Goal: Task Accomplishment & Management: Complete application form

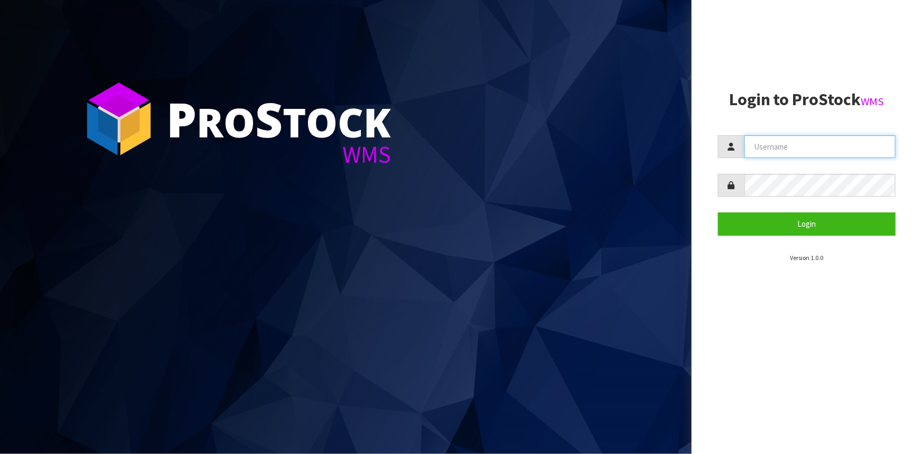
click at [800, 151] on input "text" at bounding box center [819, 146] width 151 height 23
type input "liya"
click at [718, 212] on button "Login" at bounding box center [806, 223] width 177 height 23
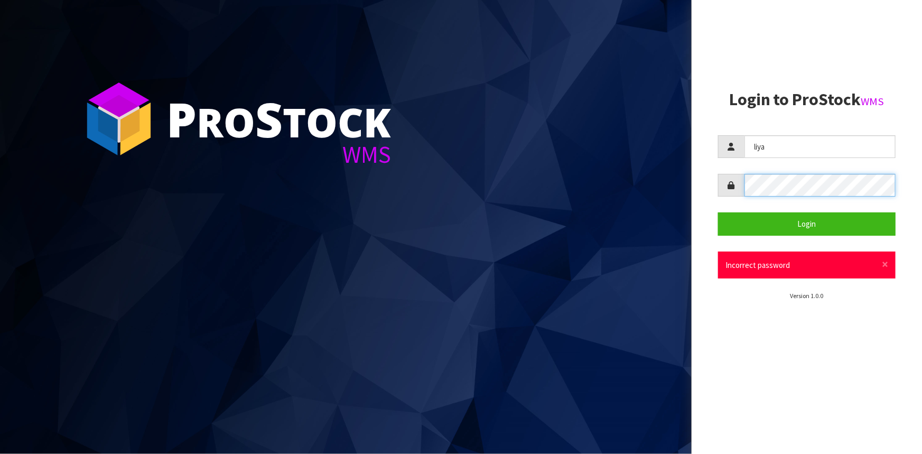
click at [743, 194] on div at bounding box center [806, 185] width 177 height 23
click at [718, 212] on button "Login" at bounding box center [806, 223] width 177 height 23
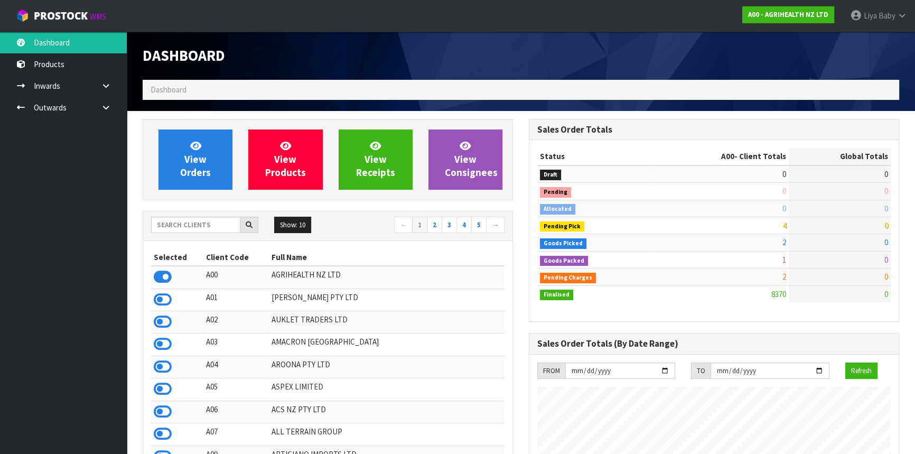
scroll to position [799, 386]
click at [215, 229] on input "text" at bounding box center [195, 225] width 89 height 16
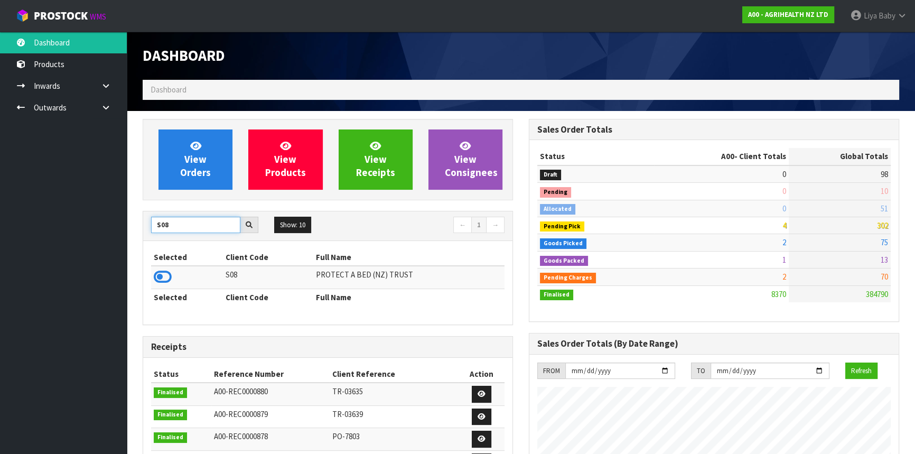
type input "S08"
click at [151, 274] on td at bounding box center [187, 277] width 72 height 23
click at [158, 274] on icon at bounding box center [163, 277] width 18 height 16
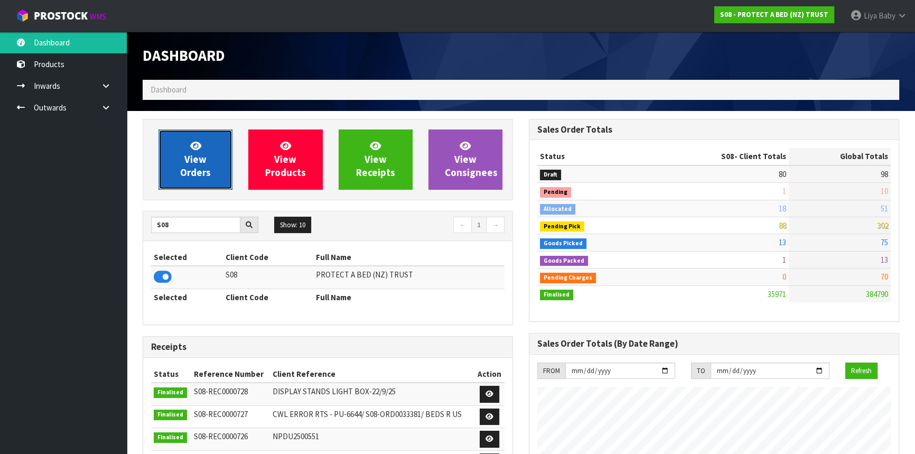
click at [194, 184] on link "View Orders" at bounding box center [195, 159] width 74 height 60
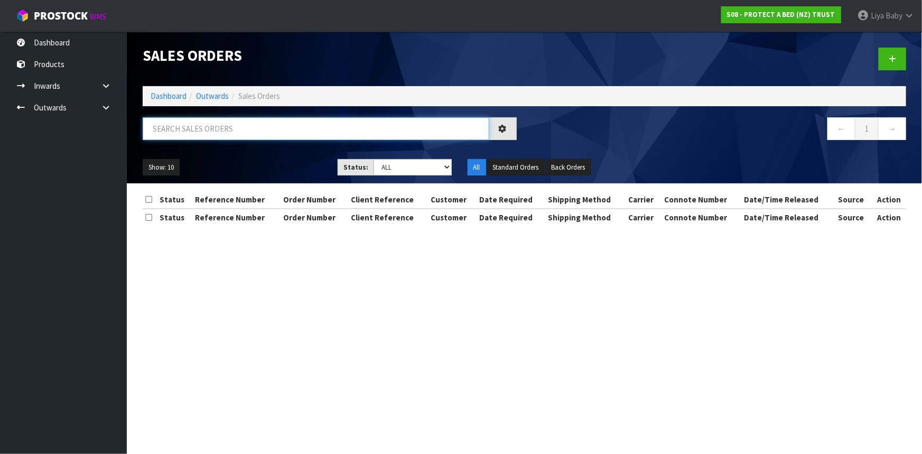
click at [218, 128] on input "text" at bounding box center [316, 128] width 346 height 23
type input "JOB-0416169"
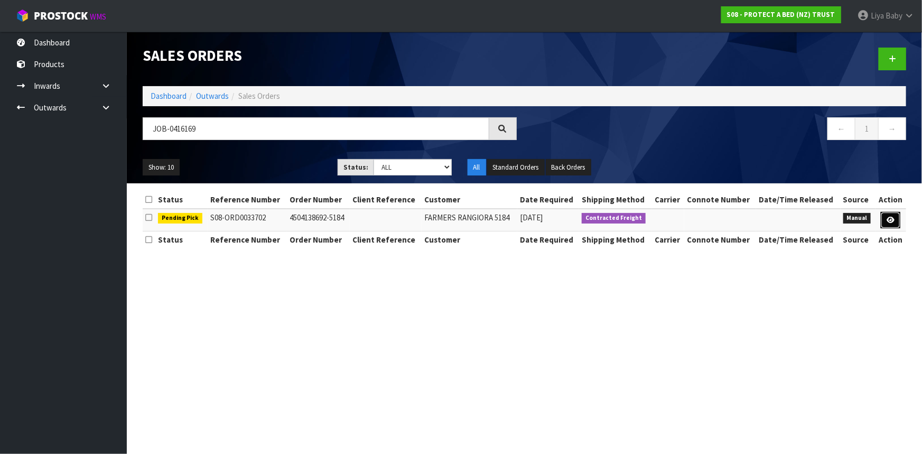
click at [889, 217] on icon at bounding box center [890, 220] width 8 height 7
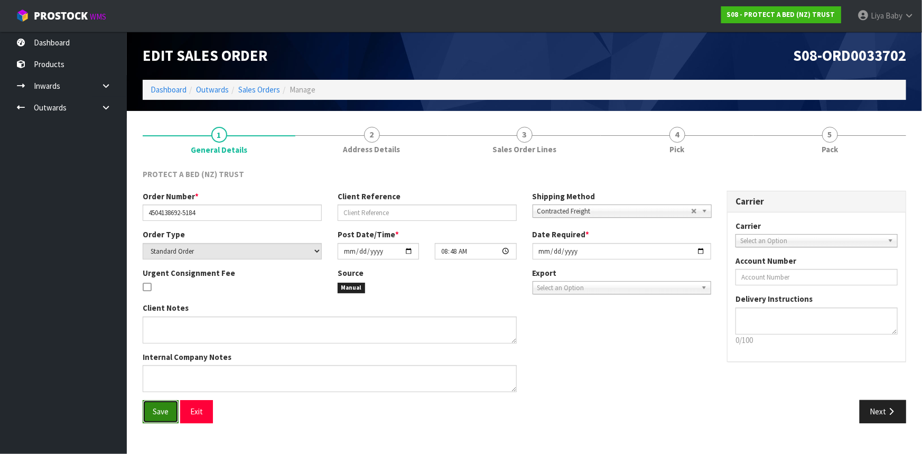
click at [168, 410] on span "Save" at bounding box center [161, 411] width 16 height 10
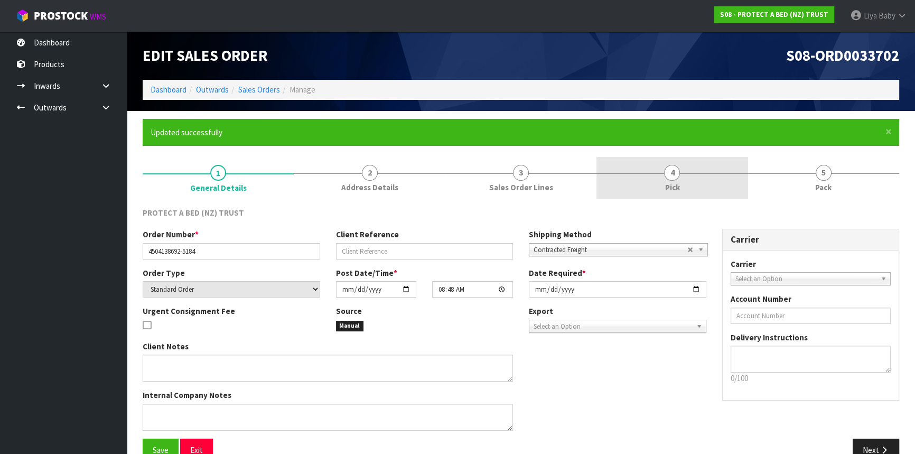
click at [684, 190] on link "4 Pick" at bounding box center [671, 178] width 151 height 42
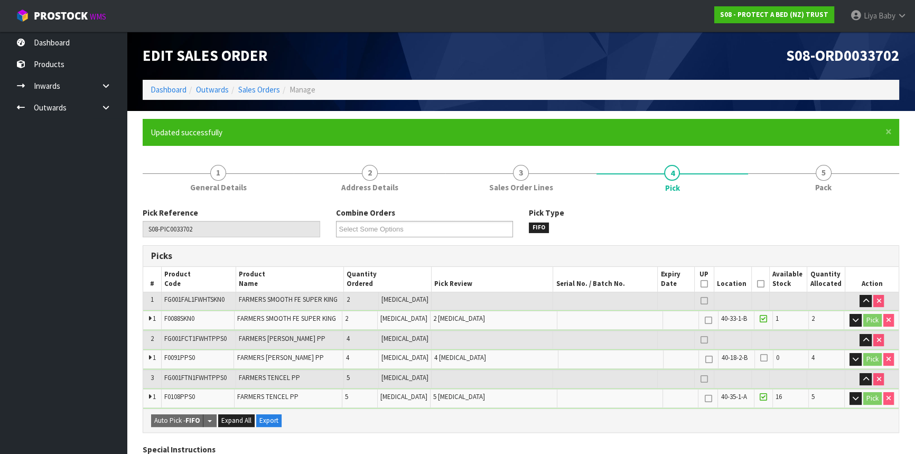
click at [756, 284] on icon at bounding box center [759, 284] width 7 height 1
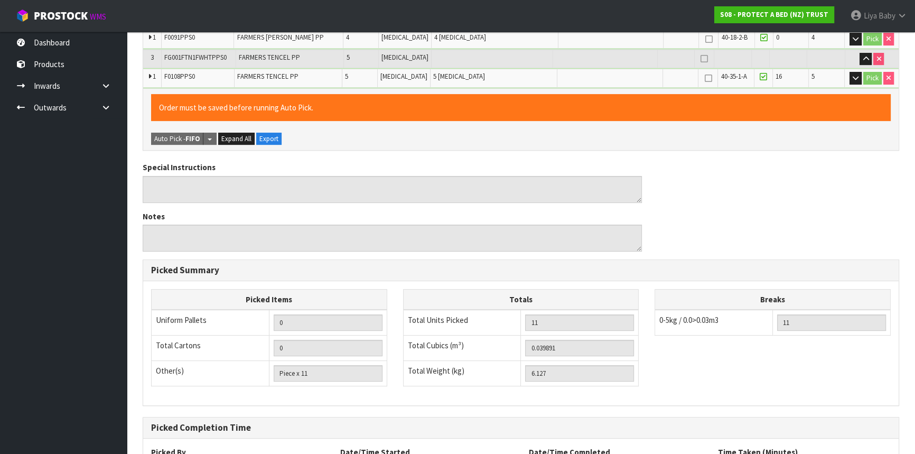
scroll to position [414, 0]
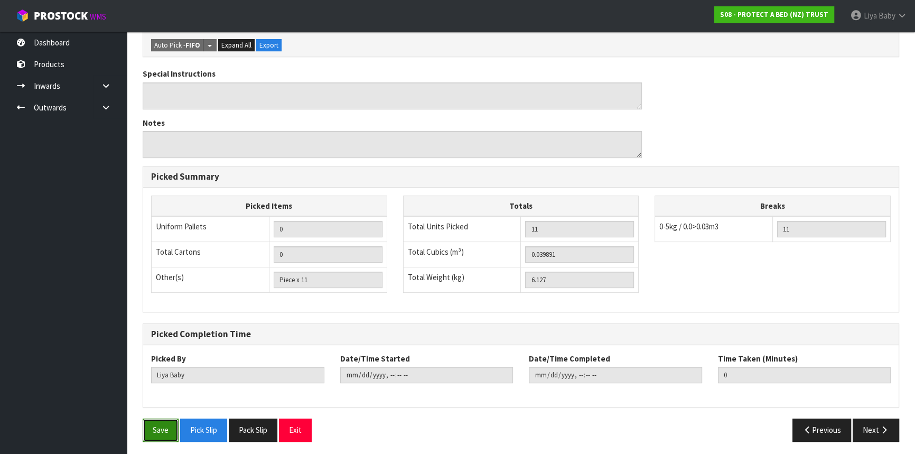
click at [161, 421] on button "Save" at bounding box center [161, 429] width 36 height 23
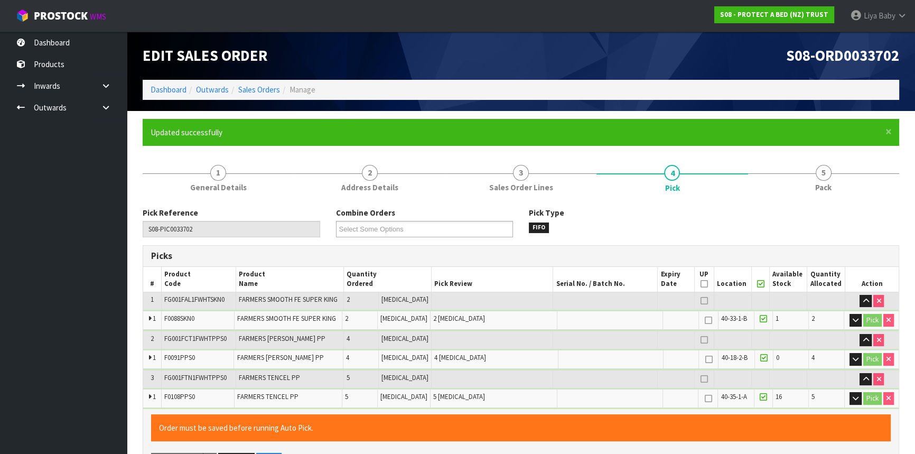
type input "2025-10-08T13:29:55"
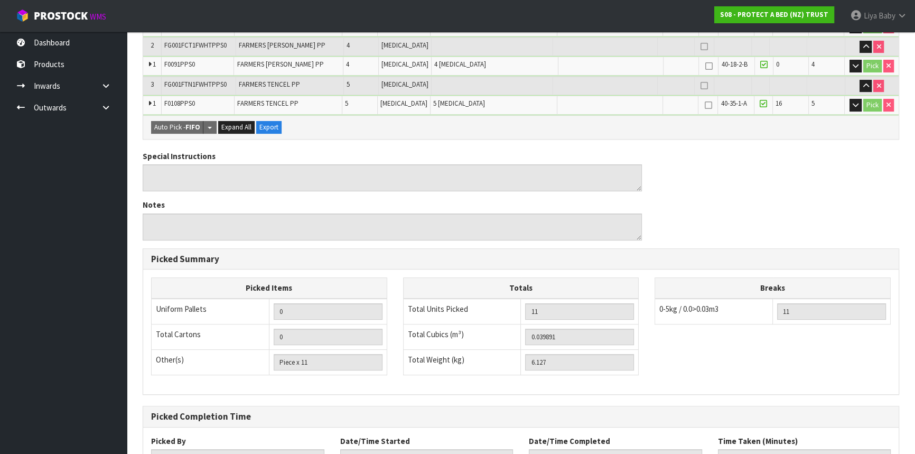
scroll to position [376, 0]
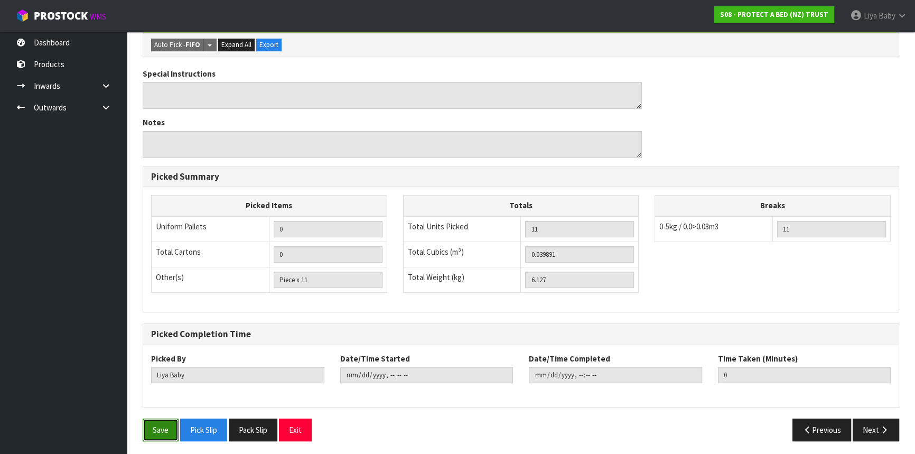
click at [157, 430] on button "Save" at bounding box center [161, 429] width 36 height 23
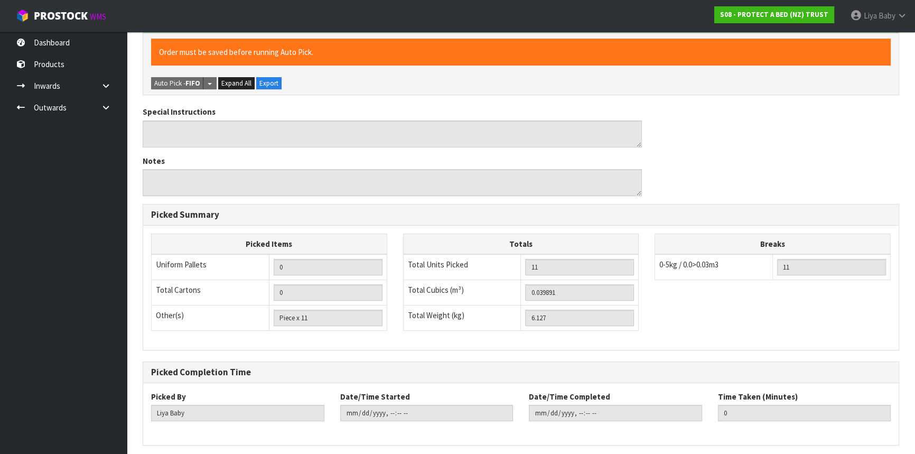
scroll to position [0, 0]
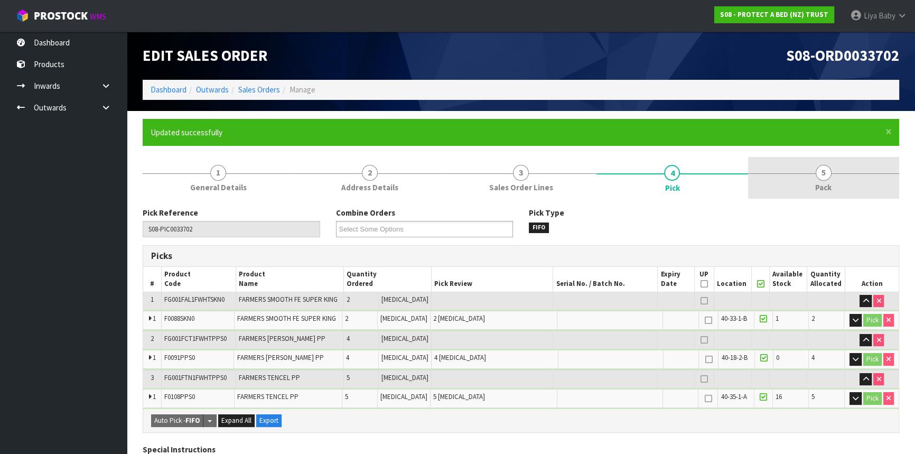
click at [837, 190] on link "5 Pack" at bounding box center [823, 178] width 151 height 42
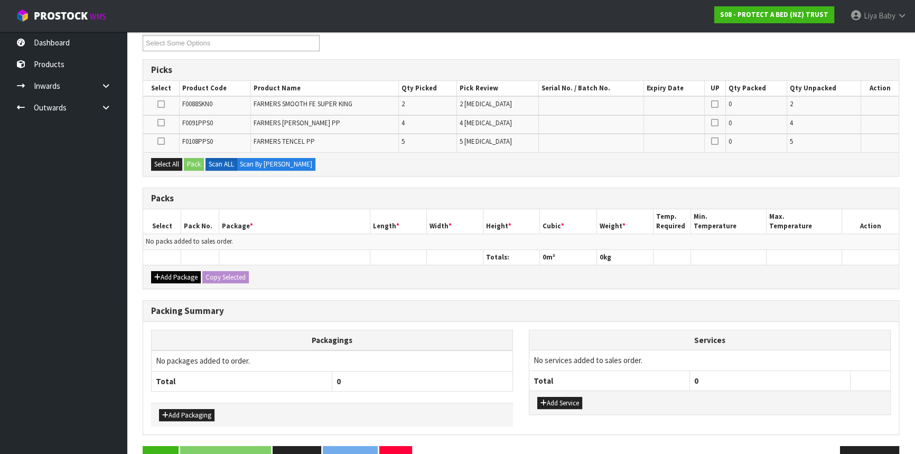
scroll to position [192, 0]
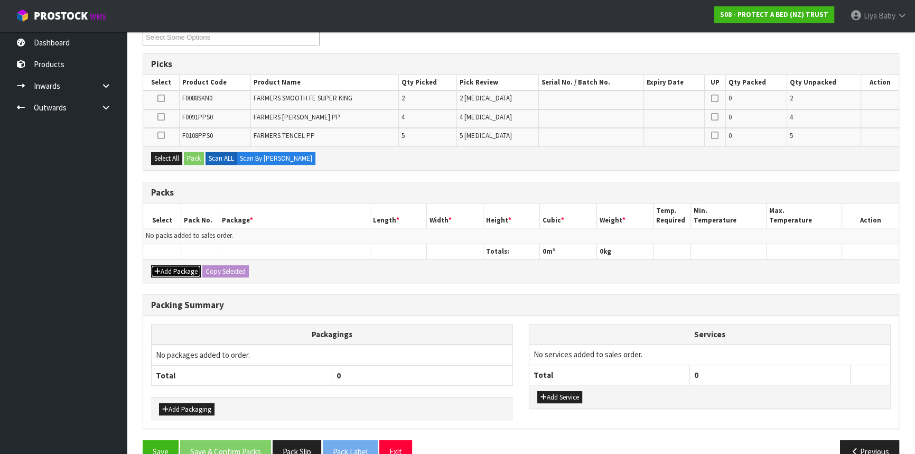
click at [164, 269] on button "Add Package" at bounding box center [176, 271] width 50 height 13
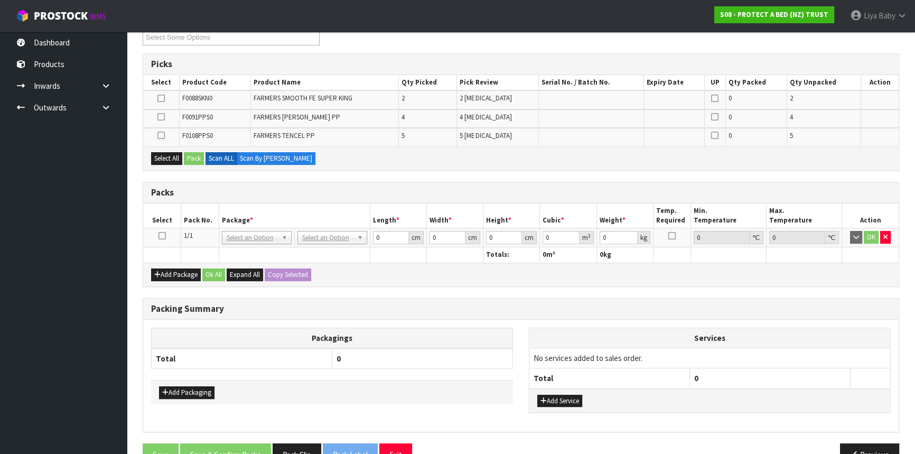
click at [164, 236] on icon at bounding box center [161, 236] width 7 height 1
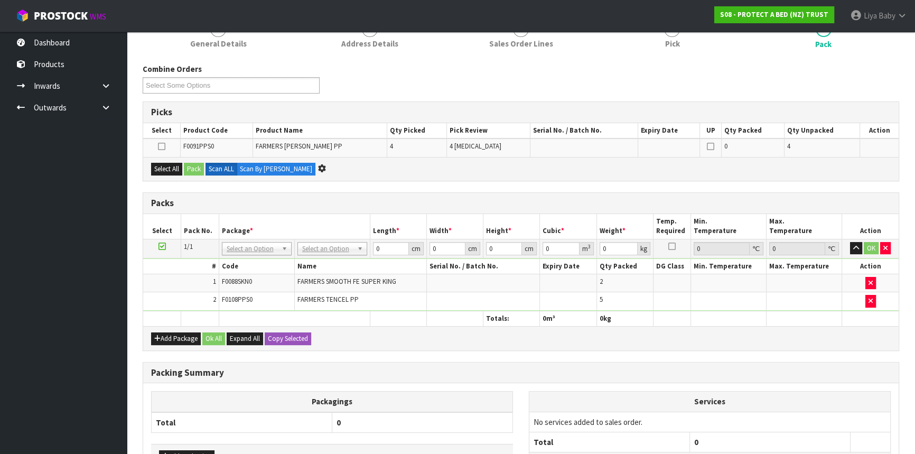
scroll to position [0, 0]
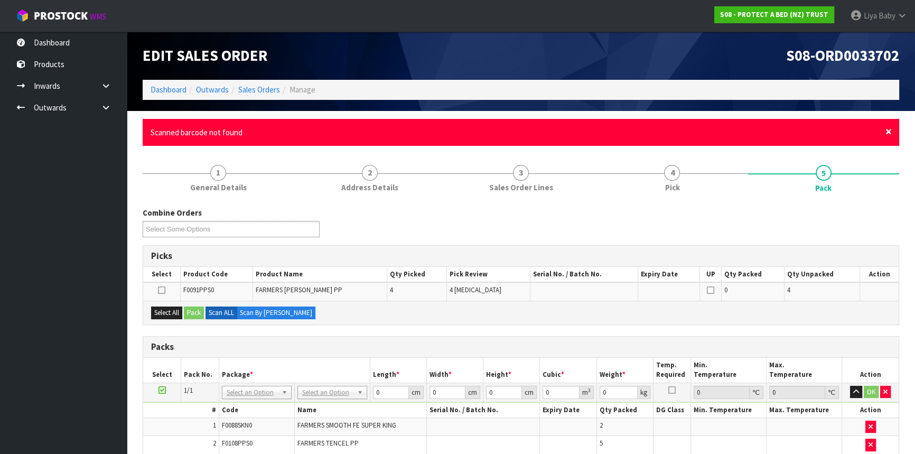
click at [886, 131] on span "×" at bounding box center [888, 131] width 6 height 15
click at [890, 132] on span "×" at bounding box center [888, 131] width 6 height 15
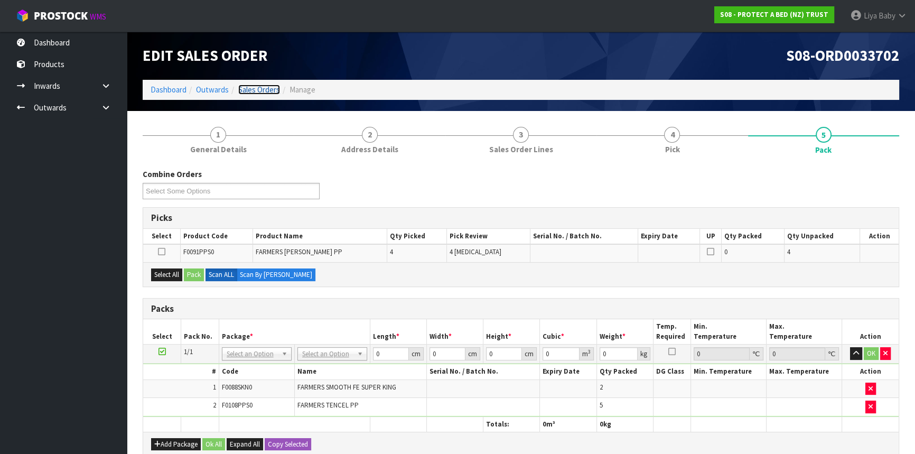
click at [270, 85] on link "Sales Orders" at bounding box center [259, 90] width 42 height 10
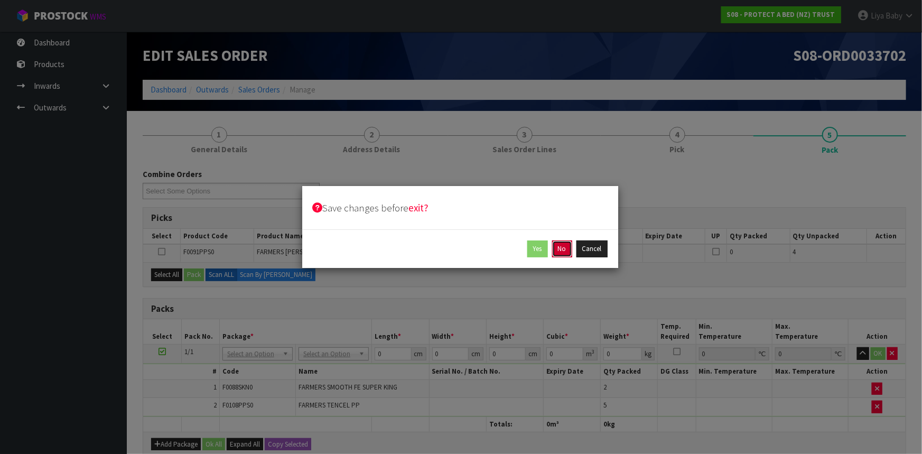
click at [568, 252] on button "No" at bounding box center [562, 248] width 20 height 17
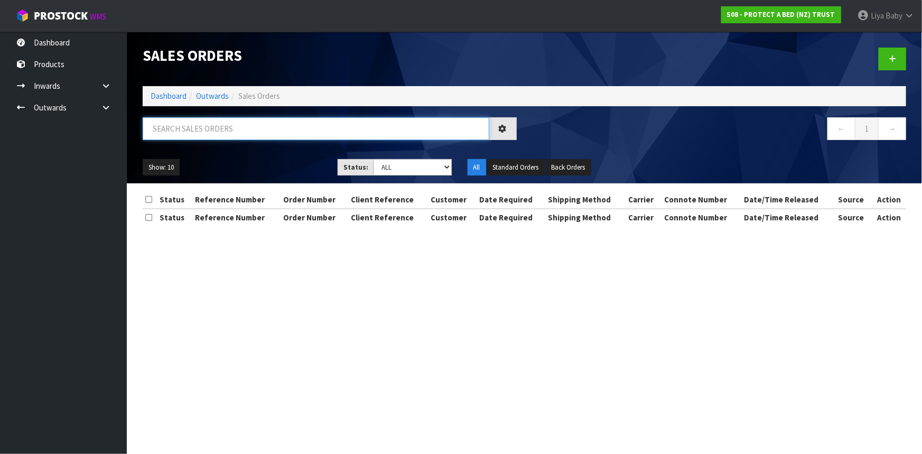
click at [190, 126] on input "text" at bounding box center [316, 128] width 346 height 23
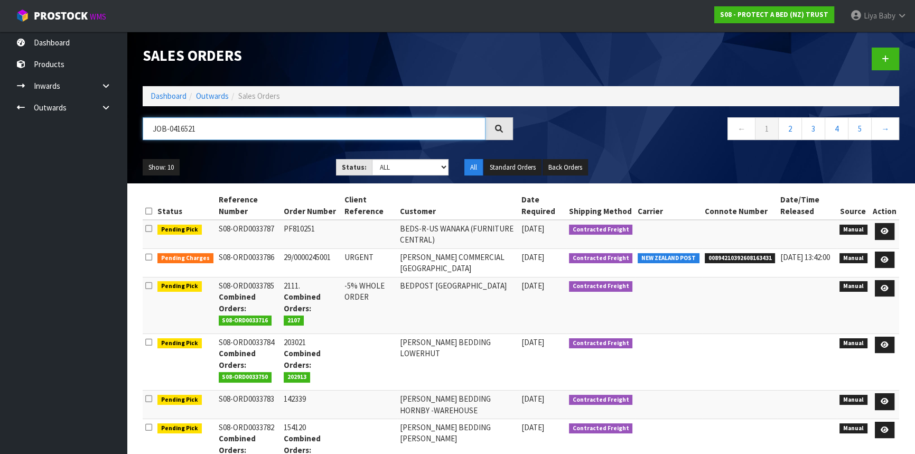
type input "JOB-0416521"
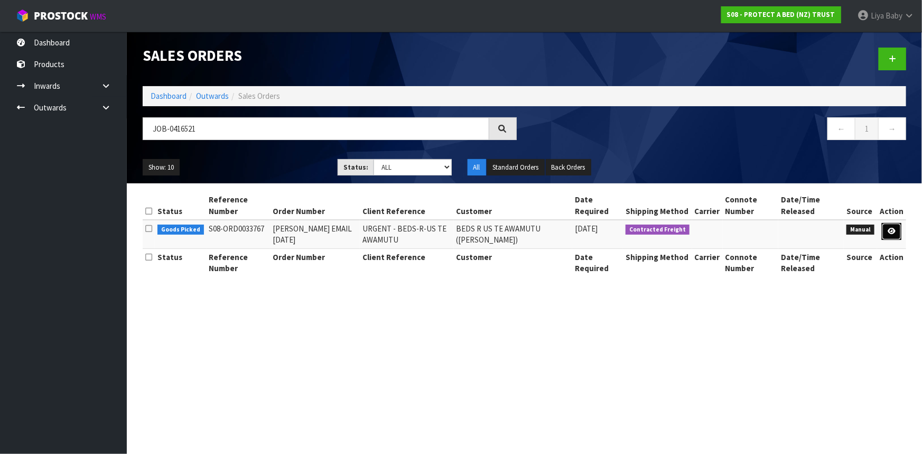
click at [895, 233] on icon at bounding box center [891, 231] width 8 height 7
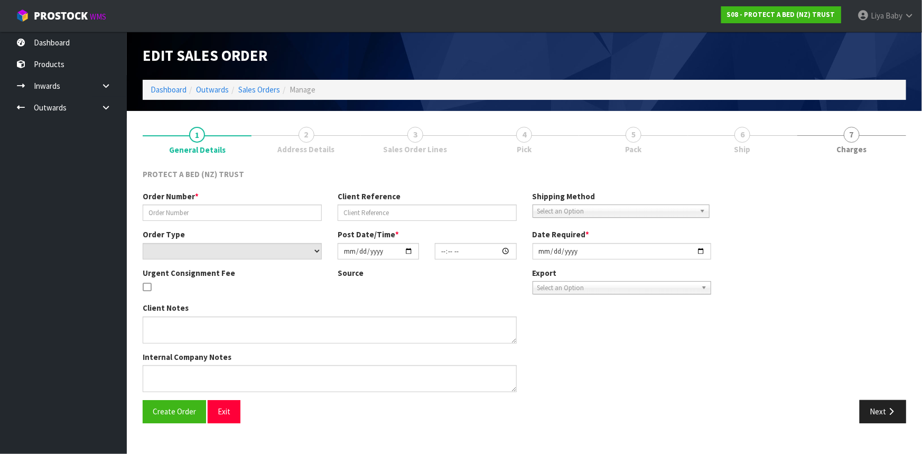
type input "CLINT EMAIL 07.10.2025"
type input "URGENT - BEDS-R-US TE AWAMUTU"
select select "number:0"
type input "2025-10-07"
type input "14:37:00.000"
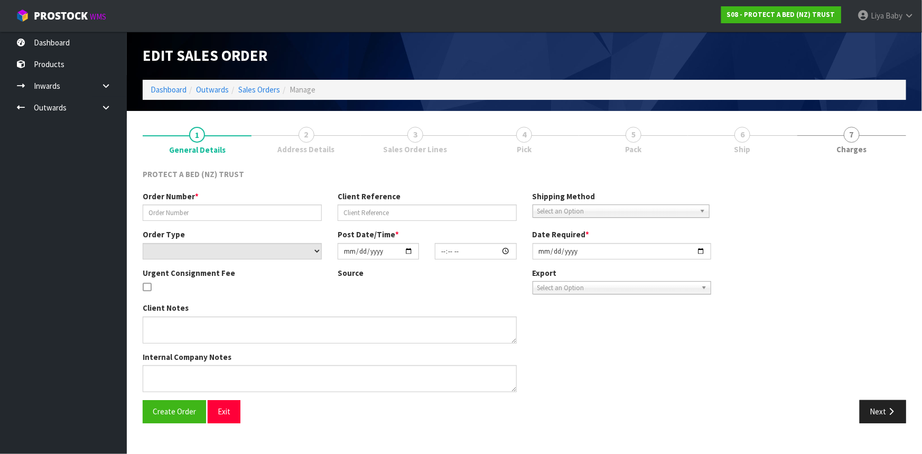
type input "2025-10-08"
type textarea "PLEASE SEND THIS URGENTLY"
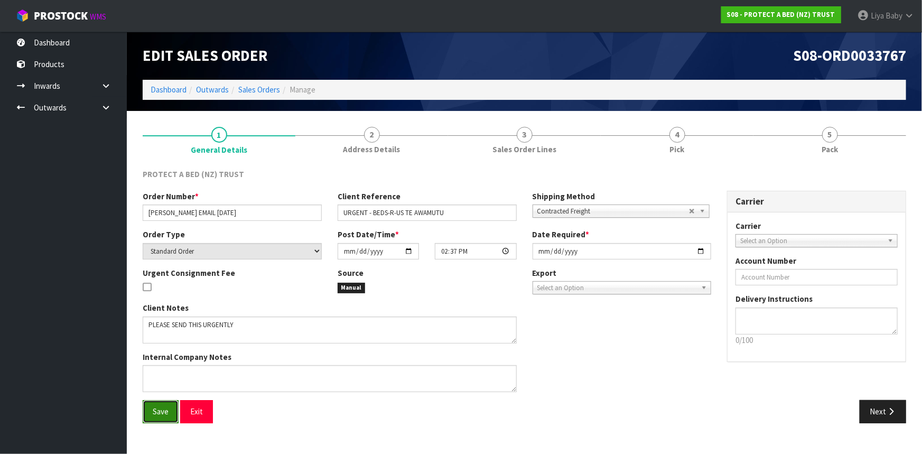
click at [167, 414] on span "Save" at bounding box center [161, 411] width 16 height 10
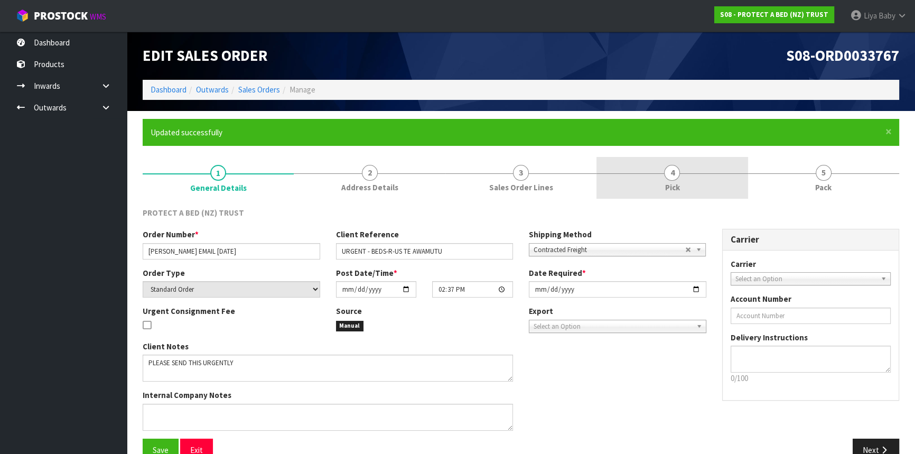
click at [681, 192] on link "4 Pick" at bounding box center [671, 178] width 151 height 42
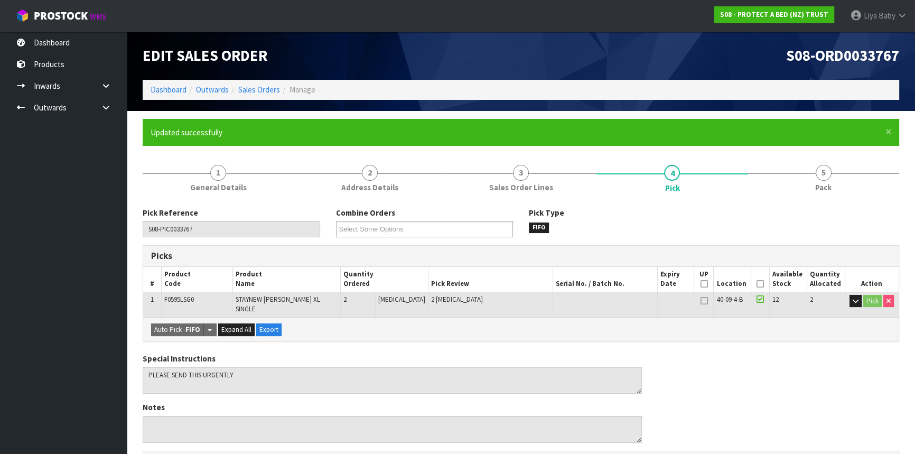
click at [756, 284] on icon at bounding box center [759, 284] width 7 height 1
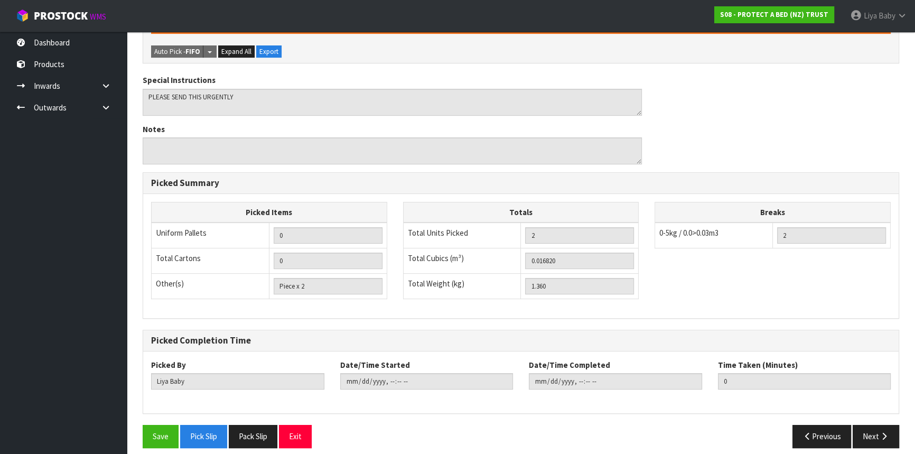
scroll to position [317, 0]
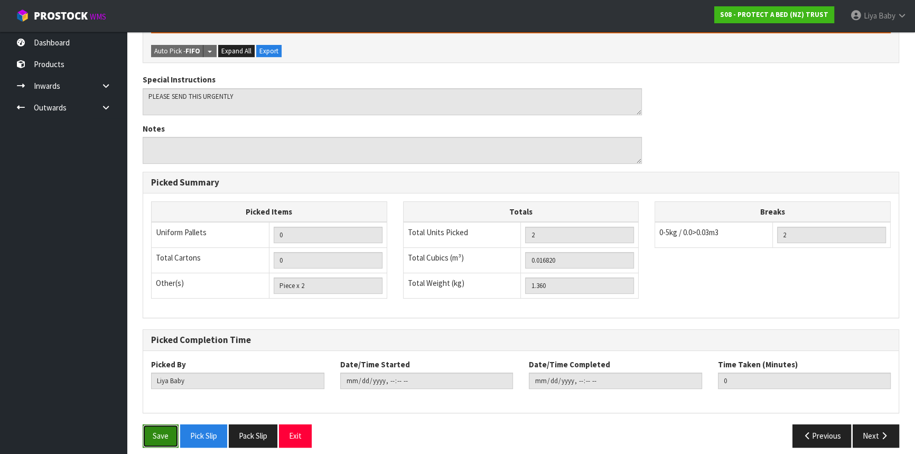
click at [153, 431] on button "Save" at bounding box center [161, 435] width 36 height 23
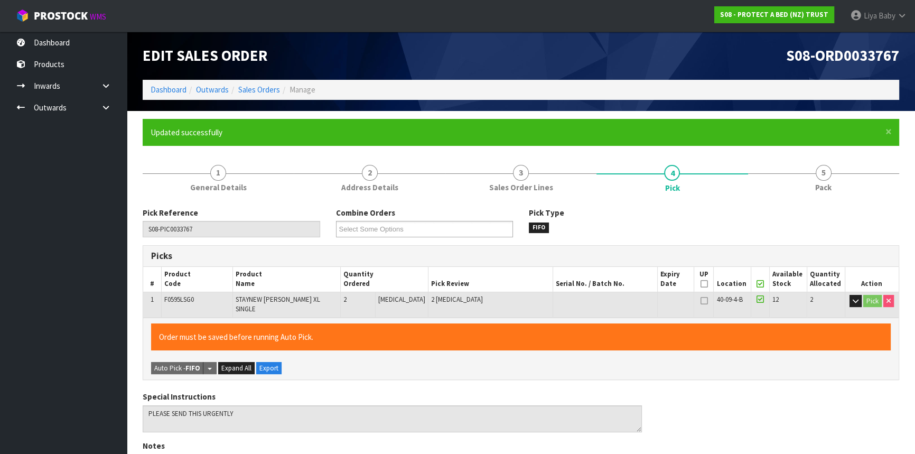
type input "2025-10-08T13:54:40"
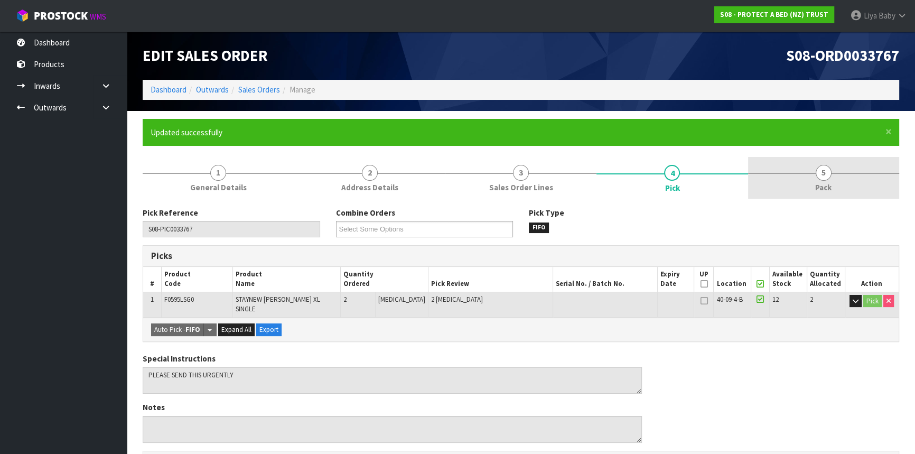
click at [804, 189] on link "5 Pack" at bounding box center [823, 178] width 151 height 42
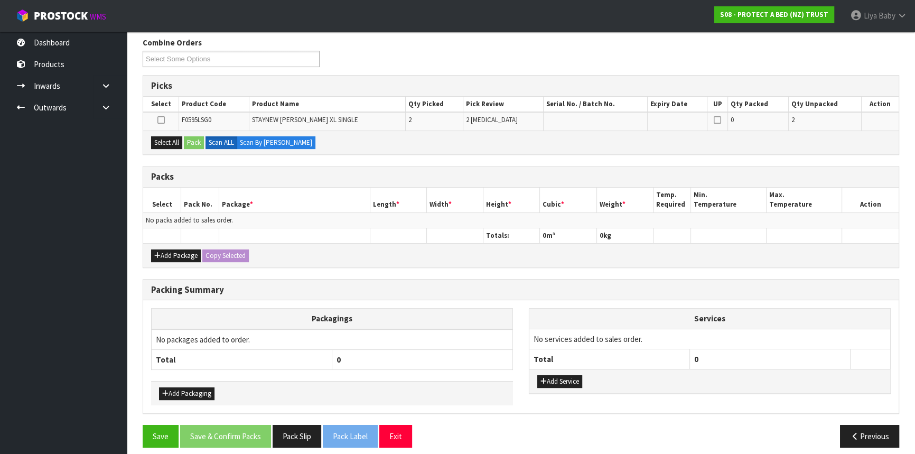
scroll to position [177, 0]
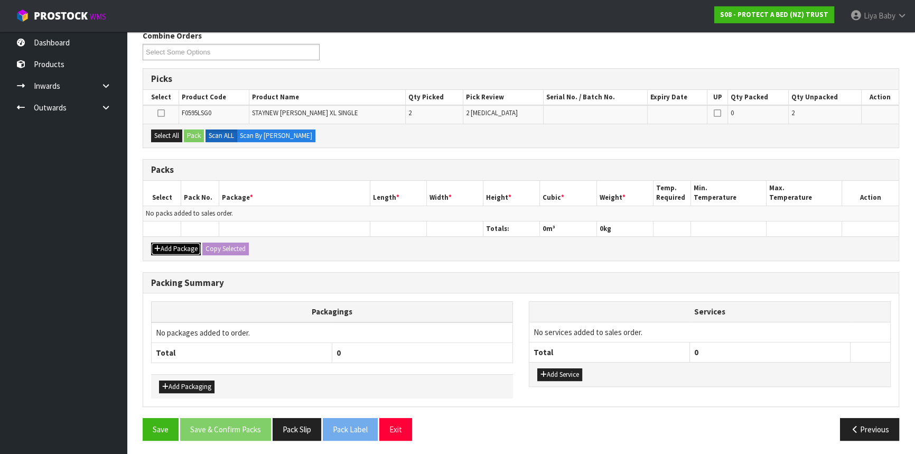
click at [185, 248] on button "Add Package" at bounding box center [176, 248] width 50 height 13
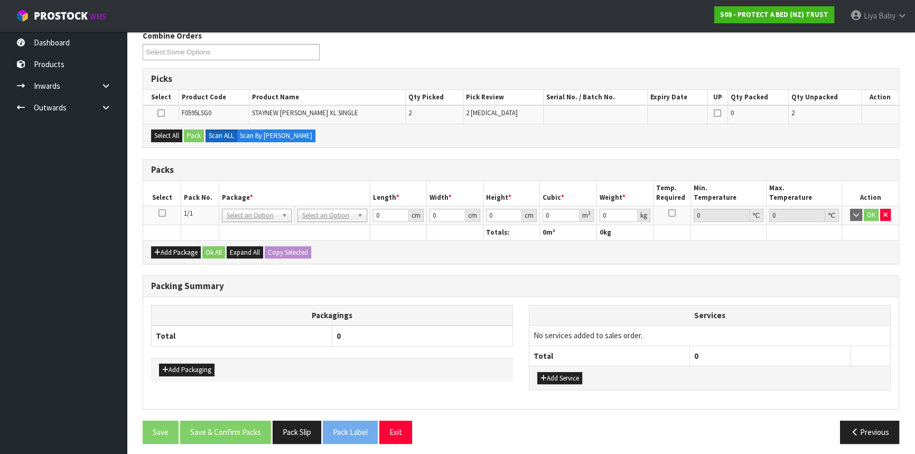
click at [161, 213] on icon at bounding box center [161, 213] width 7 height 1
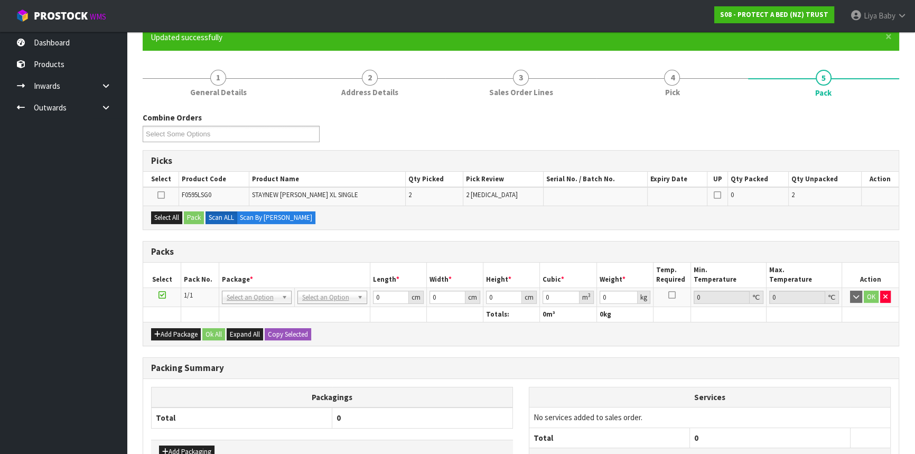
scroll to position [33, 0]
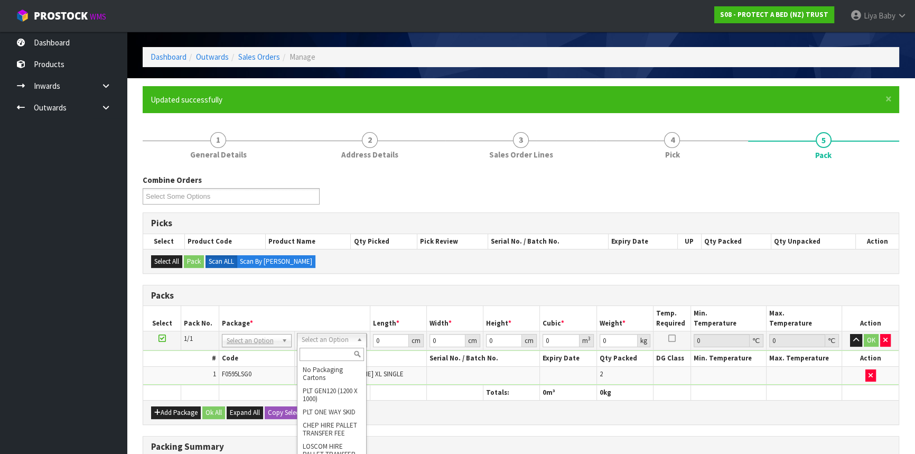
click at [327, 356] on input "text" at bounding box center [331, 354] width 64 height 13
type input "CTNA4"
type input "31"
type input "22.5"
type input "25"
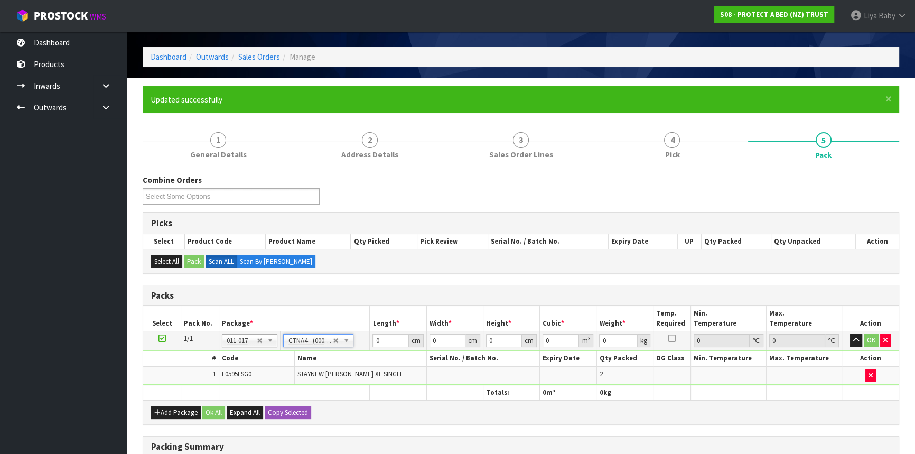
type input "0.017438"
type input "1.56"
click at [390, 339] on input "31" at bounding box center [390, 340] width 36 height 13
type input "3"
type input "0.001687"
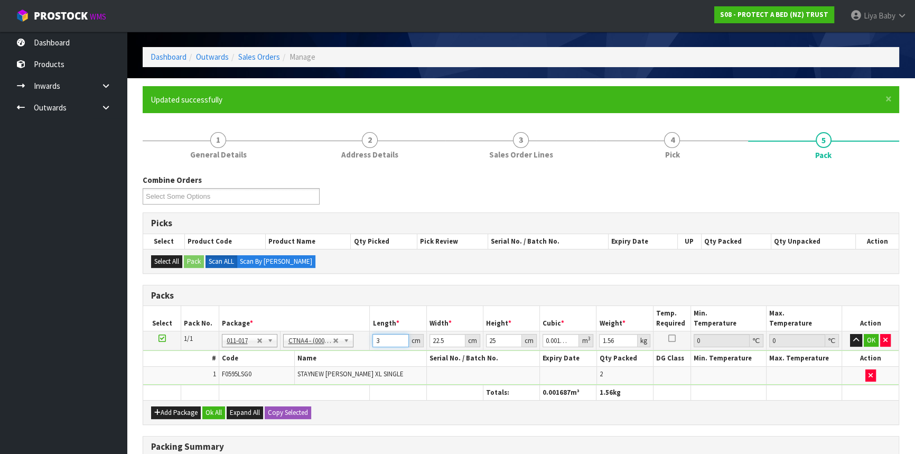
type input "0"
type input "2"
type input "0.001125"
type input "24"
type input "0.0135"
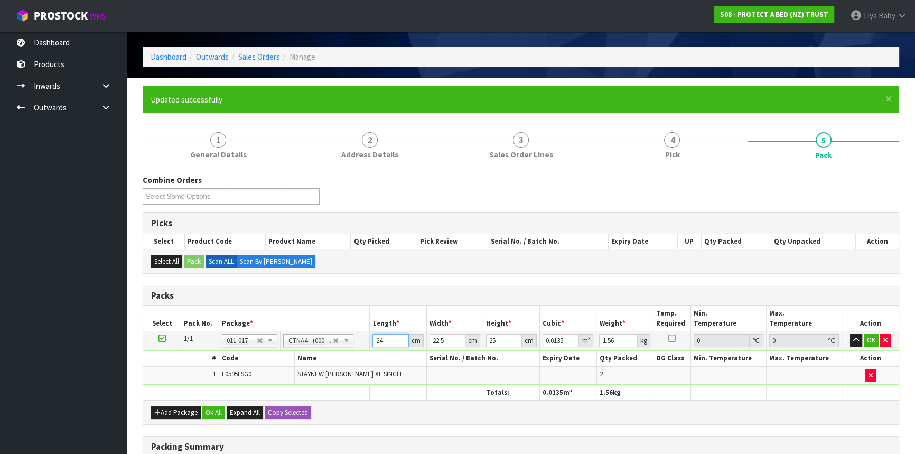
type input "24"
type input "0"
type input "3"
type input "0.0018"
type input "32"
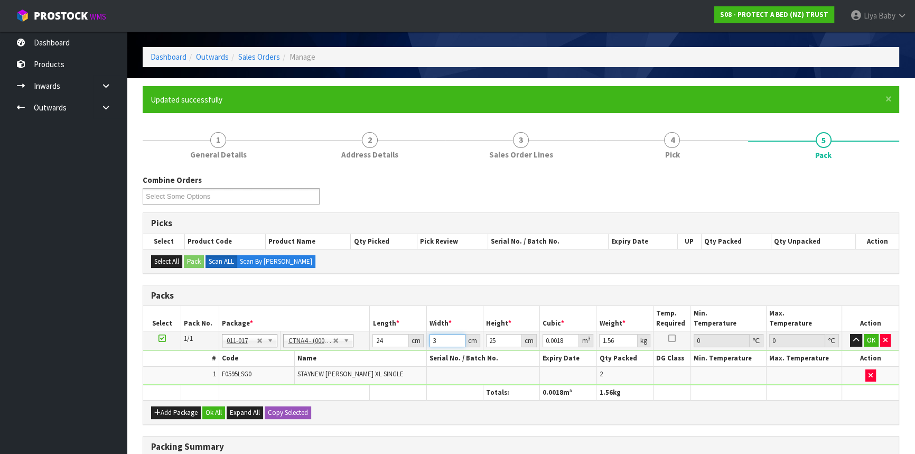
type input "0.0192"
type input "32"
type input "0"
type input "3"
type input "0.002304"
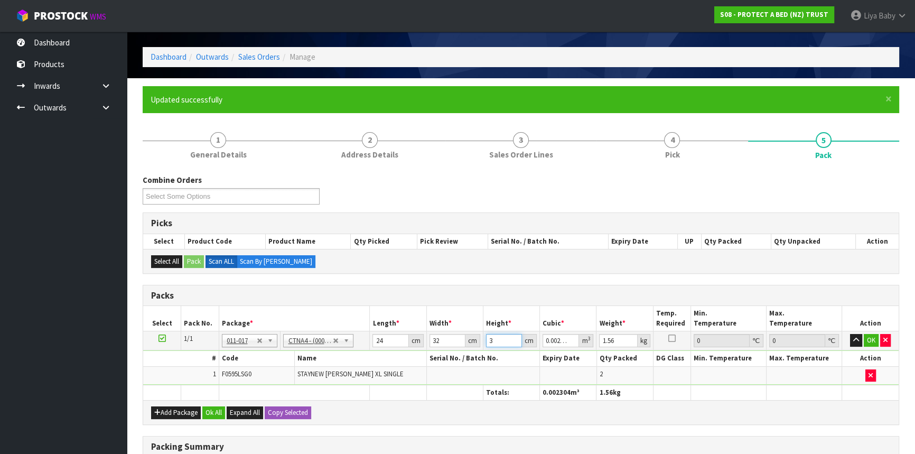
type input "32"
type input "0.024576"
type input "32"
type input "2"
click at [219, 406] on button "Ok All" at bounding box center [213, 412] width 23 height 13
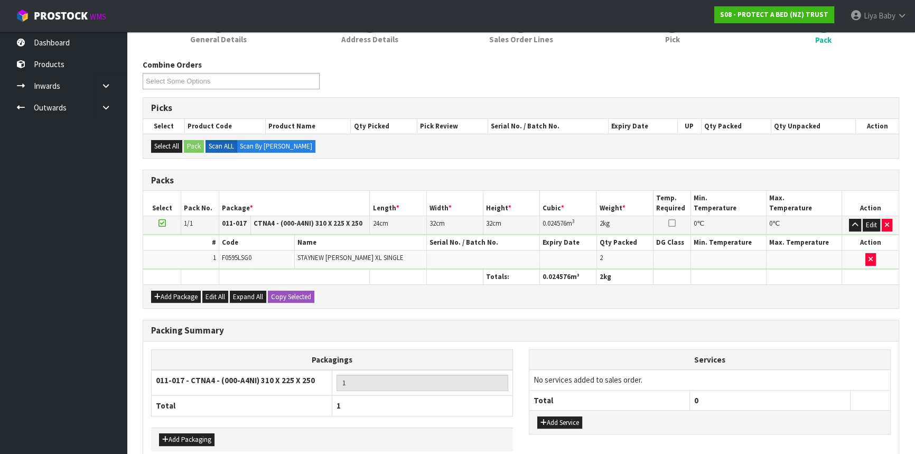
scroll to position [201, 0]
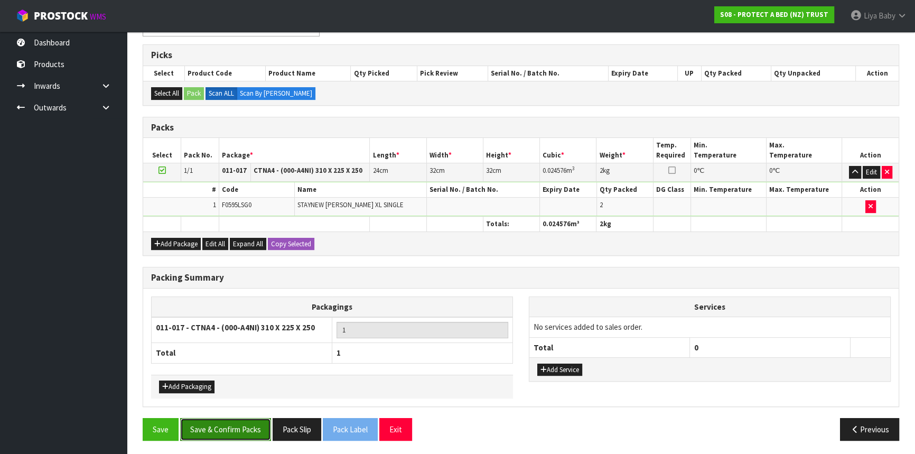
click at [217, 420] on button "Save & Confirm Packs" at bounding box center [225, 429] width 91 height 23
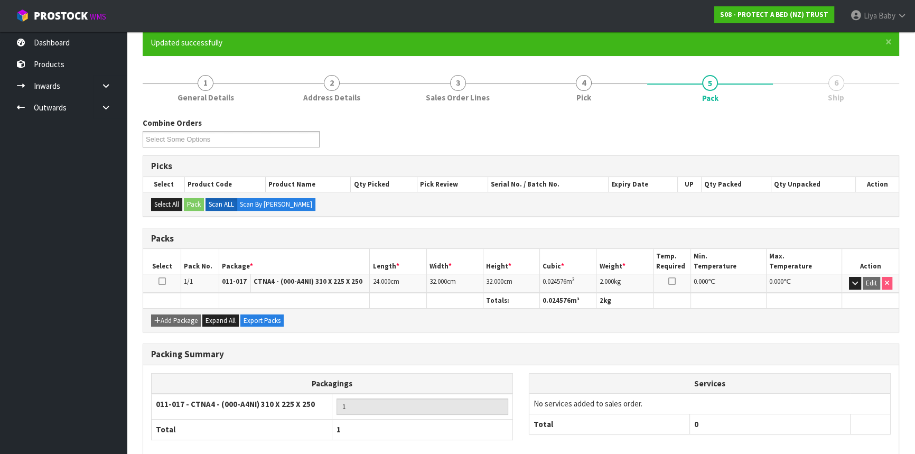
scroll to position [143, 0]
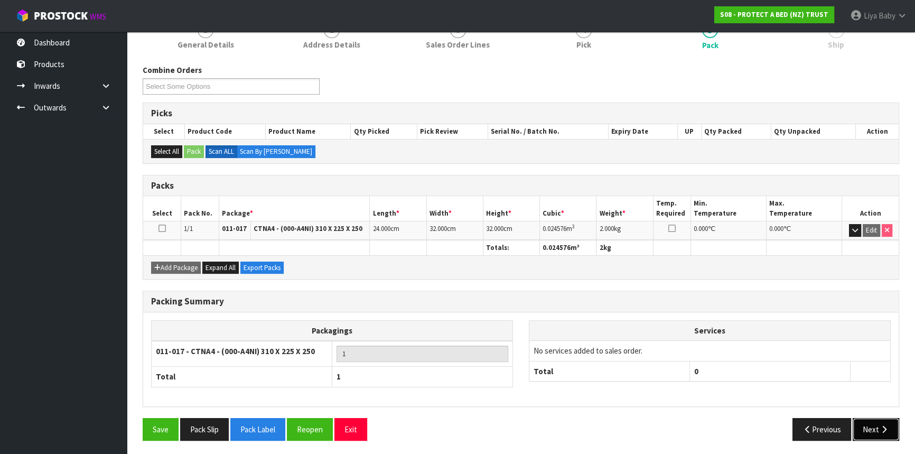
click at [880, 427] on icon "button" at bounding box center [884, 429] width 10 height 8
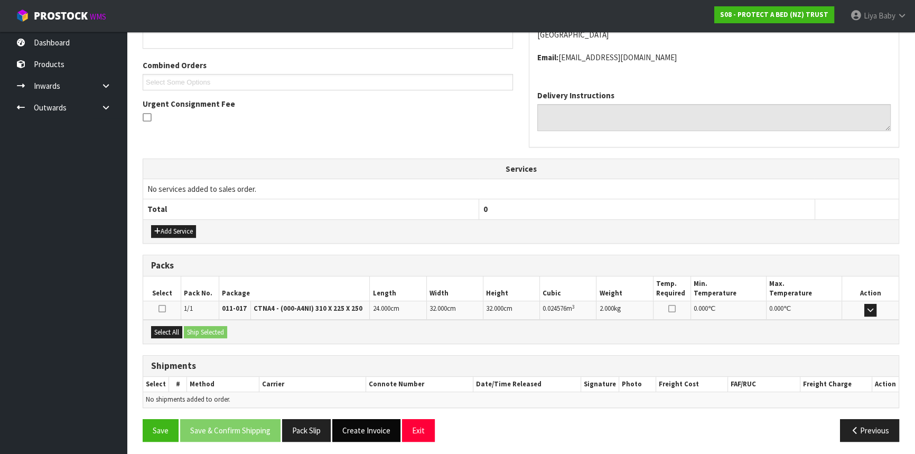
scroll to position [254, 0]
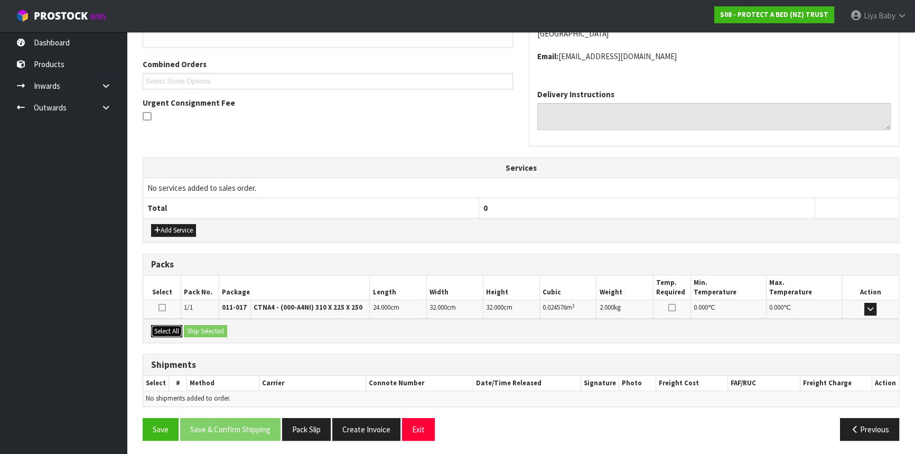
click at [169, 332] on button "Select All" at bounding box center [166, 331] width 31 height 13
click at [191, 330] on button "Ship Selected" at bounding box center [205, 331] width 43 height 13
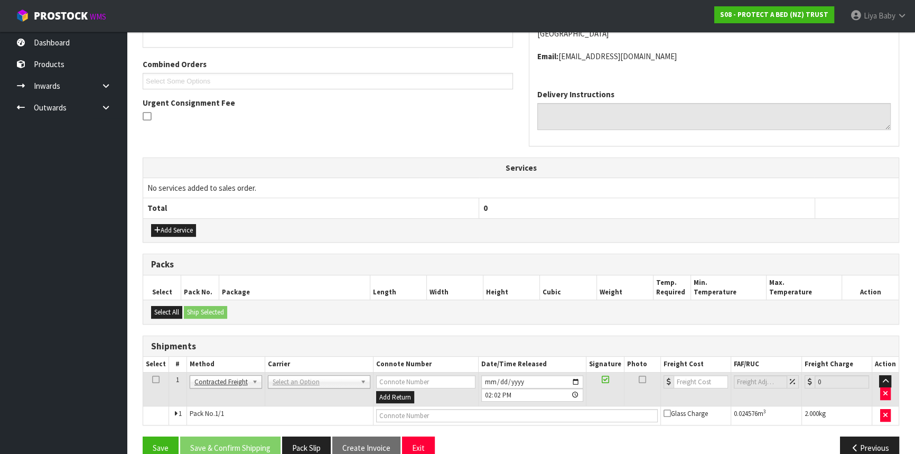
click at [153, 379] on icon at bounding box center [155, 379] width 7 height 1
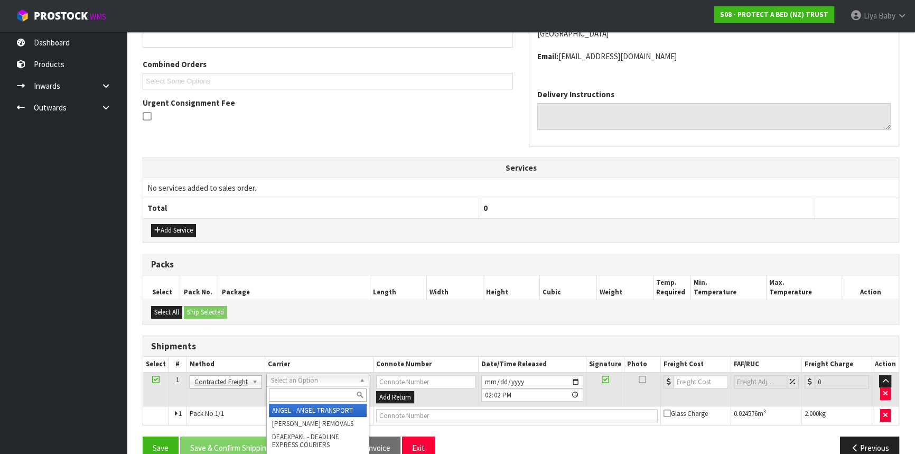
click at [312, 392] on input "text" at bounding box center [318, 394] width 98 height 13
type input "NZP"
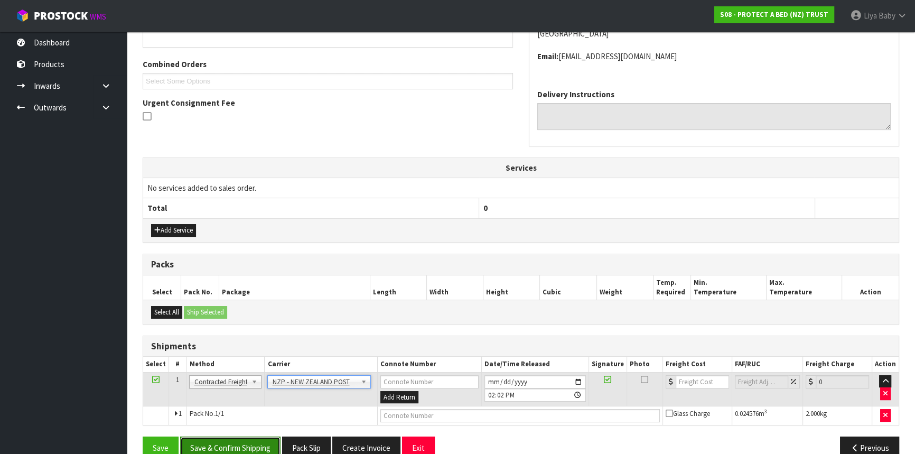
click at [225, 443] on button "Save & Confirm Shipping" at bounding box center [230, 447] width 100 height 23
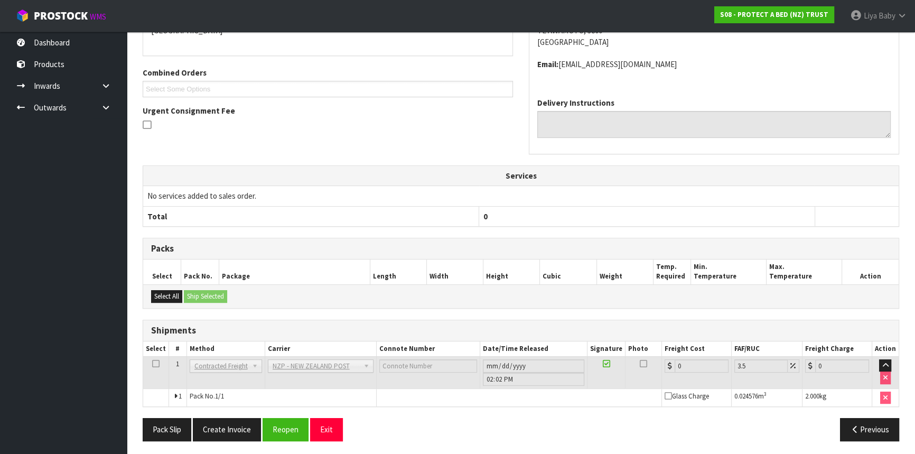
scroll to position [258, 0]
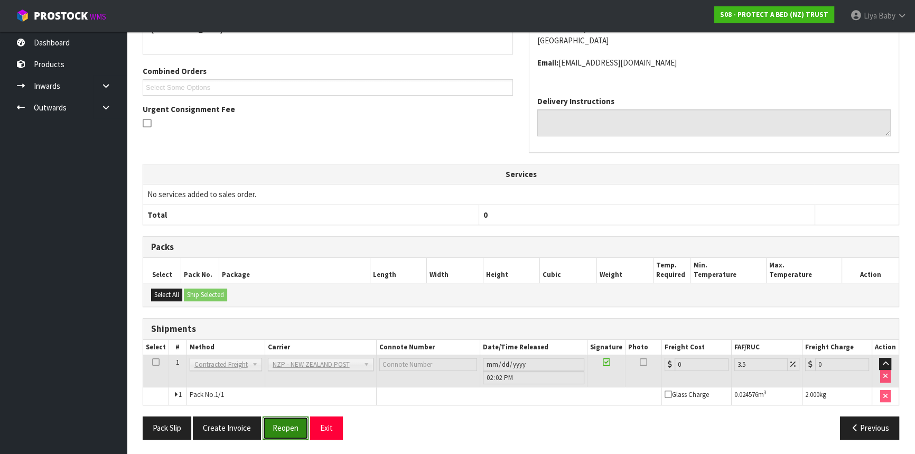
click at [285, 427] on button "Reopen" at bounding box center [286, 427] width 46 height 23
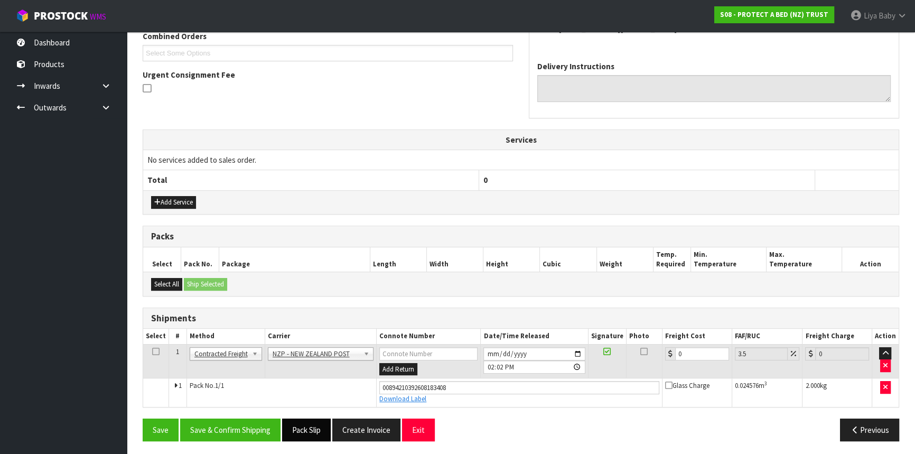
scroll to position [283, 0]
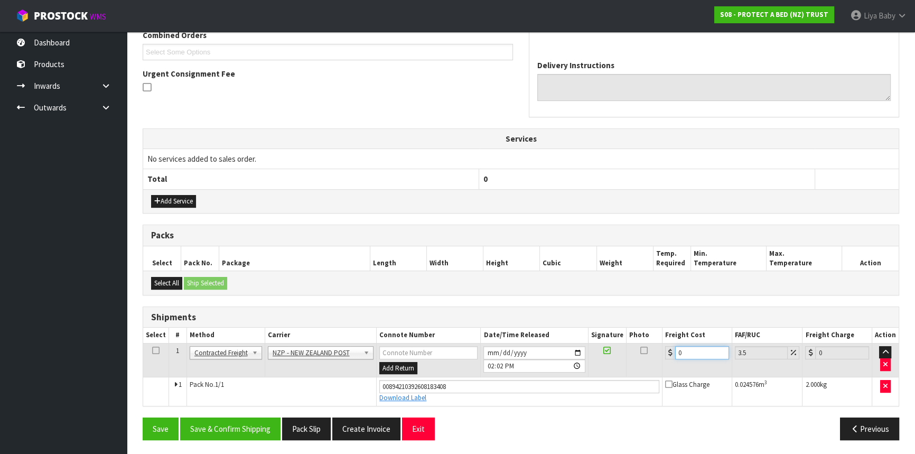
click at [685, 349] on input "0" at bounding box center [702, 352] width 54 height 13
type input "7"
type input "7.24"
type input "7.3"
type input "7.56"
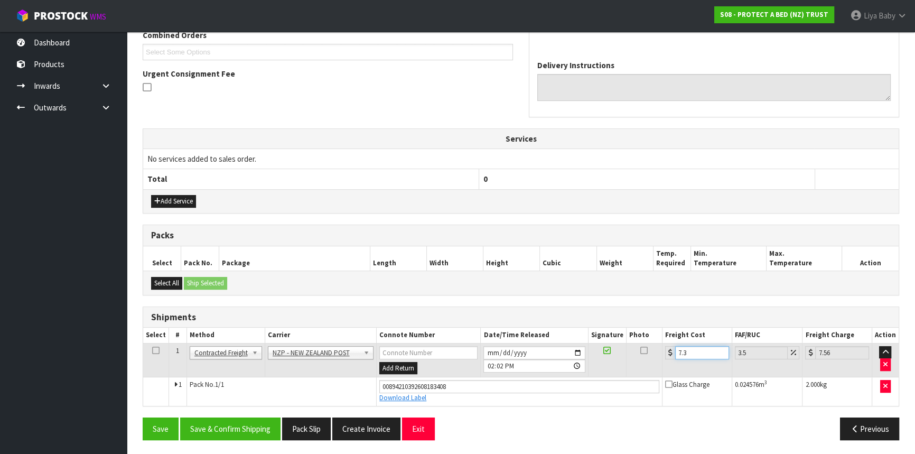
type input "7.31"
type input "7.57"
type input "7.31"
click at [158, 350] on icon at bounding box center [155, 350] width 7 height 1
click at [229, 420] on button "Save & Confirm Shipping" at bounding box center [230, 428] width 100 height 23
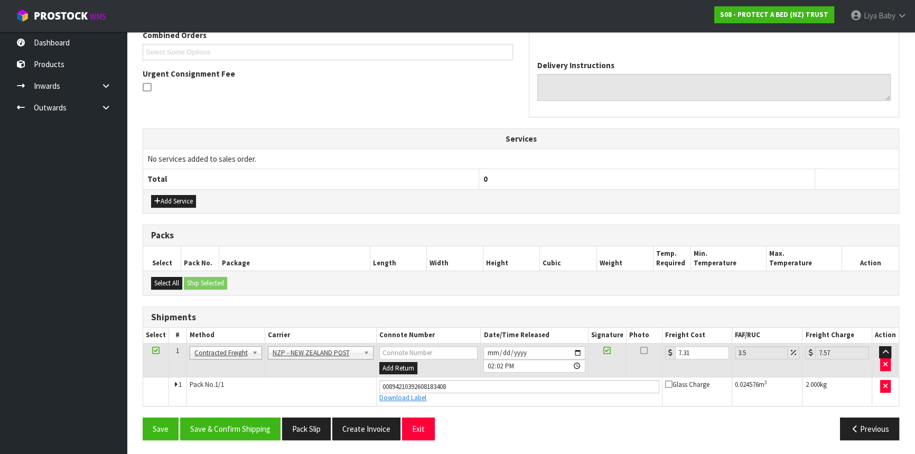
scroll to position [0, 0]
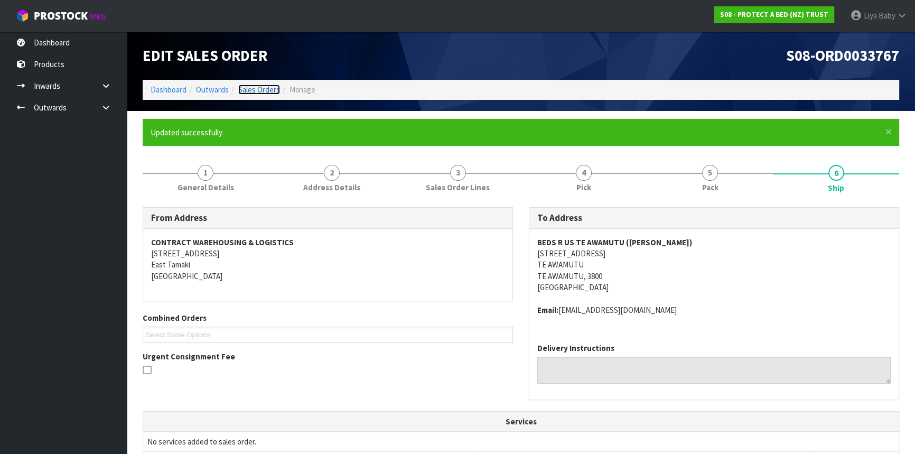
click at [274, 85] on link "Sales Orders" at bounding box center [259, 90] width 42 height 10
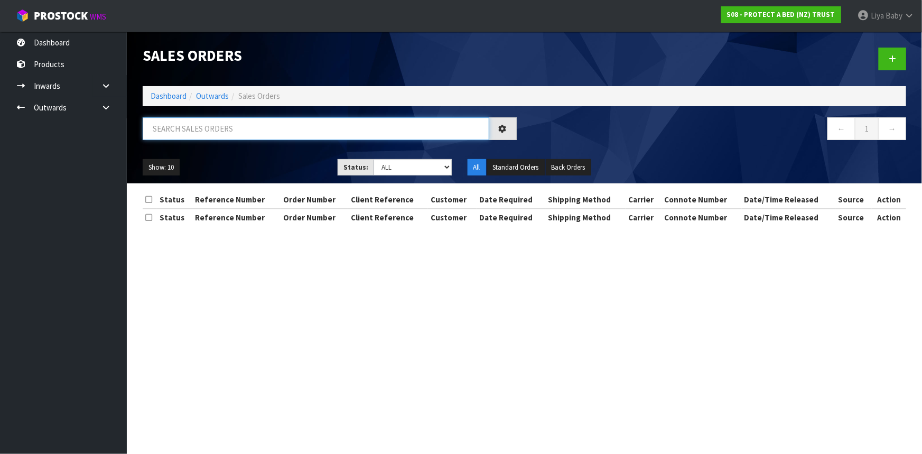
click at [235, 126] on input "text" at bounding box center [316, 128] width 346 height 23
type input "JOB-0416382"
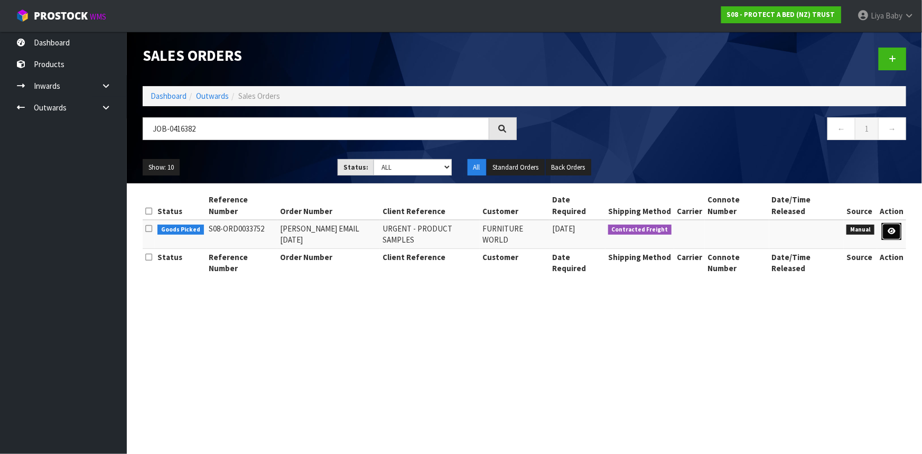
click at [889, 228] on icon at bounding box center [891, 231] width 8 height 7
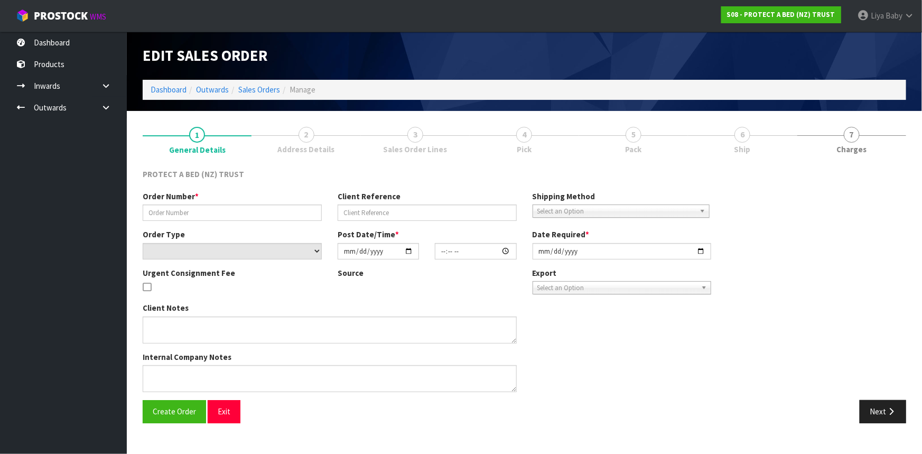
type input "CLINT EMAIL 06.10.2025"
type input "URGENT - PRODUCT SAMPLES"
select select "number:0"
type input "2025-10-06"
type input "16:19:00.000"
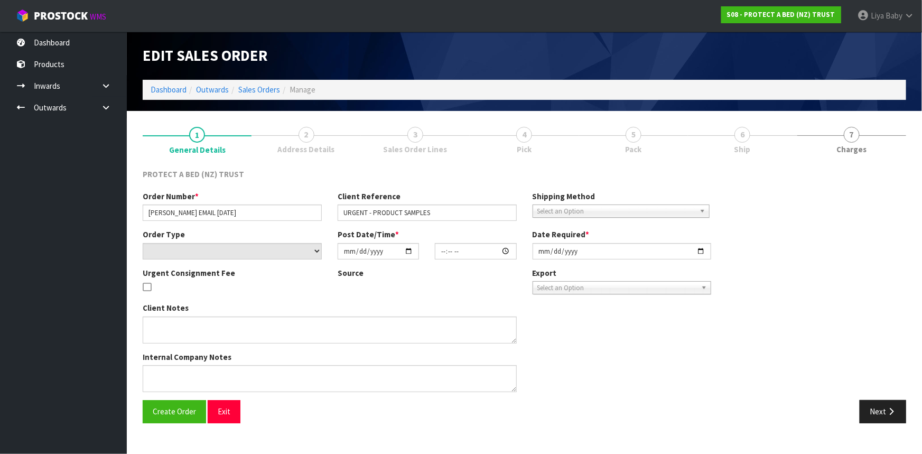
type input "2025-10-07"
type textarea "AS NO CHARGE SAMPLES:"
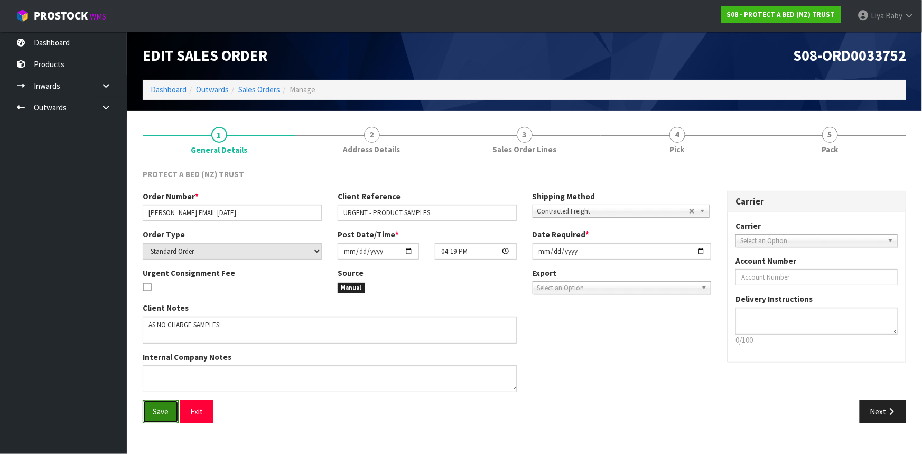
click at [160, 402] on button "Save" at bounding box center [161, 411] width 36 height 23
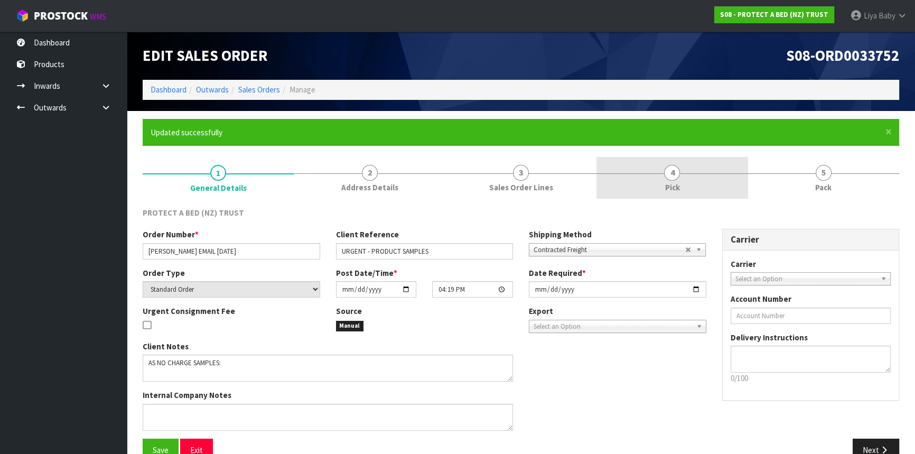
click at [681, 186] on link "4 Pick" at bounding box center [671, 178] width 151 height 42
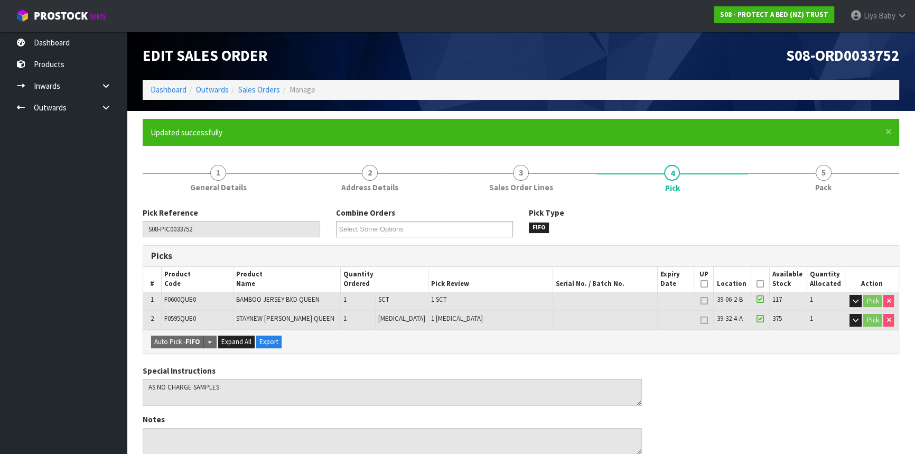
click at [761, 280] on th "Picked" at bounding box center [760, 279] width 18 height 25
click at [756, 284] on icon at bounding box center [759, 284] width 7 height 1
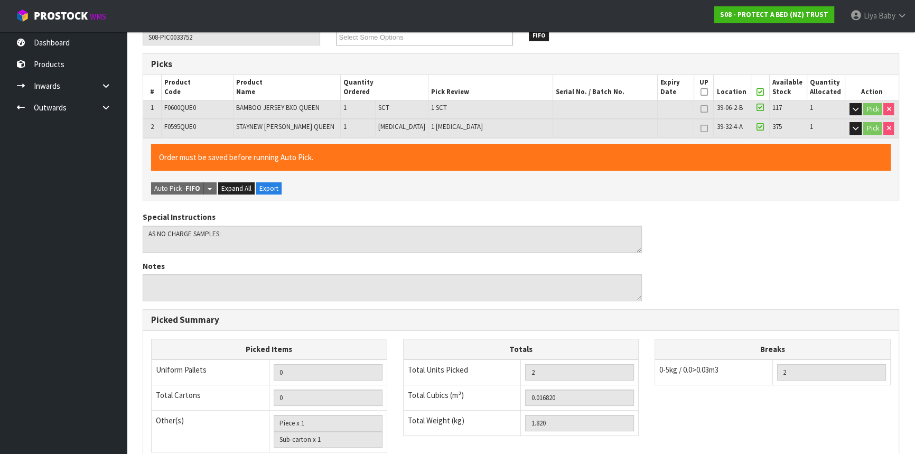
scroll to position [353, 0]
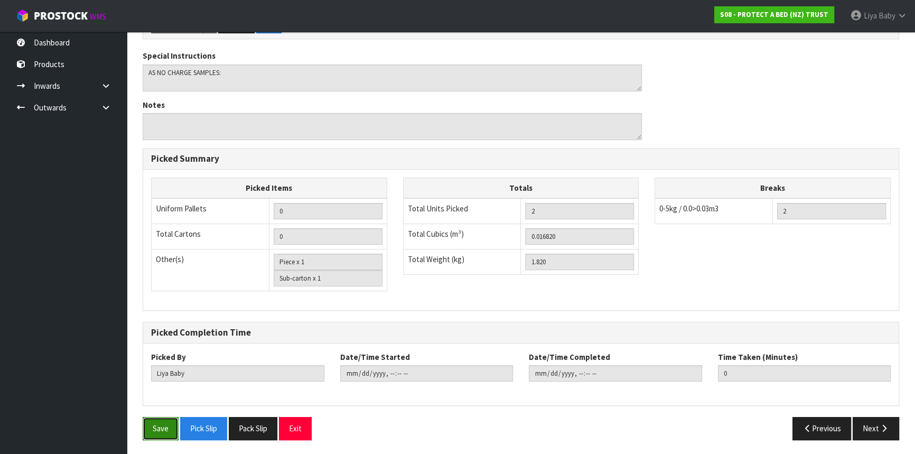
click at [170, 428] on button "Save" at bounding box center [161, 428] width 36 height 23
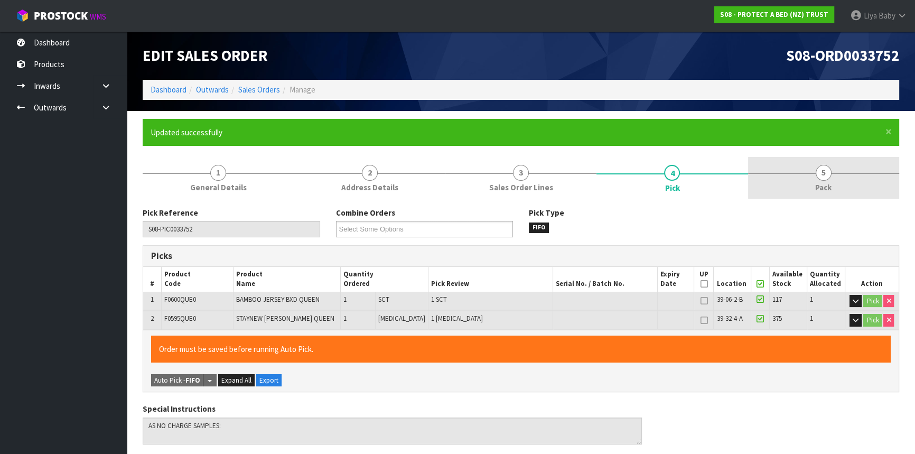
type input "2025-10-08T14:04:31"
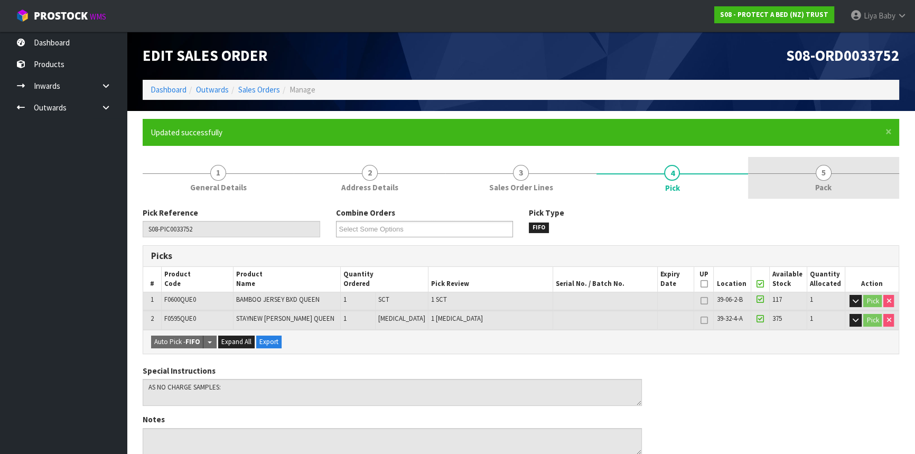
click at [802, 176] on link "5 Pack" at bounding box center [823, 178] width 151 height 42
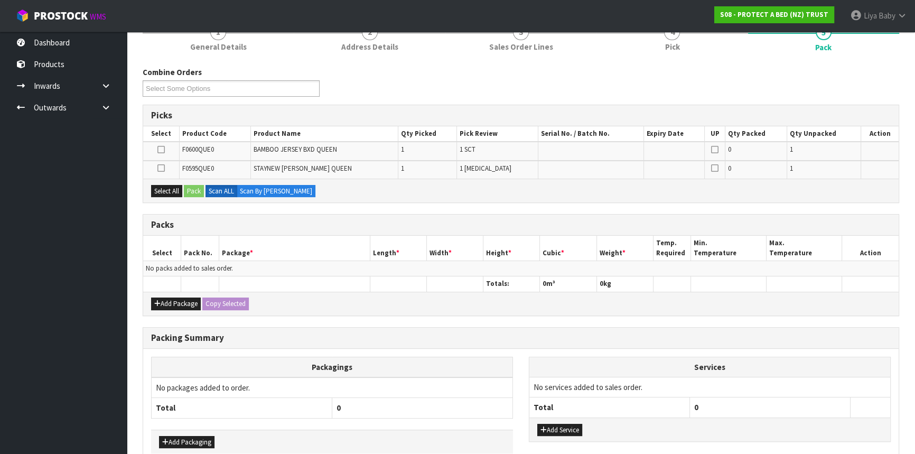
scroll to position [144, 0]
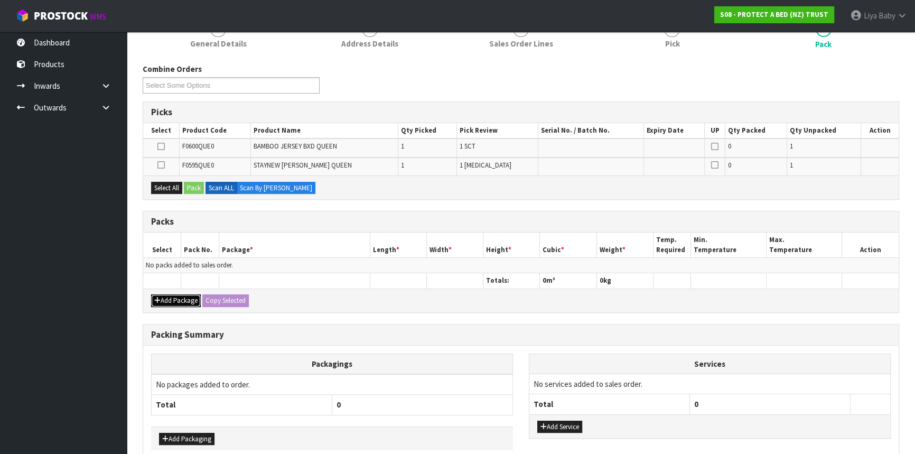
click at [187, 299] on button "Add Package" at bounding box center [176, 300] width 50 height 13
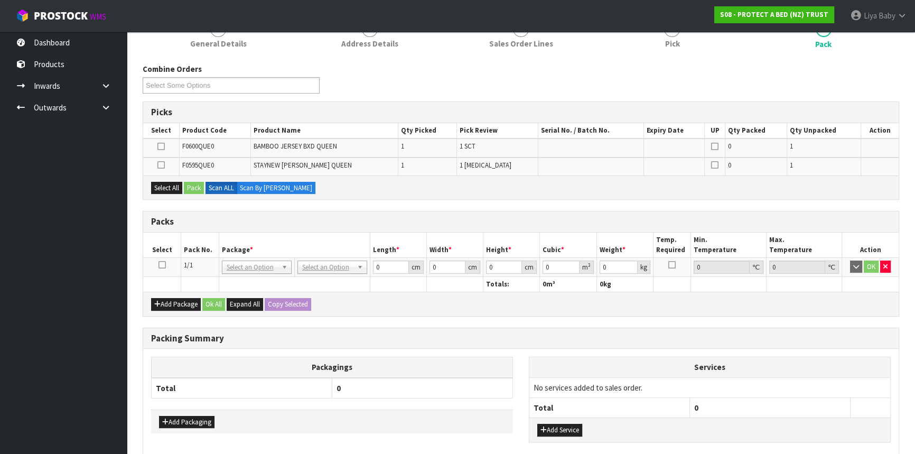
click at [158, 265] on icon at bounding box center [161, 265] width 7 height 1
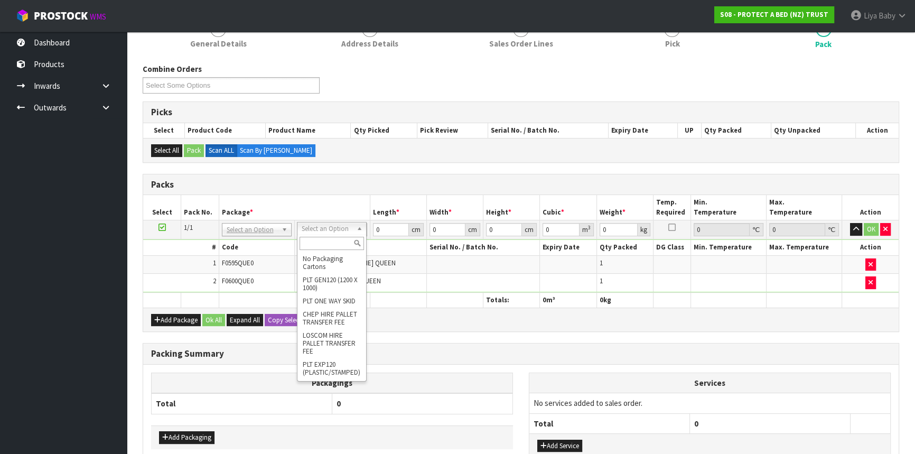
click at [324, 242] on input "text" at bounding box center [331, 243] width 64 height 13
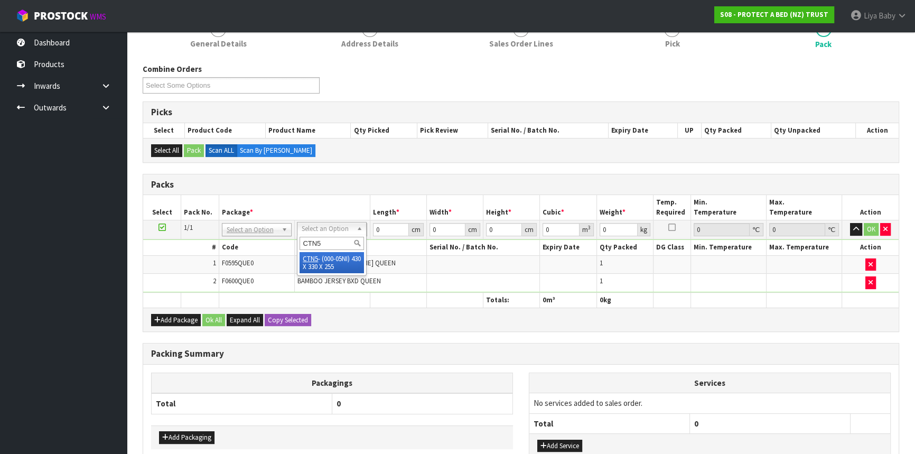
type input "CTN5"
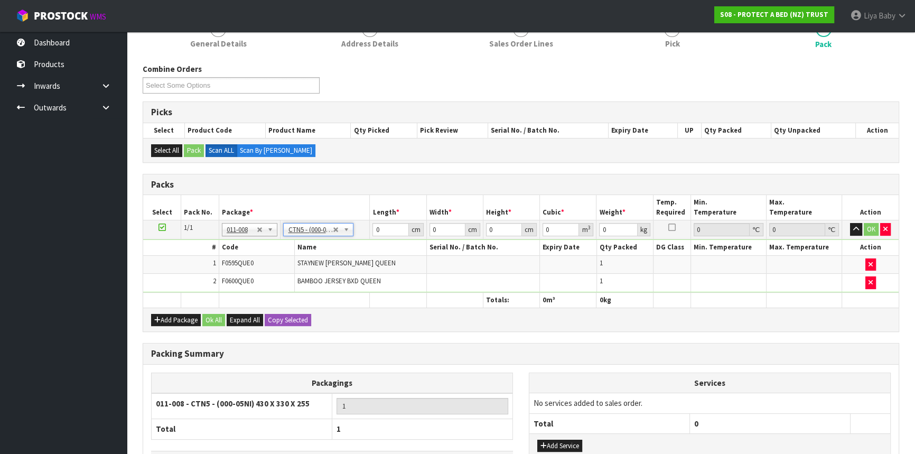
type input "43"
type input "33"
type input "25.5"
type input "0.036185"
type input "2.02"
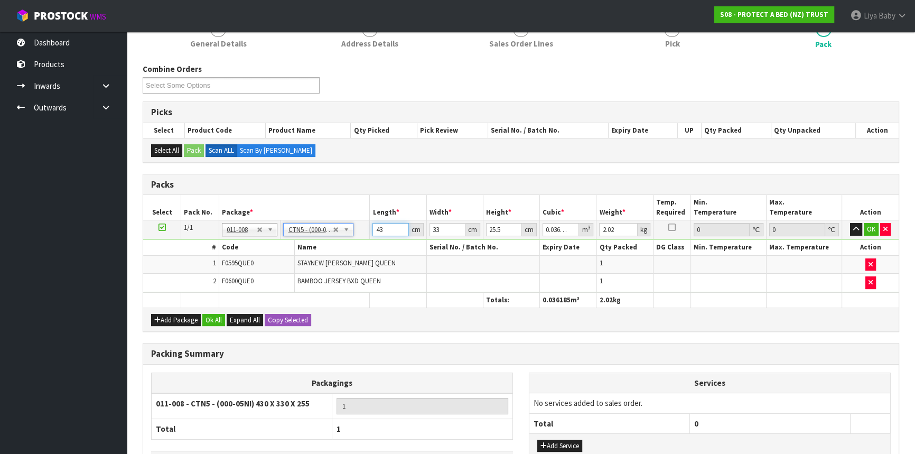
click at [380, 230] on input "43" at bounding box center [390, 229] width 36 height 13
click at [382, 230] on input "43" at bounding box center [390, 229] width 36 height 13
type input "4"
type input "0.003366"
type input "0"
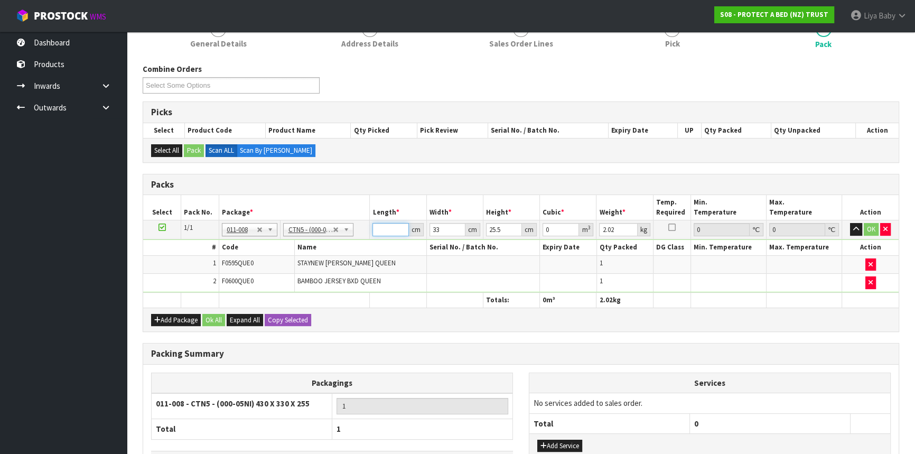
type input "3"
type input "0.002525"
type input "35"
type input "0.029452"
type input "35"
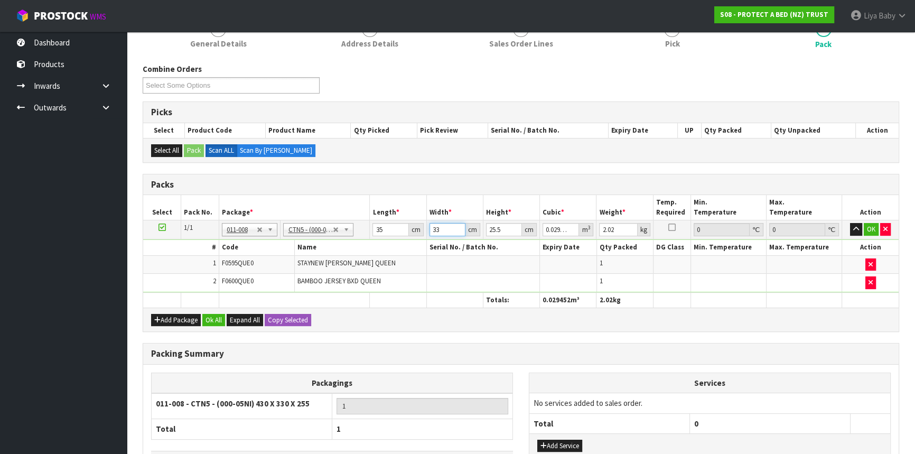
type input "0"
type input "4"
type input "0.00357"
type input "44"
type input "0.03927"
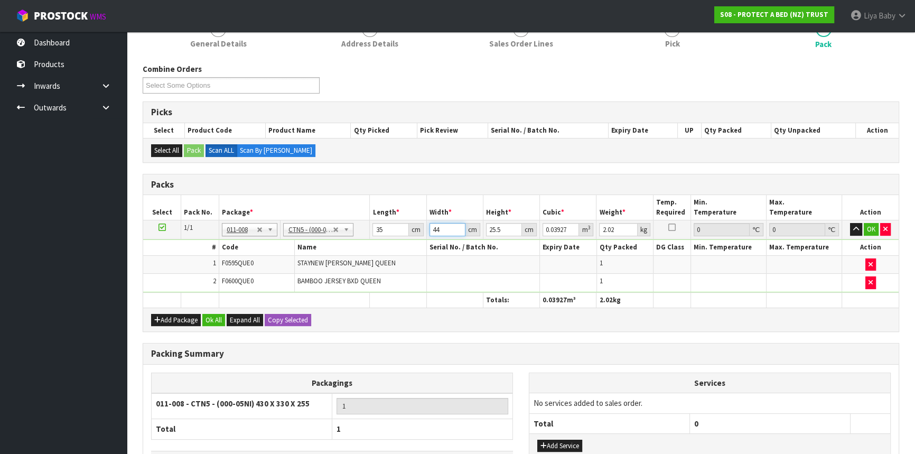
type input "44"
type input "0"
type input "2"
type input "0.00308"
type input "21"
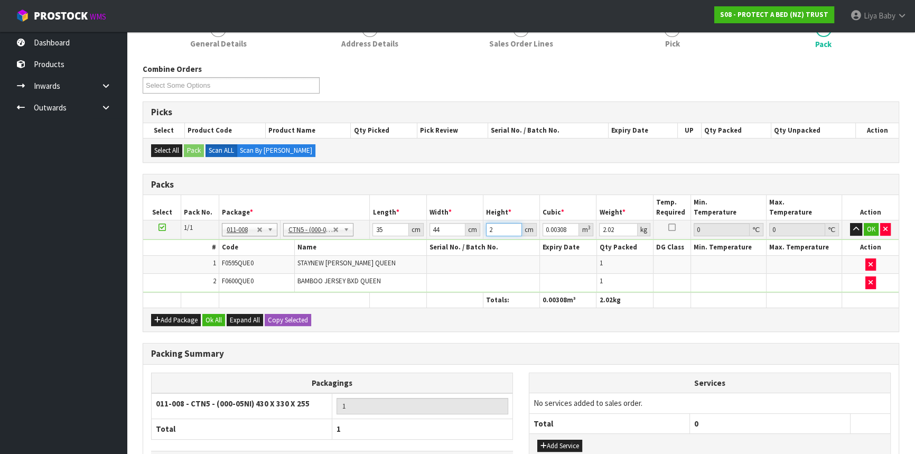
type input "0.03234"
type input "21"
type input "3"
click at [215, 322] on button "Ok All" at bounding box center [213, 320] width 23 height 13
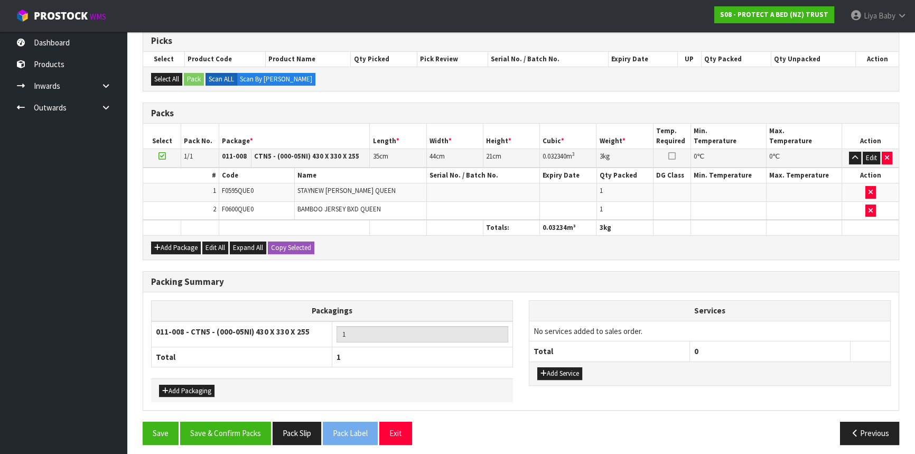
scroll to position [219, 0]
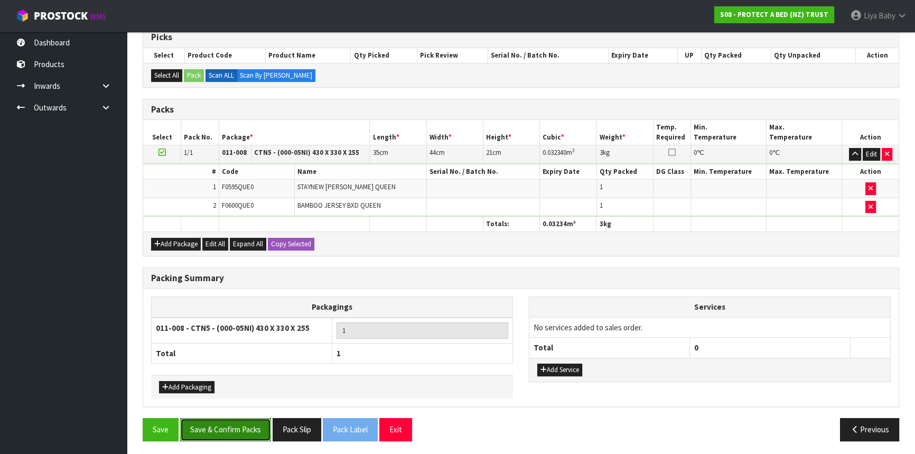
click at [249, 423] on button "Save & Confirm Packs" at bounding box center [225, 429] width 91 height 23
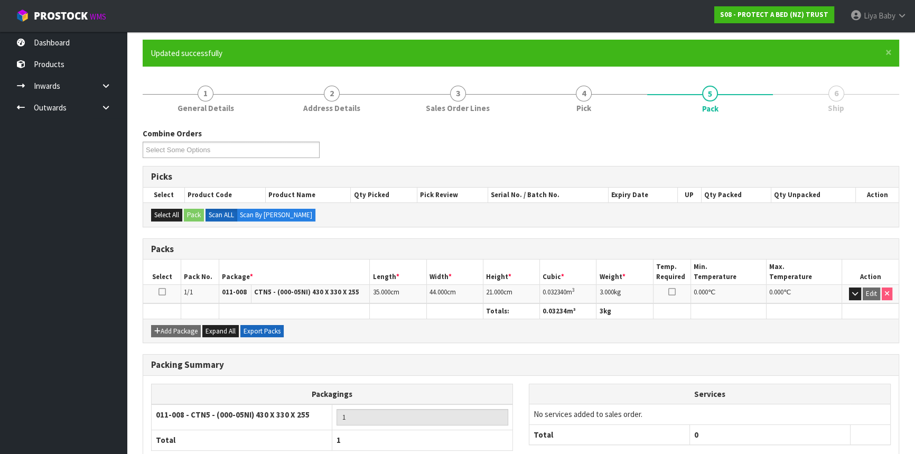
scroll to position [143, 0]
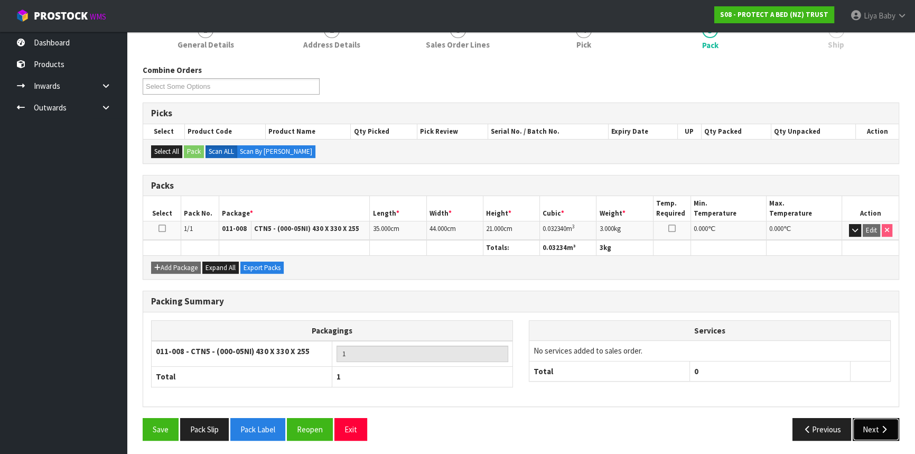
click at [877, 423] on button "Next" at bounding box center [875, 429] width 46 height 23
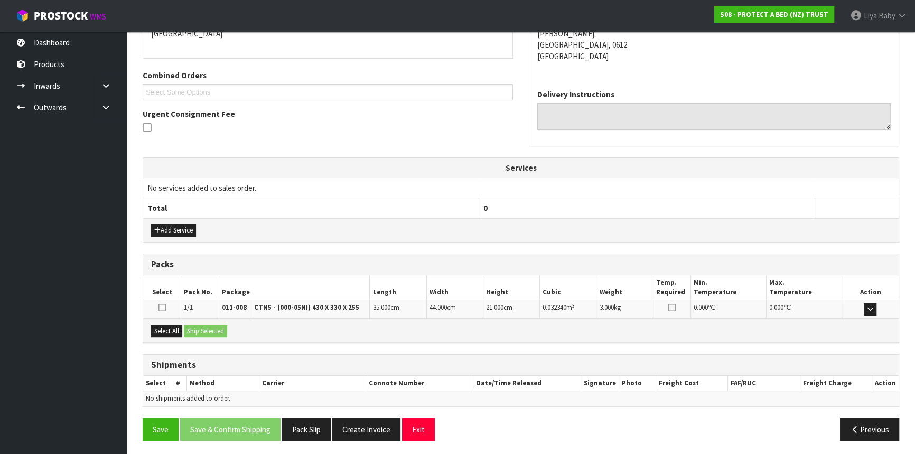
scroll to position [243, 0]
click at [173, 330] on button "Select All" at bounding box center [166, 330] width 31 height 13
click at [198, 328] on button "Ship Selected" at bounding box center [205, 330] width 43 height 13
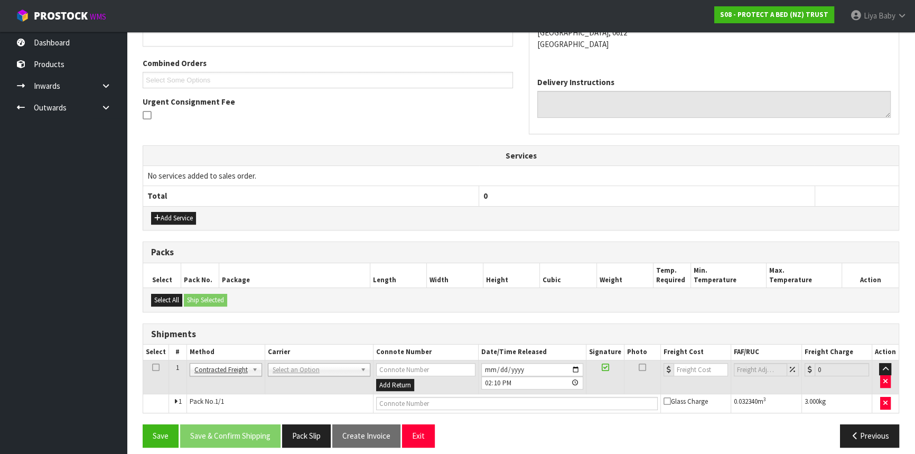
scroll to position [261, 0]
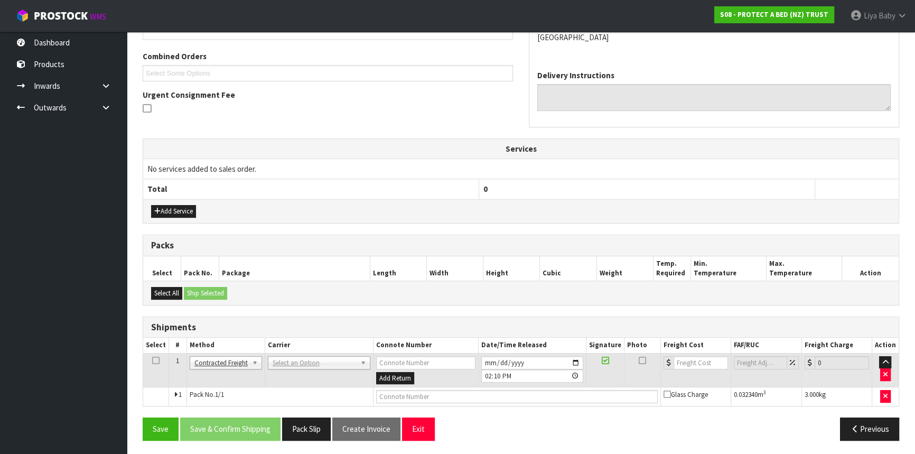
click at [148, 355] on td at bounding box center [156, 370] width 26 height 34
click at [153, 360] on icon at bounding box center [155, 360] width 7 height 1
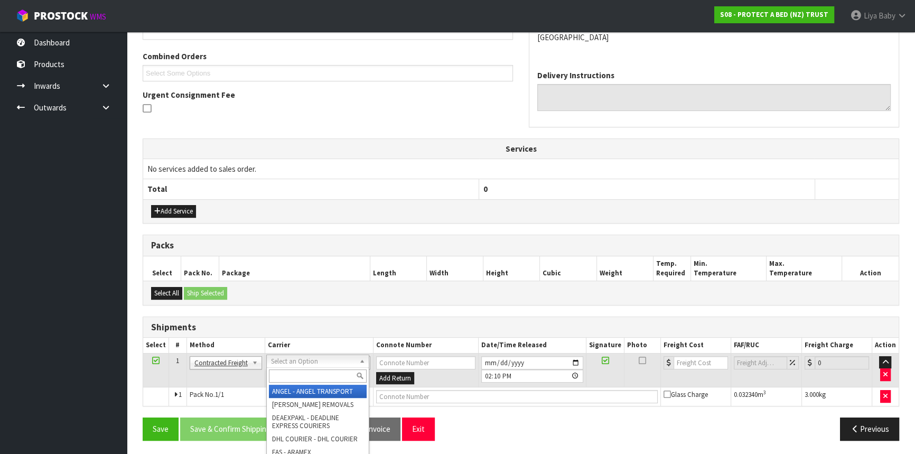
click at [299, 378] on input "text" at bounding box center [318, 375] width 98 height 13
type input "NZP"
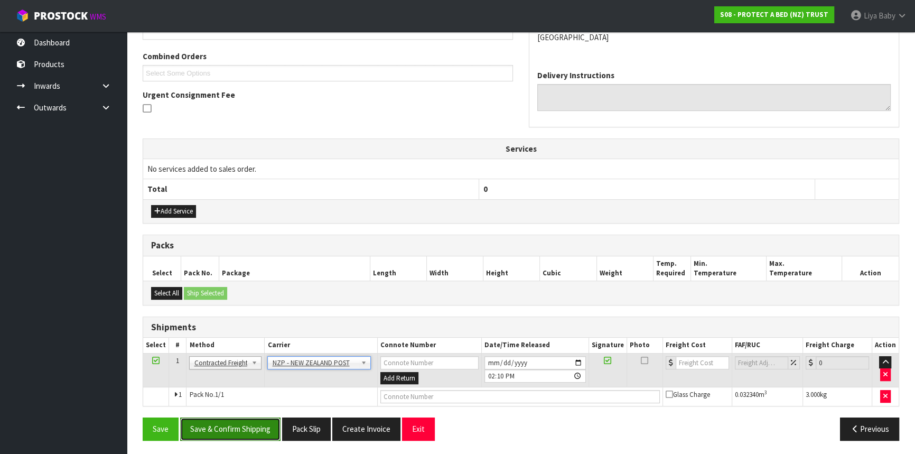
click at [255, 423] on button "Save & Confirm Shipping" at bounding box center [230, 428] width 100 height 23
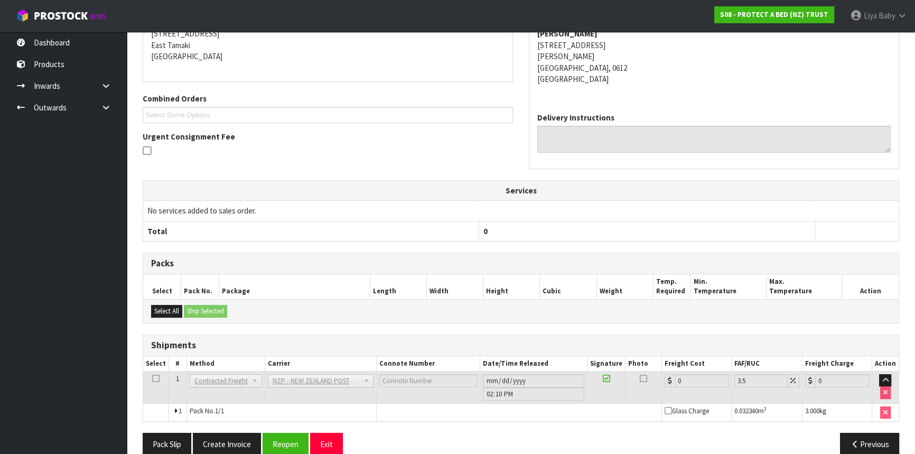
scroll to position [247, 0]
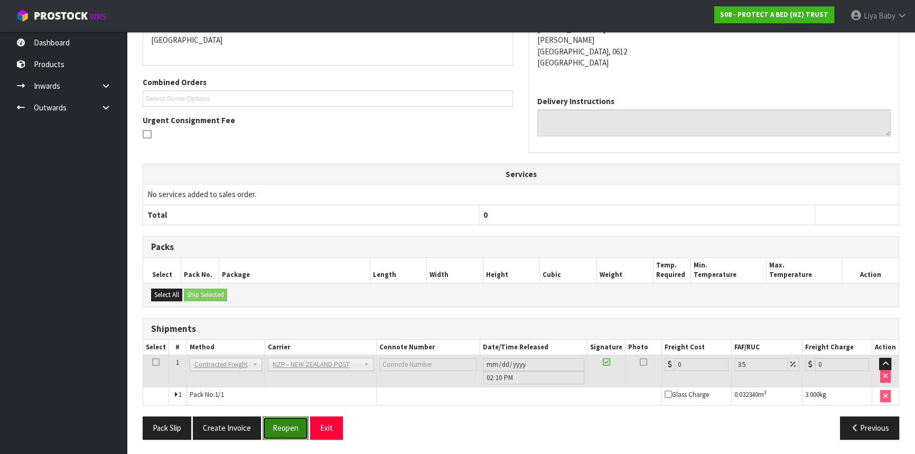
click at [283, 427] on button "Reopen" at bounding box center [286, 427] width 46 height 23
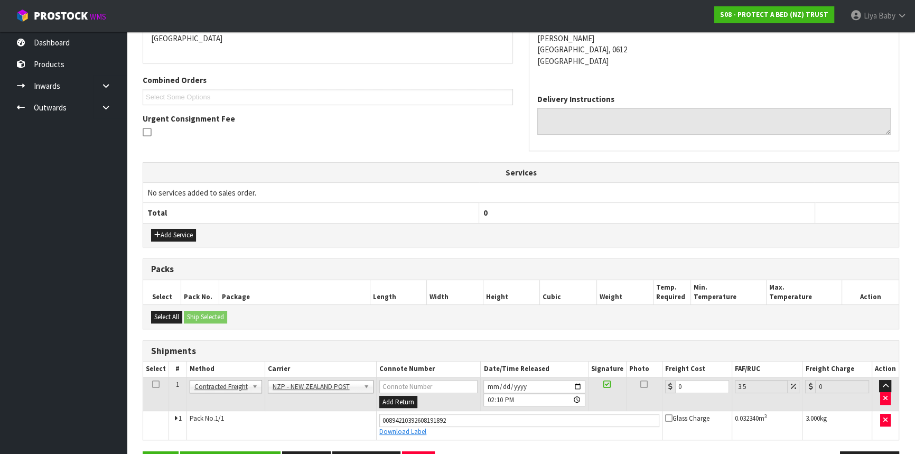
scroll to position [271, 0]
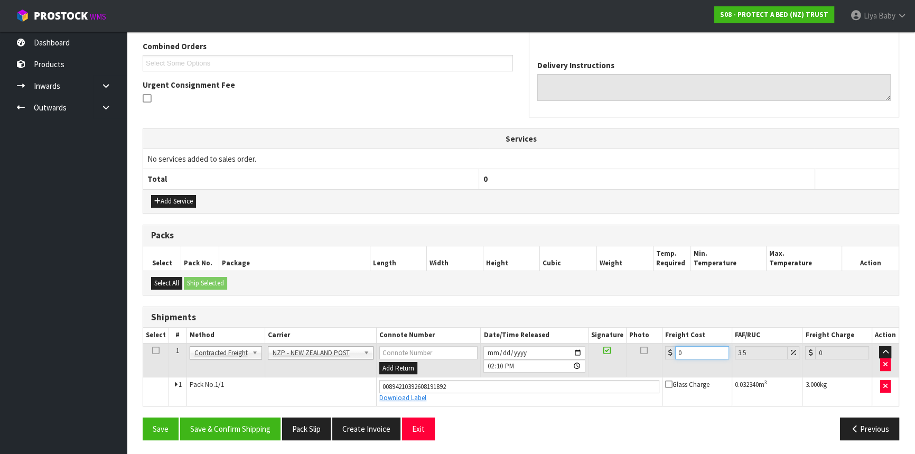
click at [686, 346] on input "0" at bounding box center [702, 352] width 54 height 13
type input "04"
type input "4.14"
type input "04.3"
type input "4.45"
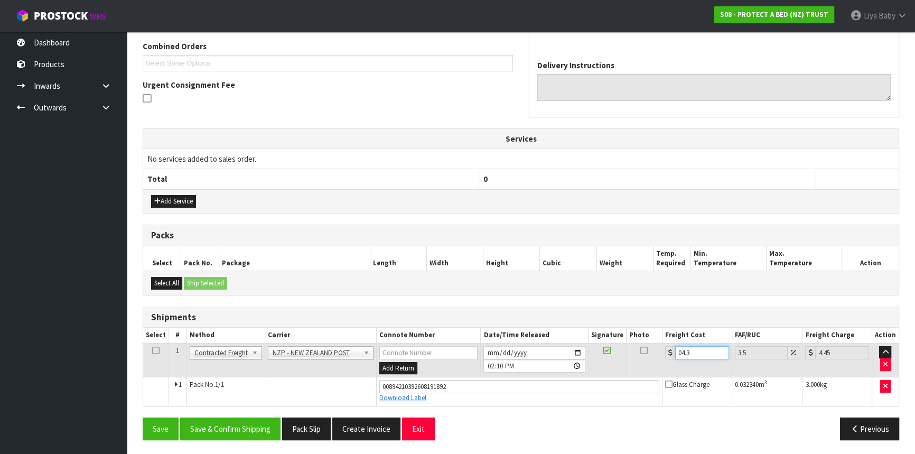
type input "04.33"
type input "4.48"
type input "04.3"
type input "4.45"
type input "04"
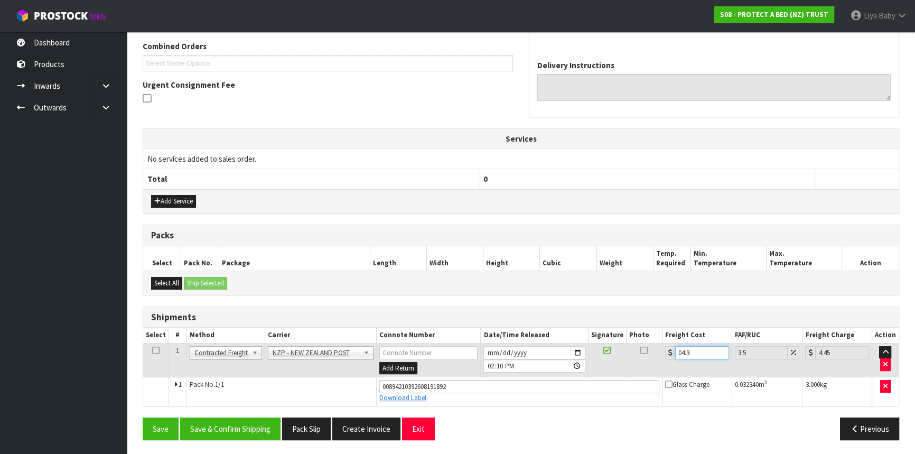
type input "4.14"
type input "0"
type input "4"
type input "4.14"
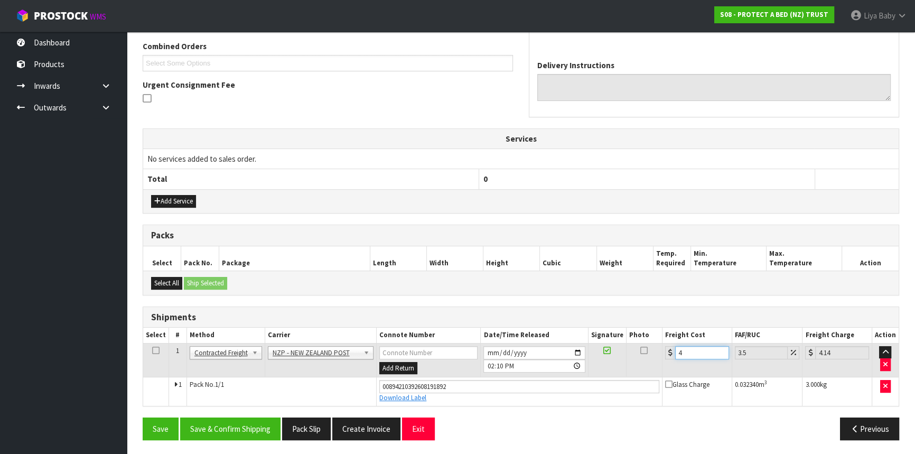
type input "4.3"
type input "4.45"
type input "4.33"
type input "4.48"
type input "4.33"
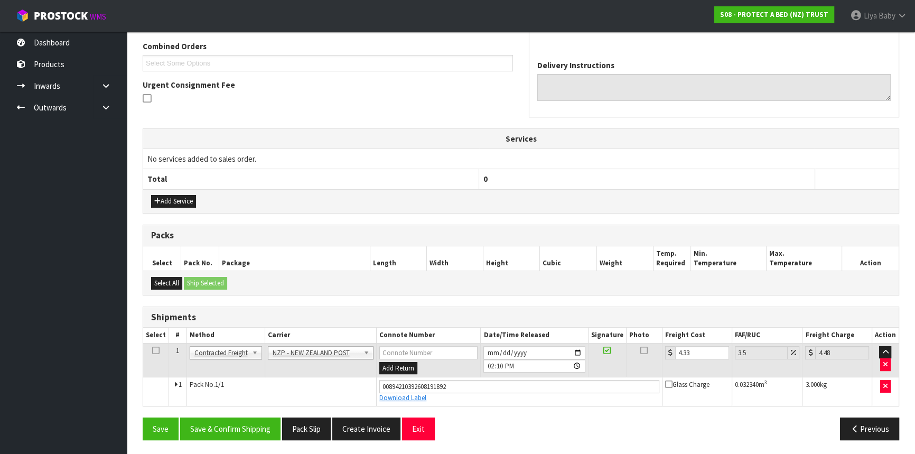
click at [153, 350] on icon at bounding box center [155, 350] width 7 height 1
click at [223, 427] on button "Save & Confirm Shipping" at bounding box center [230, 428] width 100 height 23
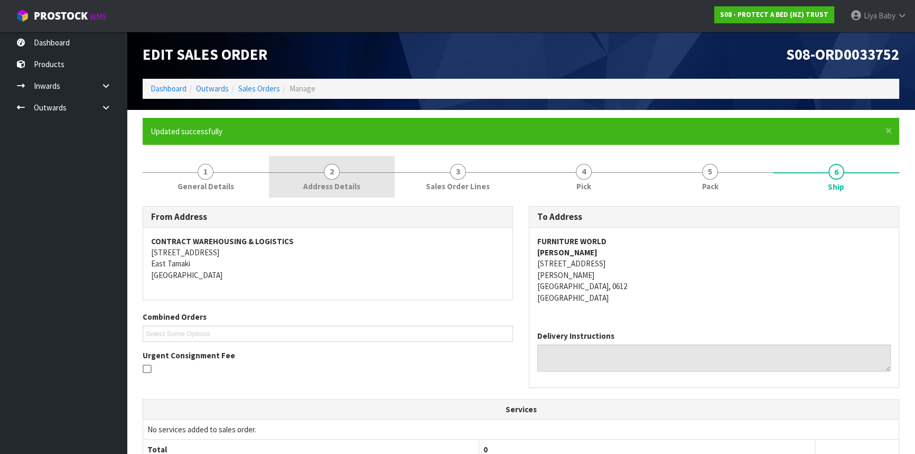
scroll to position [0, 0]
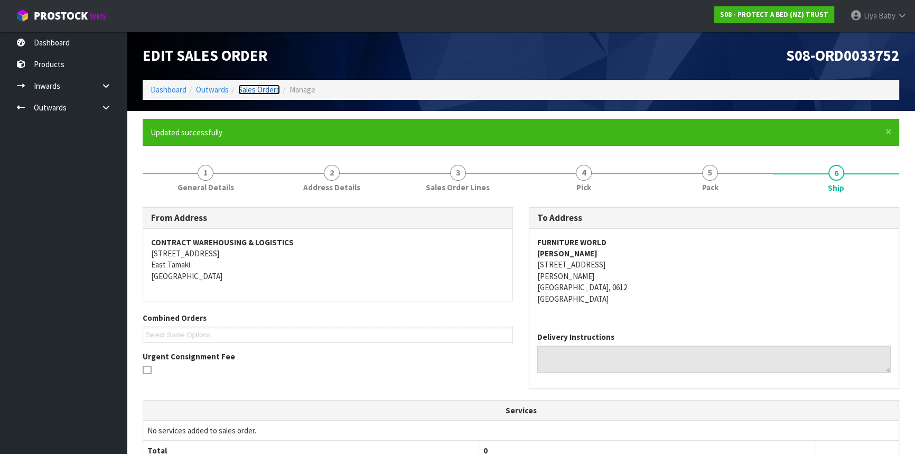
click at [264, 90] on link "Sales Orders" at bounding box center [259, 90] width 42 height 10
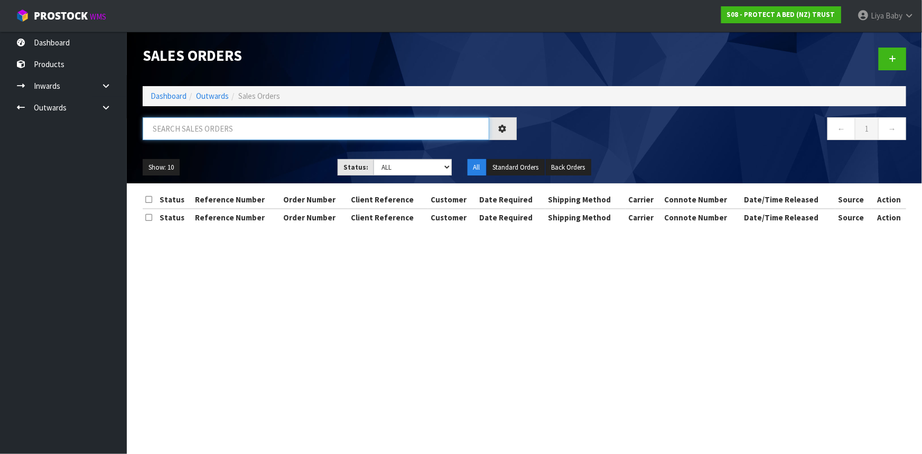
click at [237, 126] on input "text" at bounding box center [316, 128] width 346 height 23
type input "JOB-0416420"
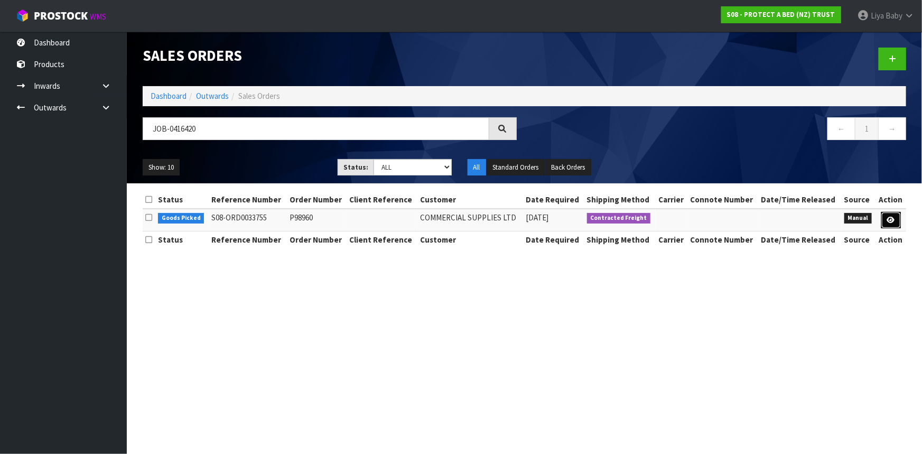
click at [884, 220] on link at bounding box center [891, 220] width 20 height 17
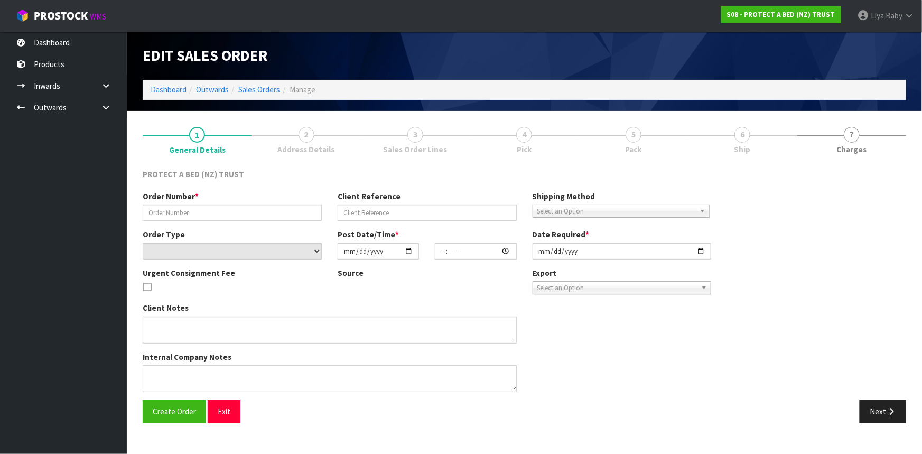
type input "P98960"
select select "number:0"
type input "2025-10-07"
type input "08:58:00.000"
type input "2025-10-07"
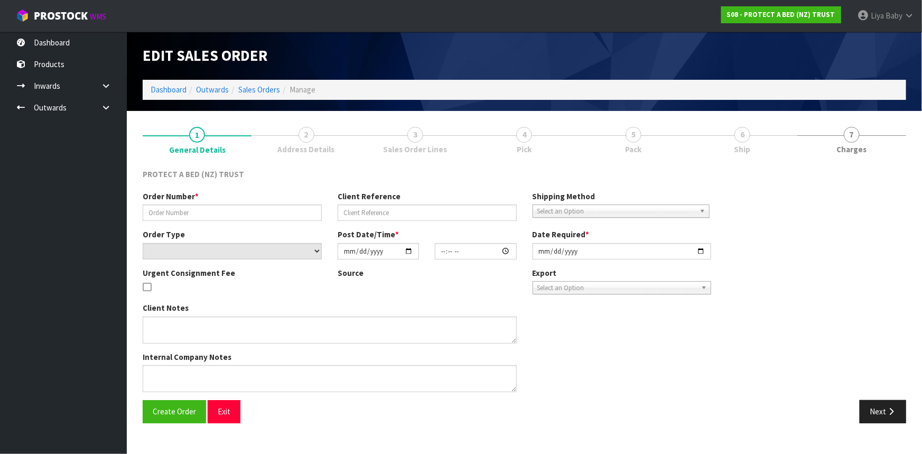
type textarea "20% DISCOUNT: (EXCEPT STAYNEW MP & PP - 5%)"
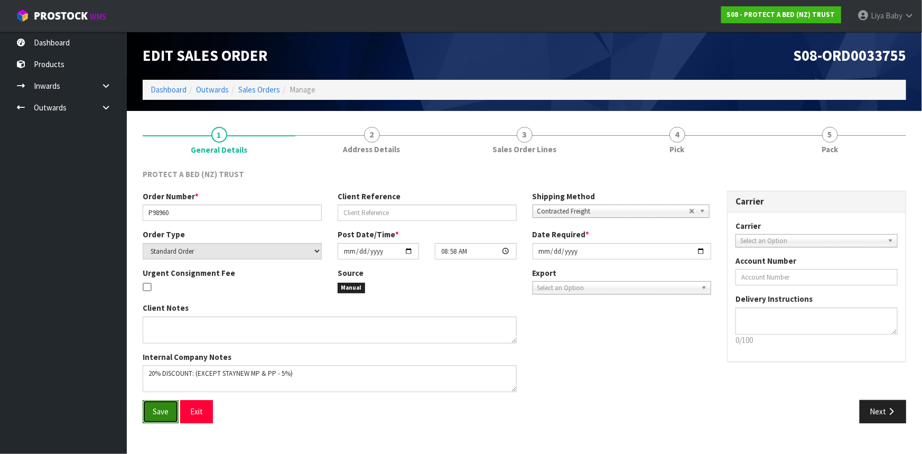
click at [167, 410] on span "Save" at bounding box center [161, 411] width 16 height 10
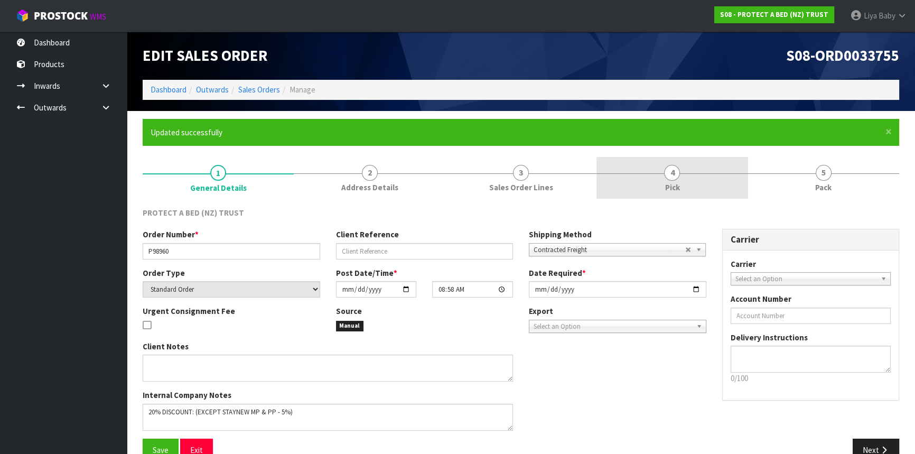
click at [663, 178] on link "4 Pick" at bounding box center [671, 178] width 151 height 42
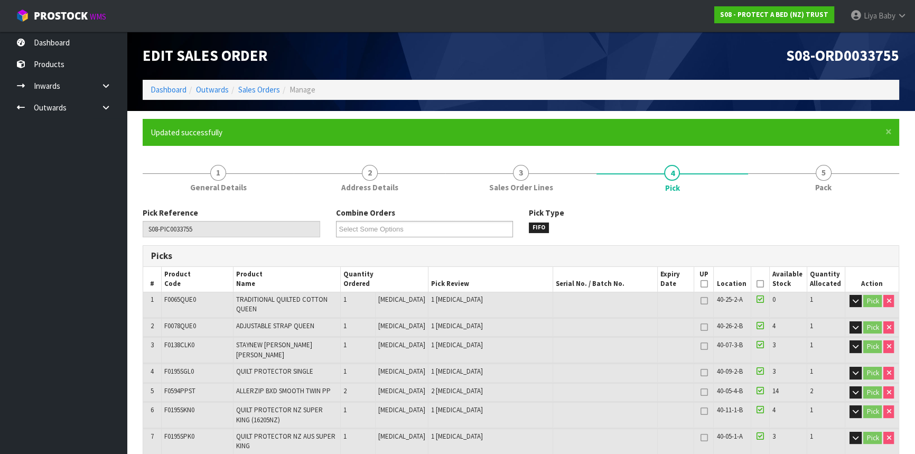
click at [759, 284] on icon at bounding box center [759, 284] width 7 height 1
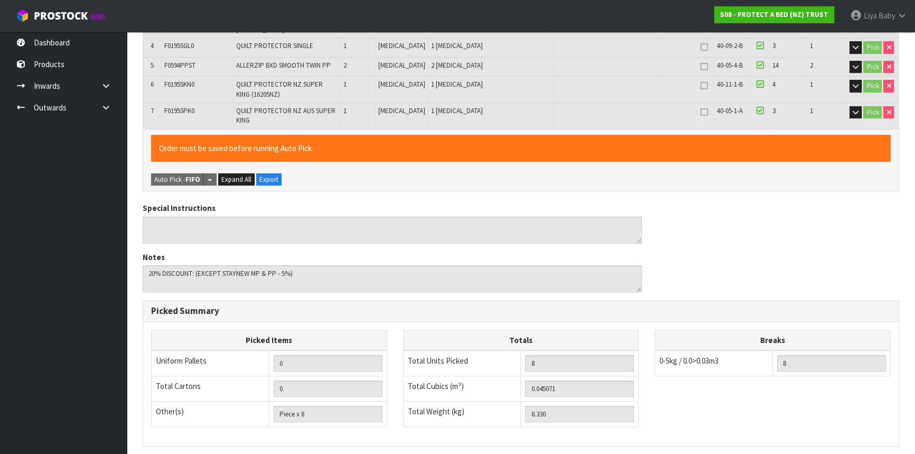
scroll to position [432, 0]
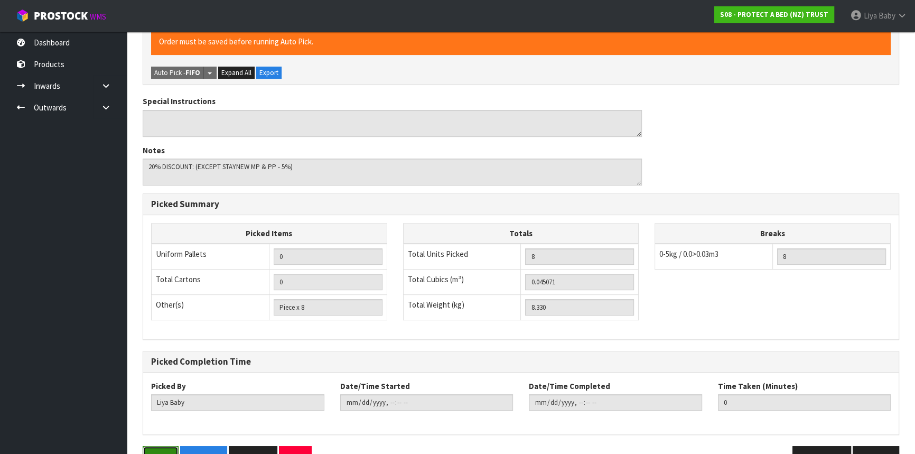
click at [163, 446] on button "Save" at bounding box center [161, 457] width 36 height 23
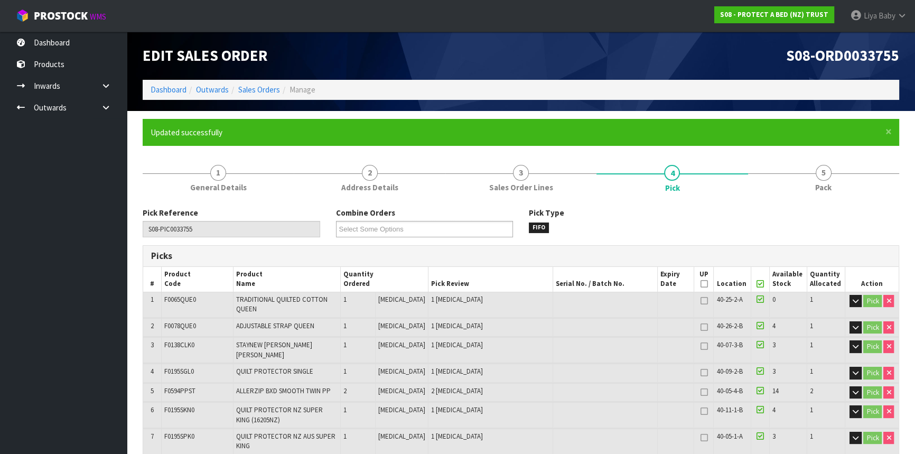
type input "2025-10-08T14:13:47"
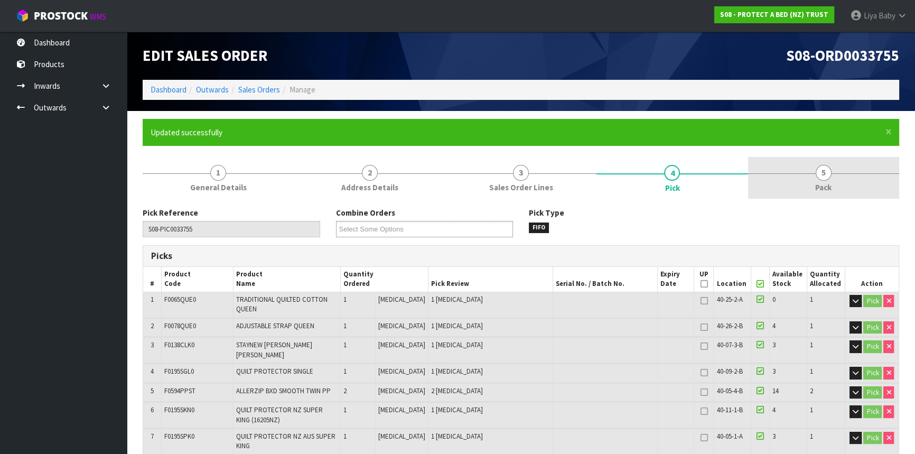
click at [823, 184] on span "Pack" at bounding box center [823, 187] width 16 height 11
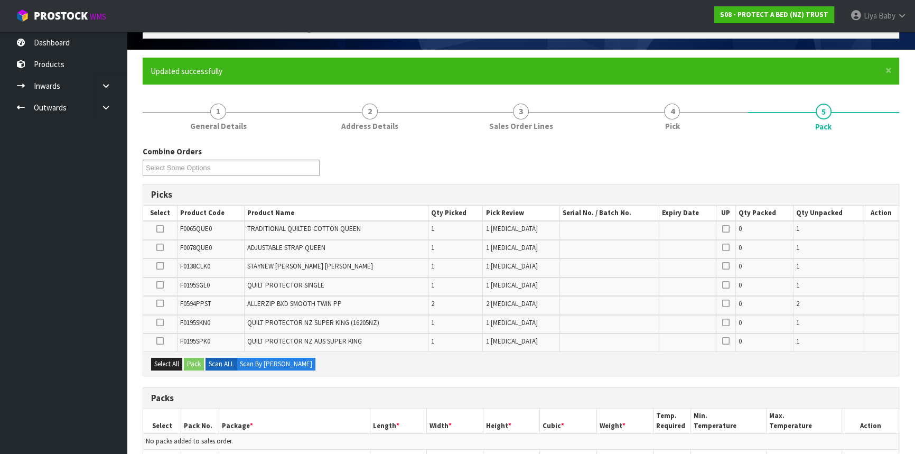
scroll to position [192, 0]
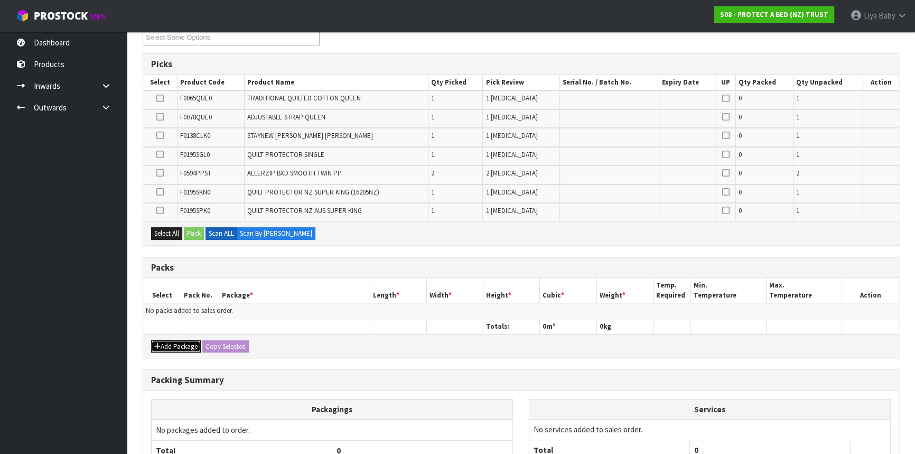
click at [188, 341] on button "Add Package" at bounding box center [176, 346] width 50 height 13
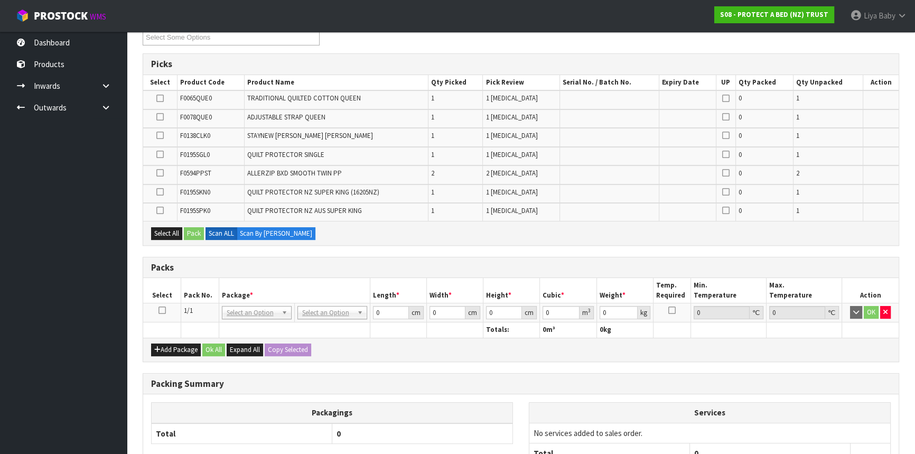
click at [161, 310] on icon at bounding box center [161, 310] width 7 height 1
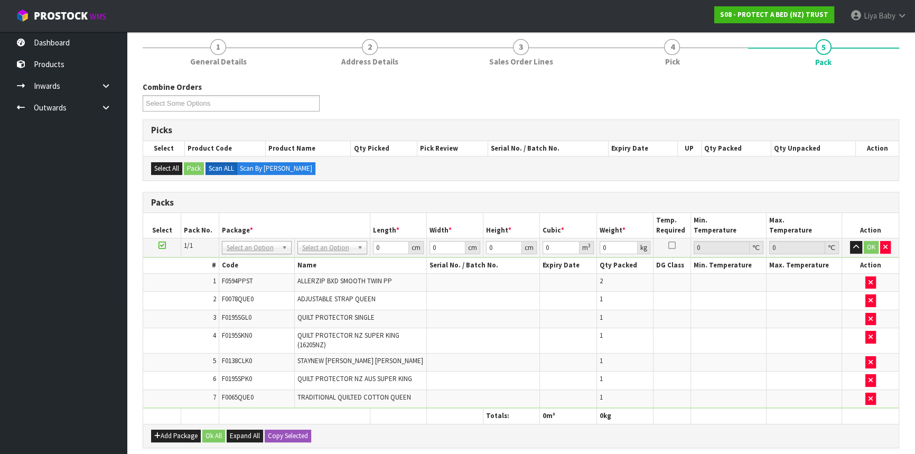
scroll to position [119, 0]
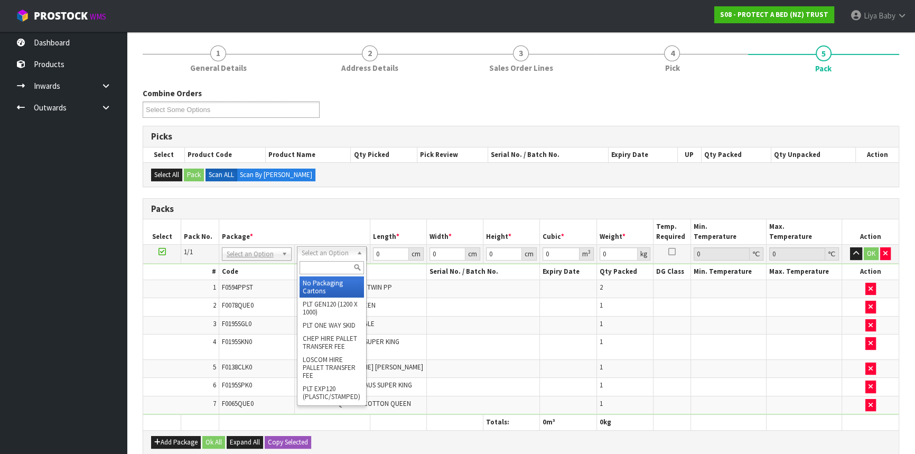
click at [317, 265] on input "text" at bounding box center [331, 267] width 64 height 13
type input "CTN9"
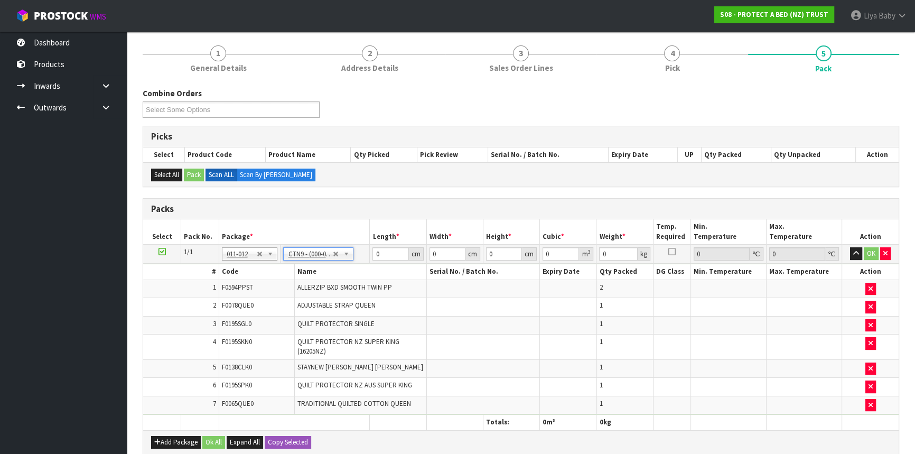
type input "51"
type input "38"
type input "58.5"
type input "0.113373"
type input "8.53"
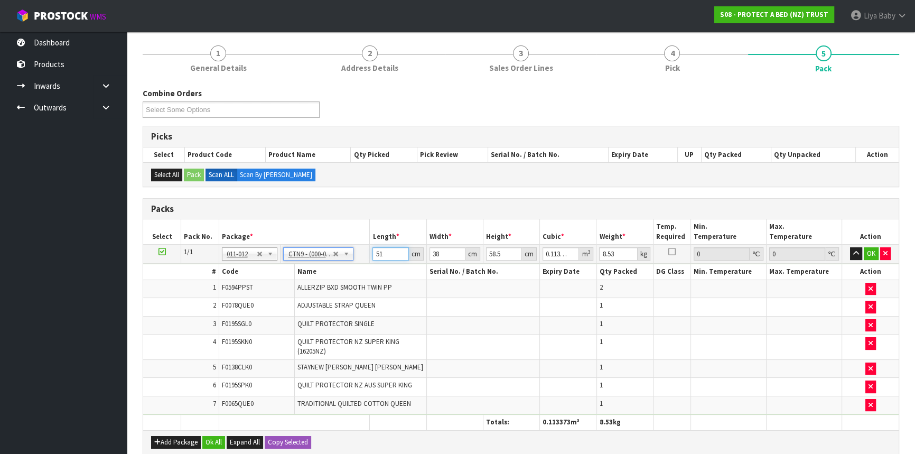
click at [391, 254] on input "51" at bounding box center [390, 253] width 36 height 13
type input "5"
type input "0.011115"
type input "0"
type input "4"
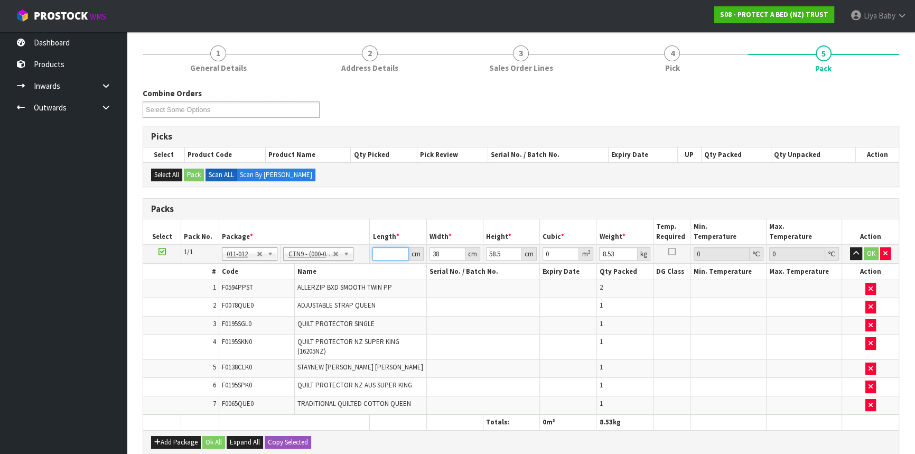
type input "0.008892"
type input "40"
type input "0.08892"
type input "40"
type input "0"
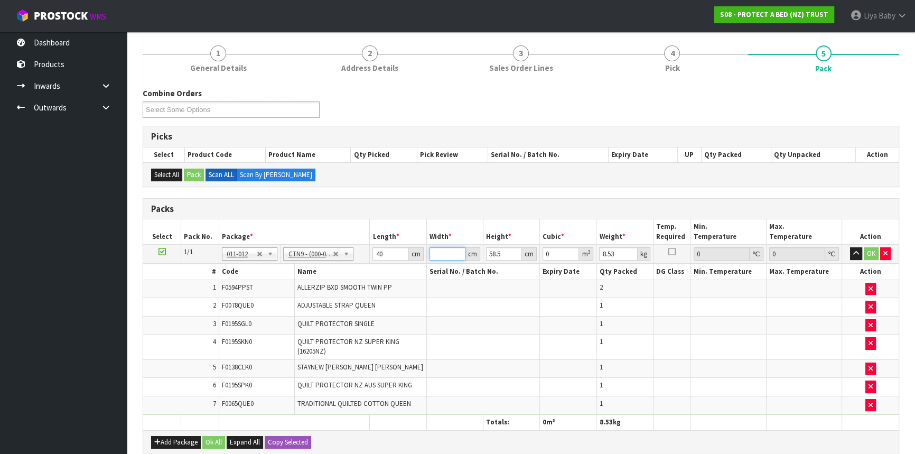
type input "5"
type input "0.0117"
type input "51"
type input "0.11934"
type input "51"
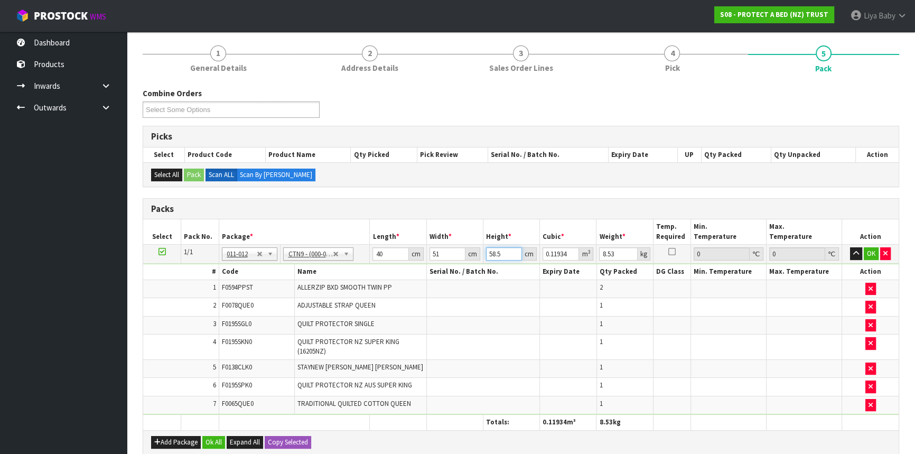
type input "0"
type input "3"
type input "0.00612"
type input "38"
type input "0.07752"
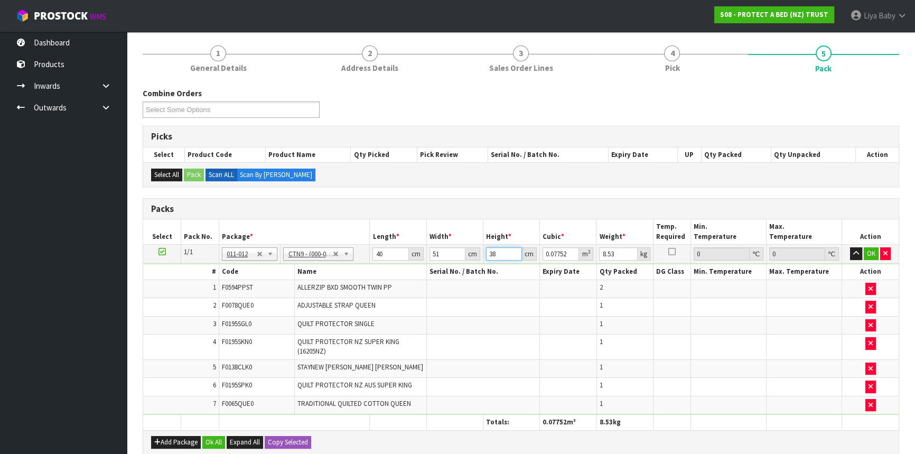
type input "38"
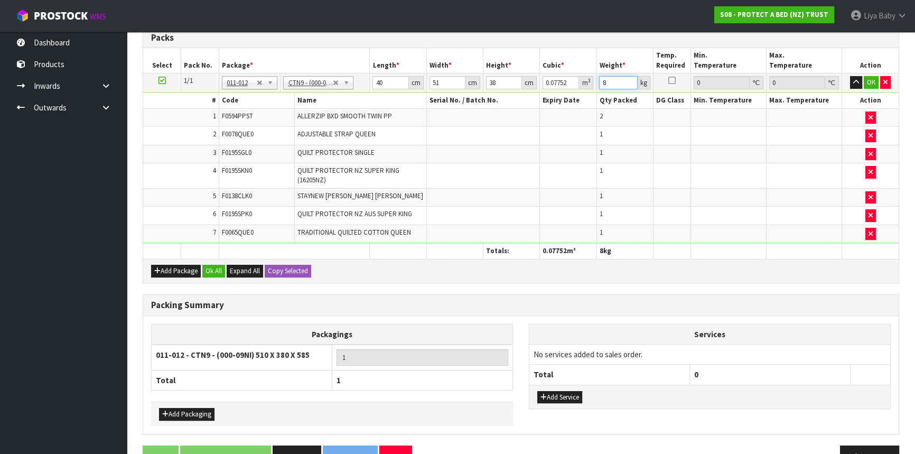
scroll to position [312, 0]
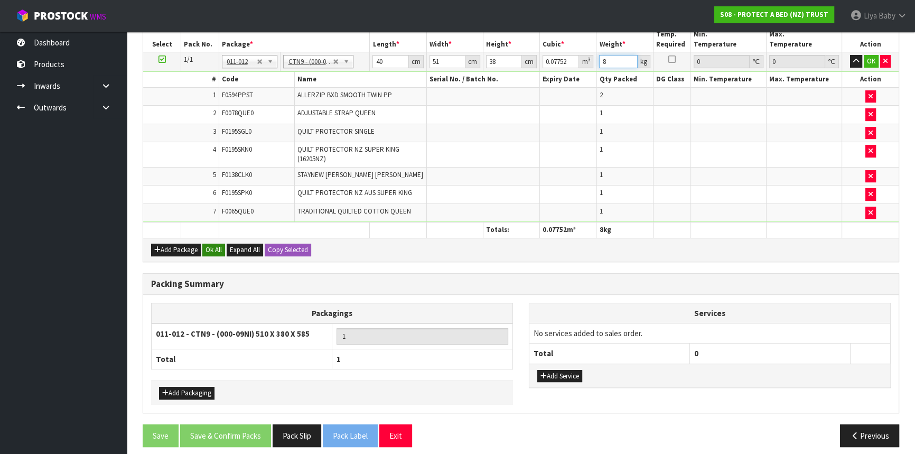
type input "8"
click at [209, 249] on button "Ok All" at bounding box center [213, 249] width 23 height 13
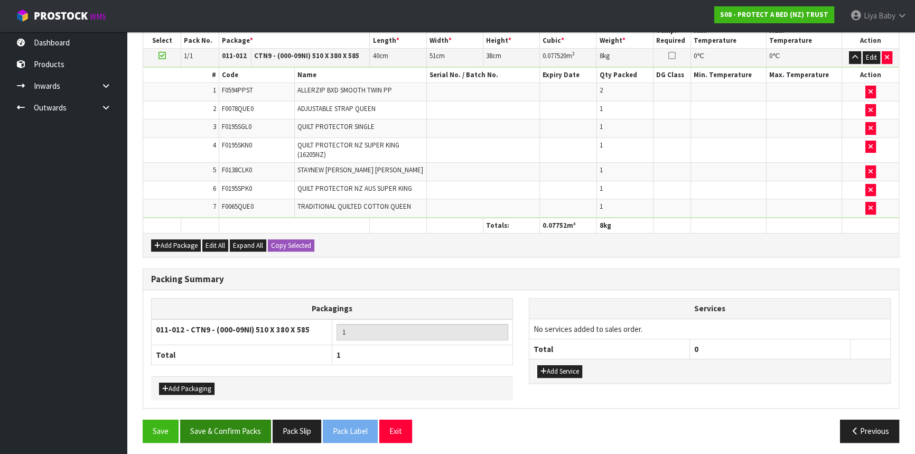
scroll to position [316, 0]
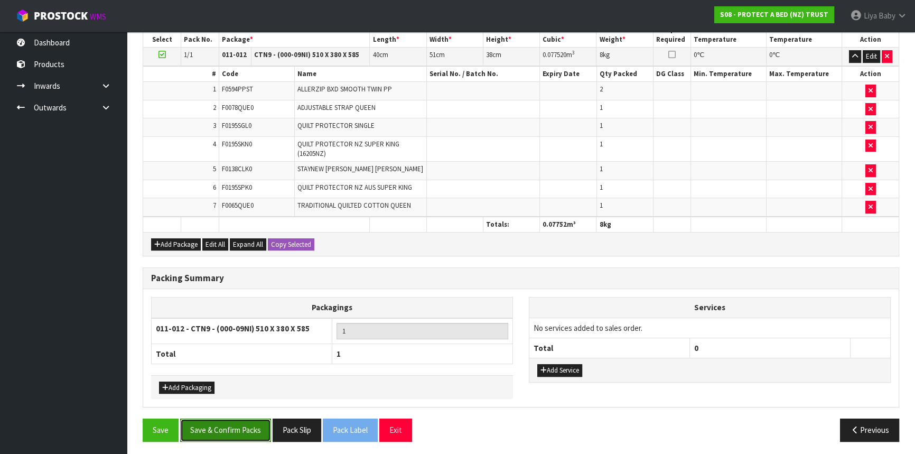
click at [232, 425] on button "Save & Confirm Packs" at bounding box center [225, 429] width 91 height 23
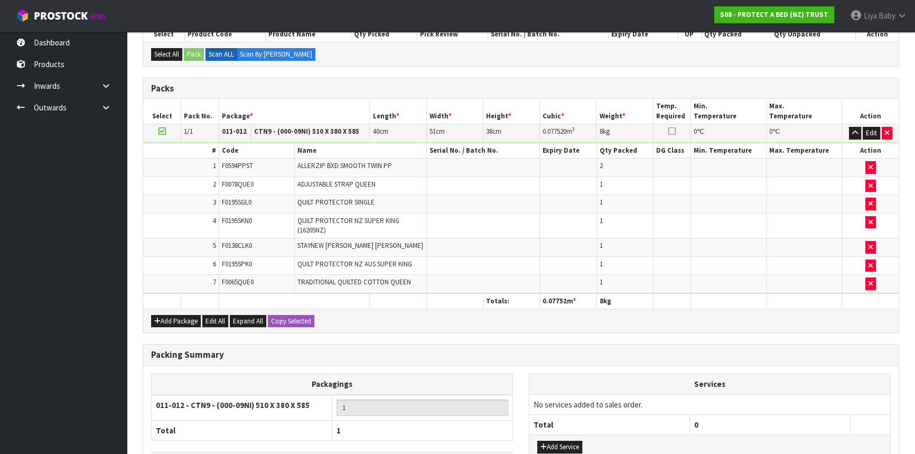
scroll to position [143, 0]
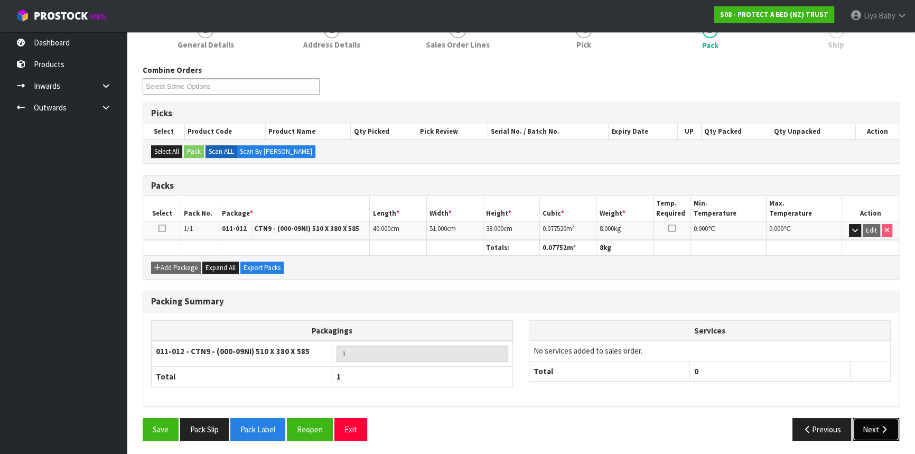
click at [868, 423] on button "Next" at bounding box center [875, 429] width 46 height 23
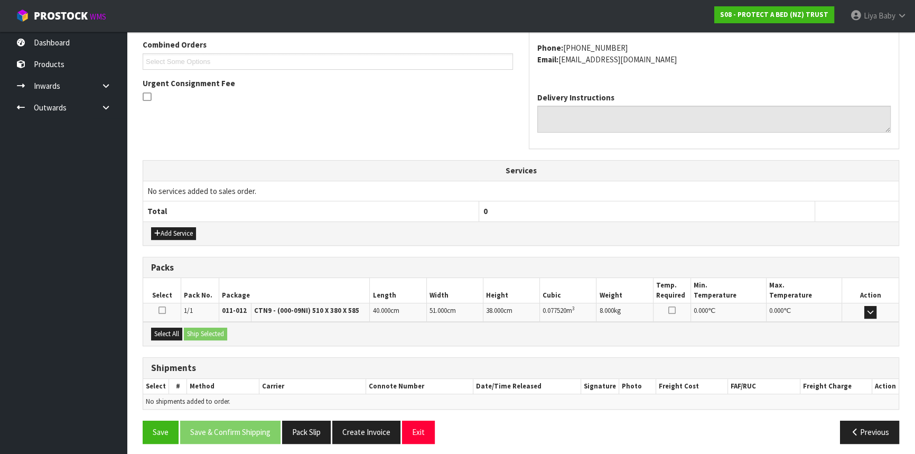
scroll to position [276, 0]
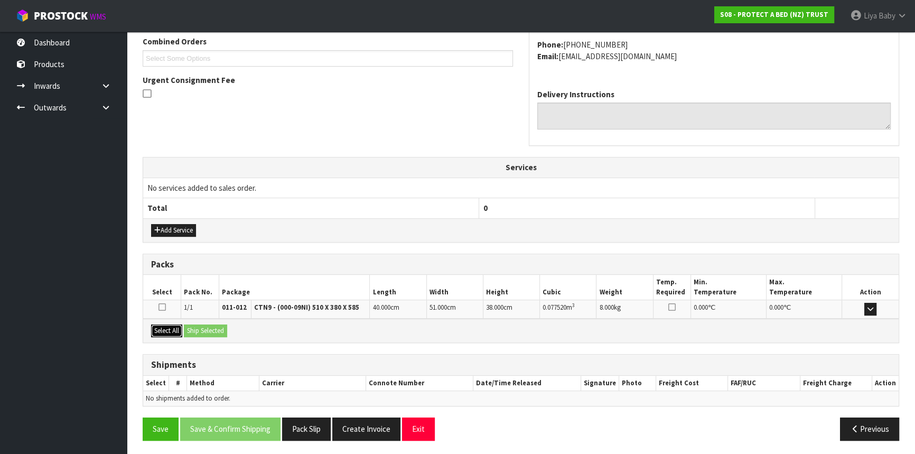
click at [177, 328] on button "Select All" at bounding box center [166, 330] width 31 height 13
click at [185, 328] on button "Ship Selected" at bounding box center [205, 330] width 43 height 13
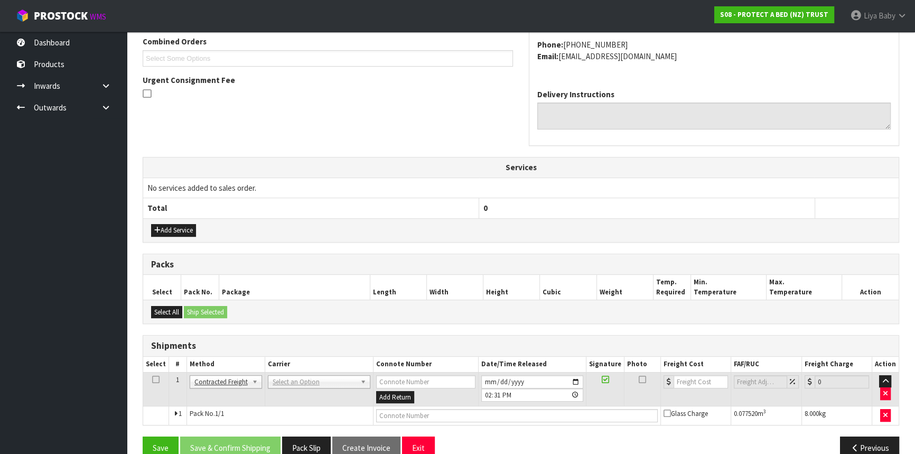
drag, startPoint x: 154, startPoint y: 375, endPoint x: 163, endPoint y: 382, distance: 11.6
click at [155, 379] on icon at bounding box center [155, 379] width 7 height 1
click at [338, 372] on td "ANGEL - ANGEL TRANSPORT CONROY - CONROY REMOVALS DEAEXPAKL - DEADLINE EXPRESS C…" at bounding box center [319, 389] width 108 height 34
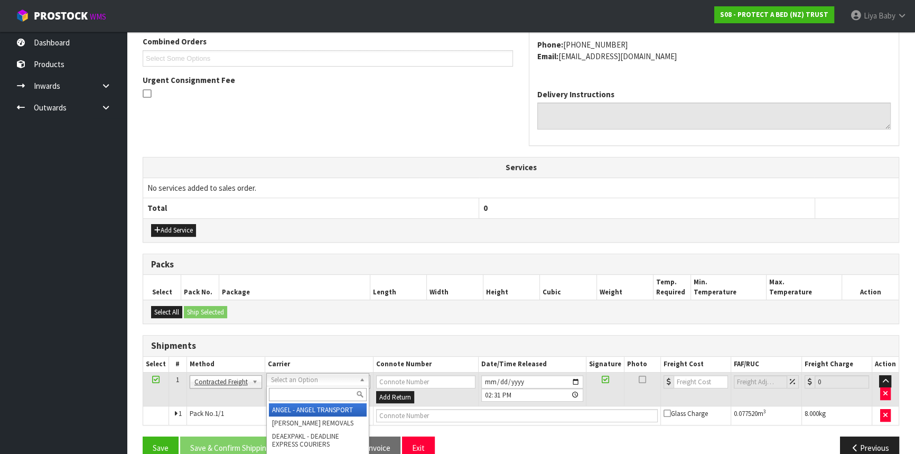
click at [319, 391] on input "text" at bounding box center [318, 394] width 98 height 13
type input "N"
type input "Z"
type input "NZP"
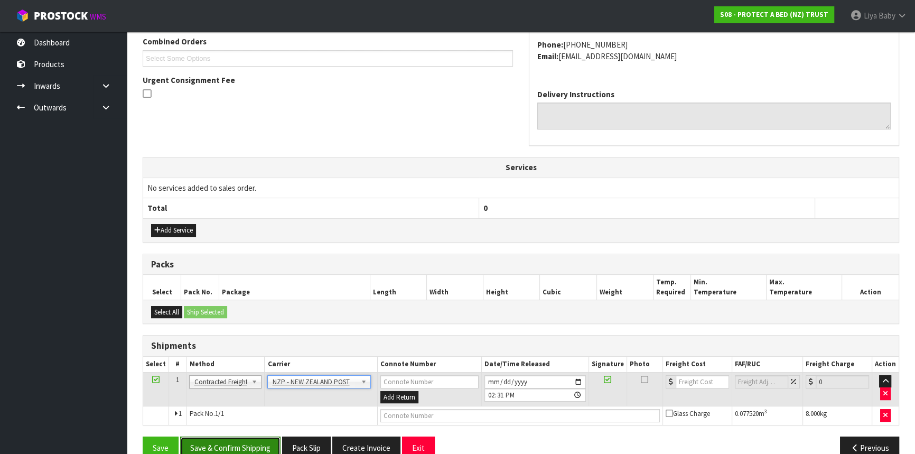
click at [237, 446] on button "Save & Confirm Shipping" at bounding box center [230, 447] width 100 height 23
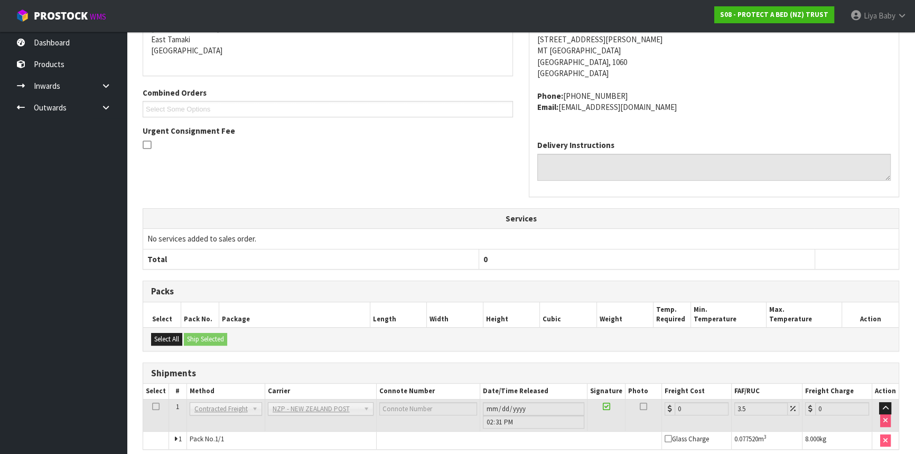
scroll to position [280, 0]
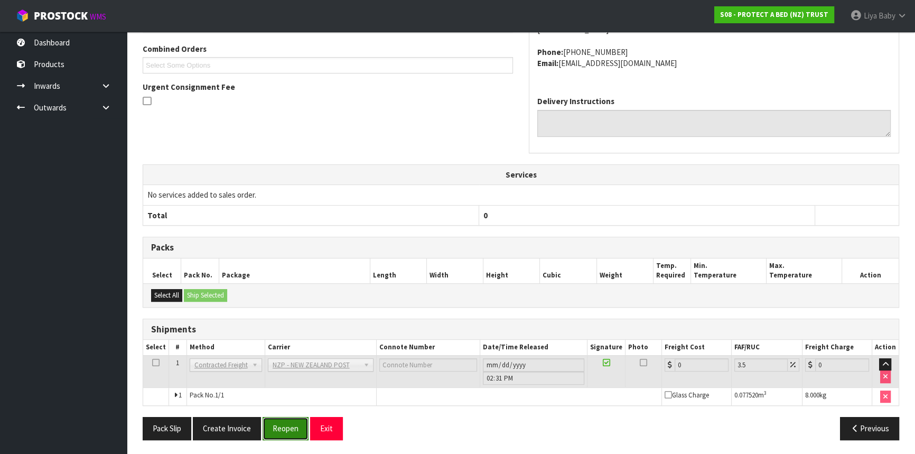
click at [282, 433] on button "Reopen" at bounding box center [286, 428] width 46 height 23
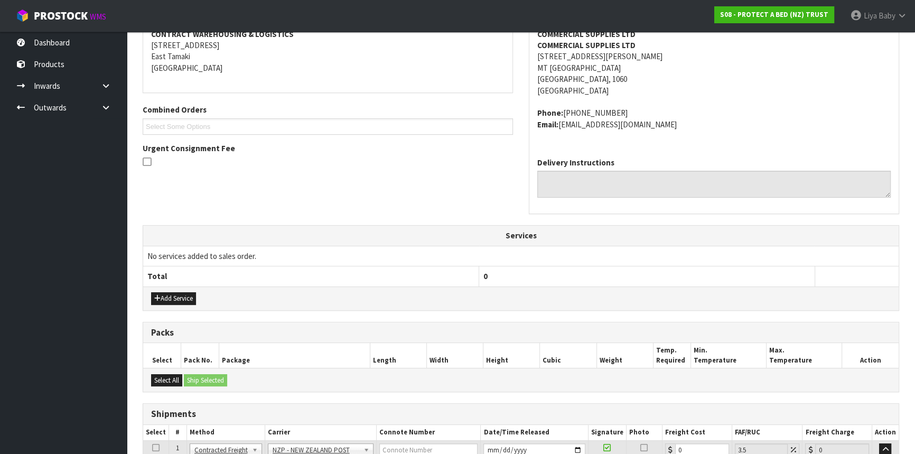
scroll to position [288, 0]
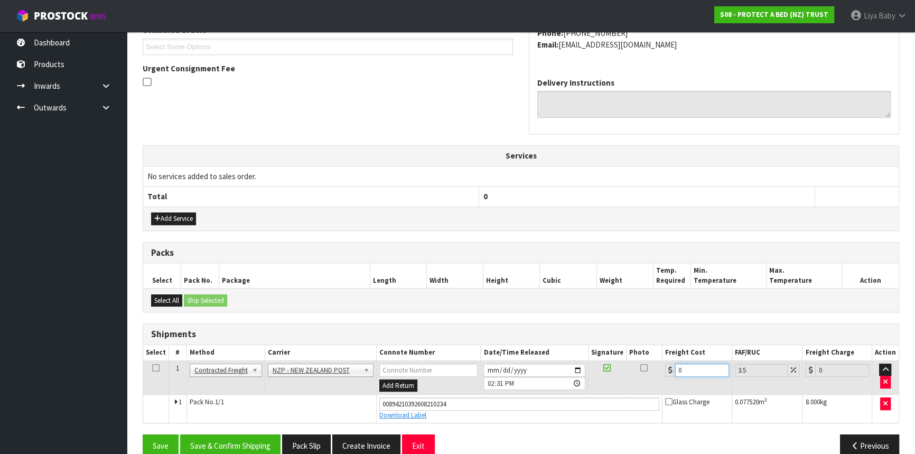
click at [692, 364] on input "0" at bounding box center [702, 369] width 54 height 13
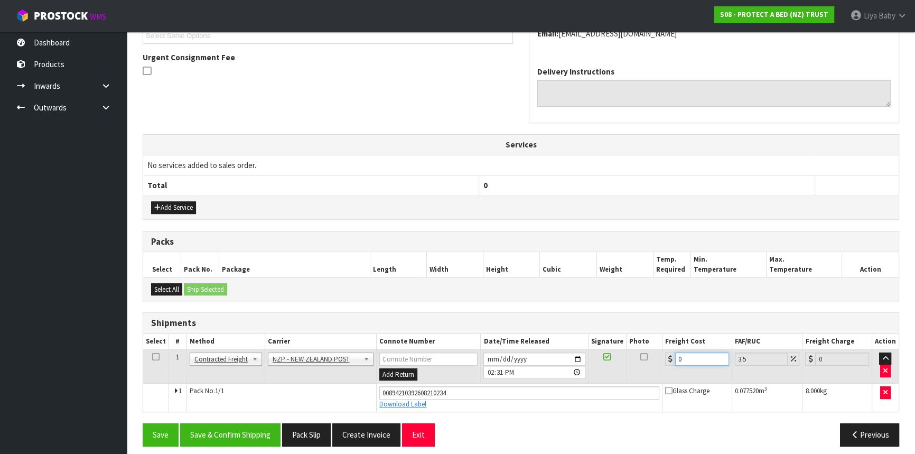
scroll to position [305, 0]
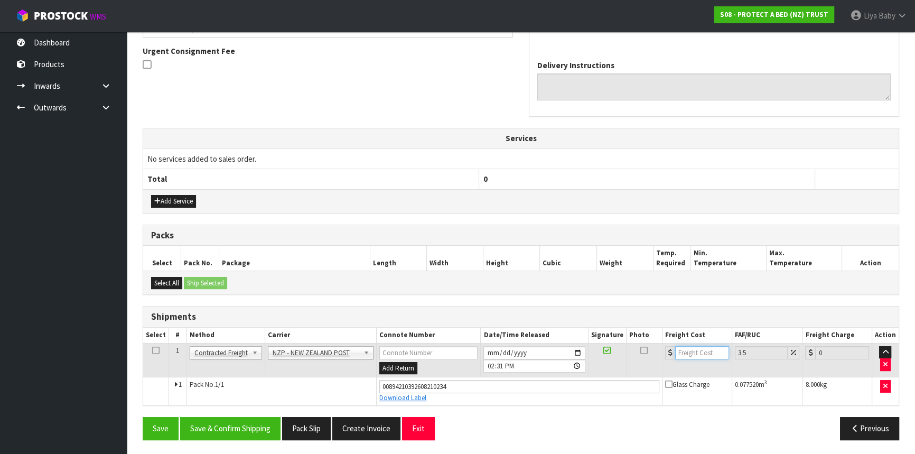
type input "4"
type input "4.14"
type input "4.3"
type input "4.45"
type input "4.33"
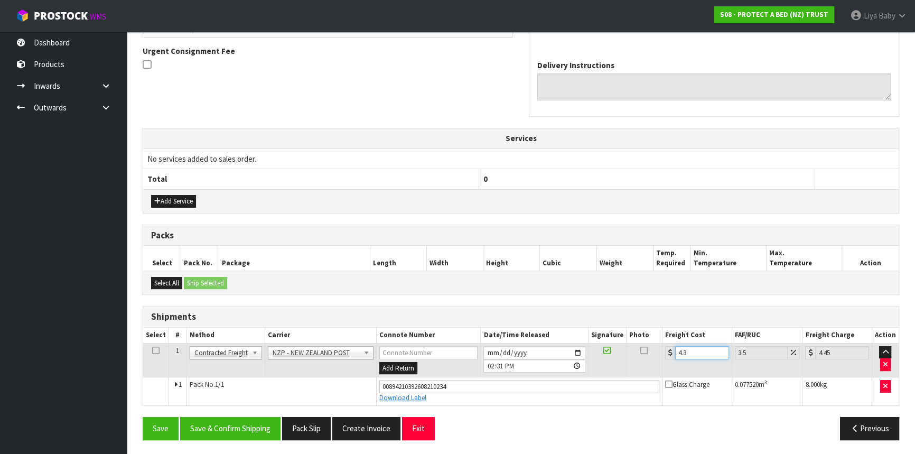
type input "4.48"
type input "4.33"
click at [153, 350] on icon at bounding box center [155, 350] width 7 height 1
click at [232, 423] on button "Save & Confirm Shipping" at bounding box center [230, 428] width 100 height 23
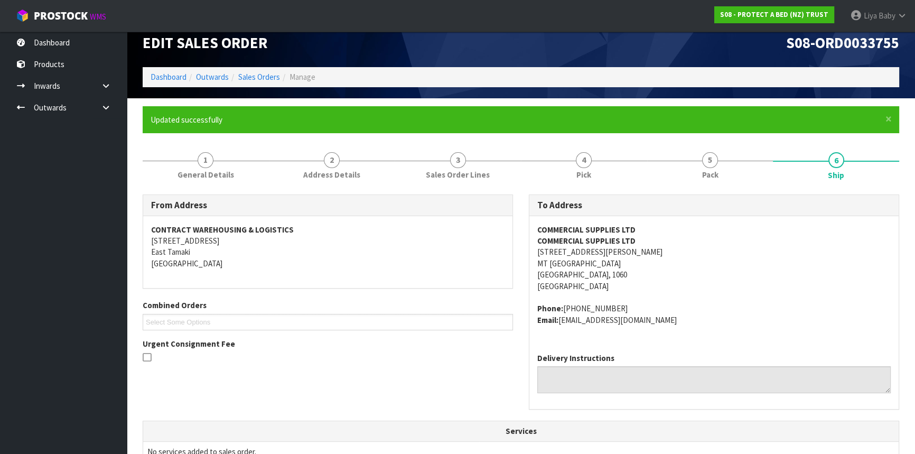
scroll to position [0, 0]
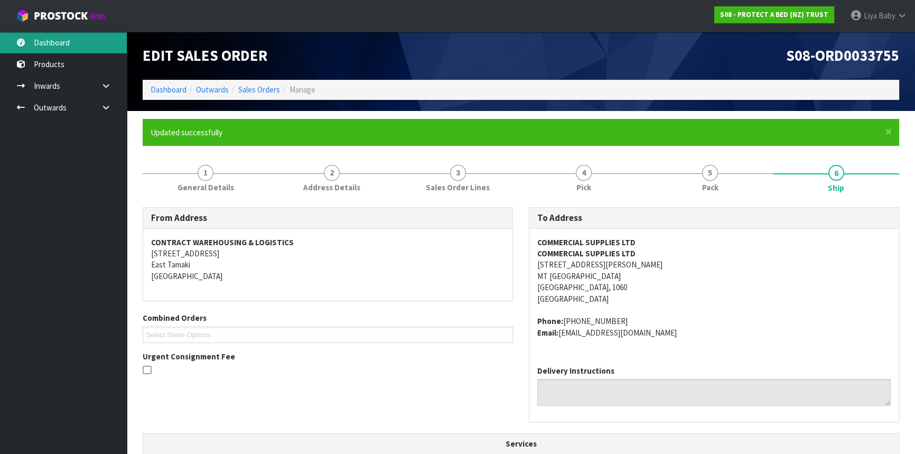
click at [67, 44] on link "Dashboard" at bounding box center [63, 43] width 127 height 22
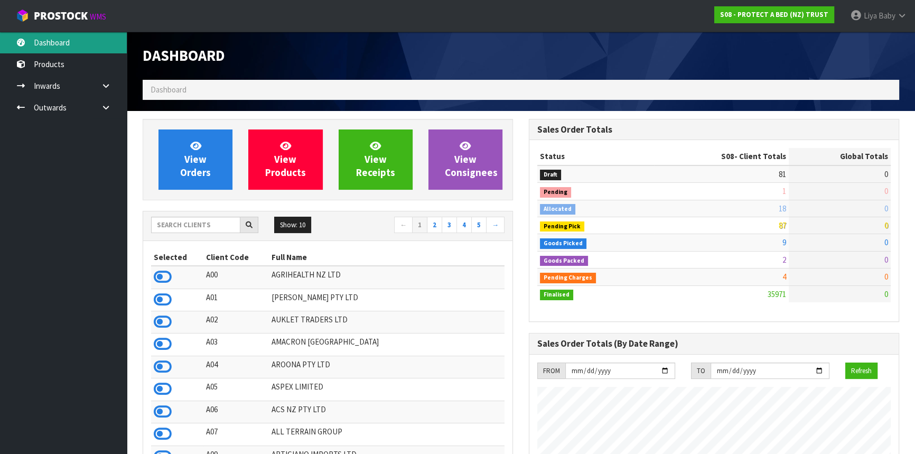
scroll to position [799, 386]
click at [202, 224] on input "text" at bounding box center [195, 225] width 89 height 16
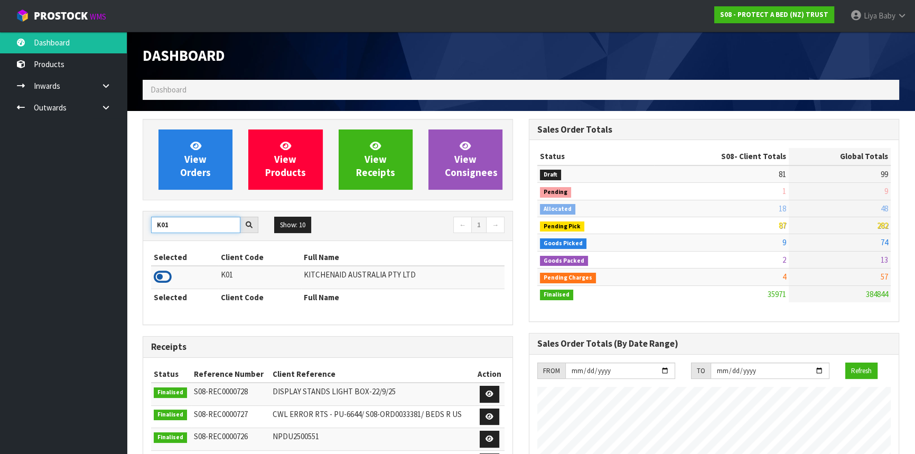
type input "K01"
click at [165, 279] on icon at bounding box center [163, 277] width 18 height 16
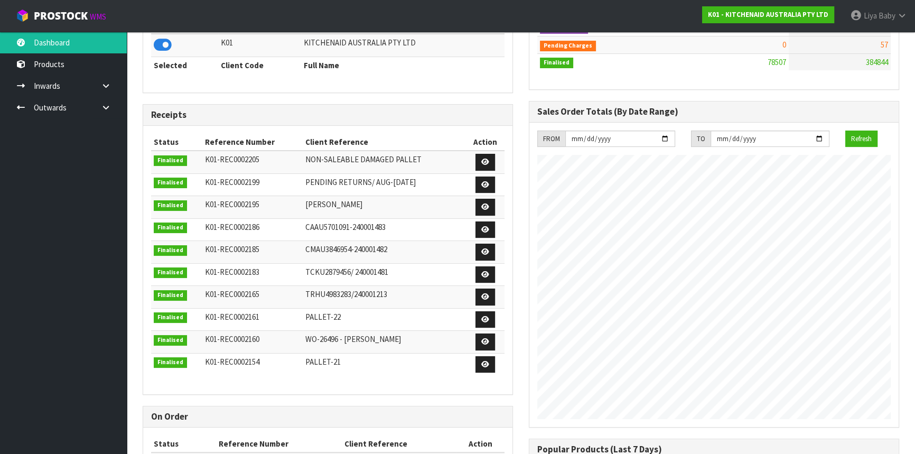
scroll to position [0, 0]
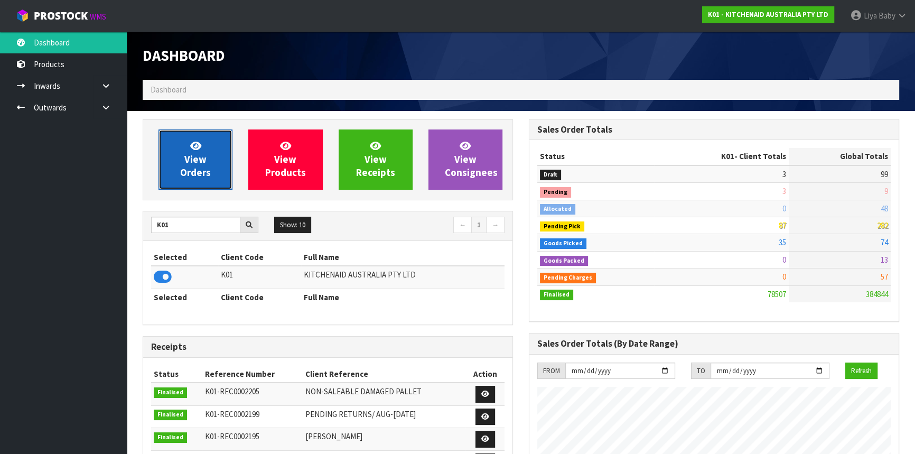
click at [197, 179] on link "View Orders" at bounding box center [195, 159] width 74 height 60
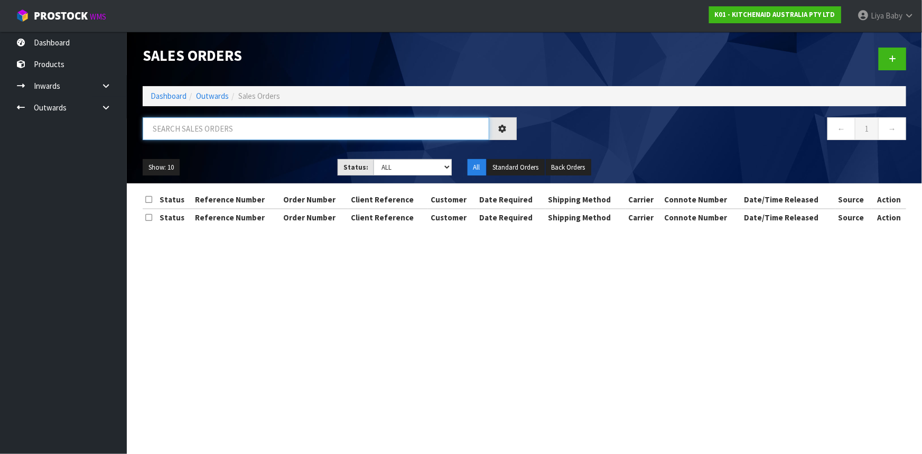
click at [217, 132] on input "text" at bounding box center [316, 128] width 346 height 23
type input "JOB-0415091"
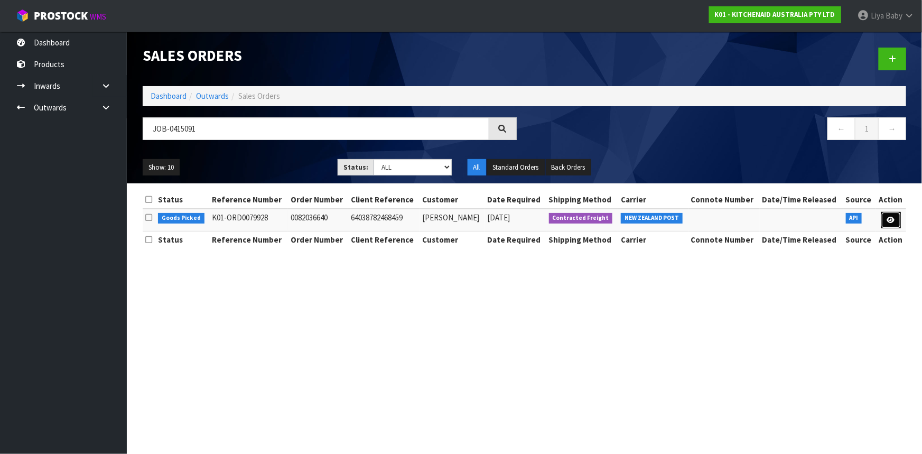
click at [891, 218] on icon at bounding box center [891, 220] width 8 height 7
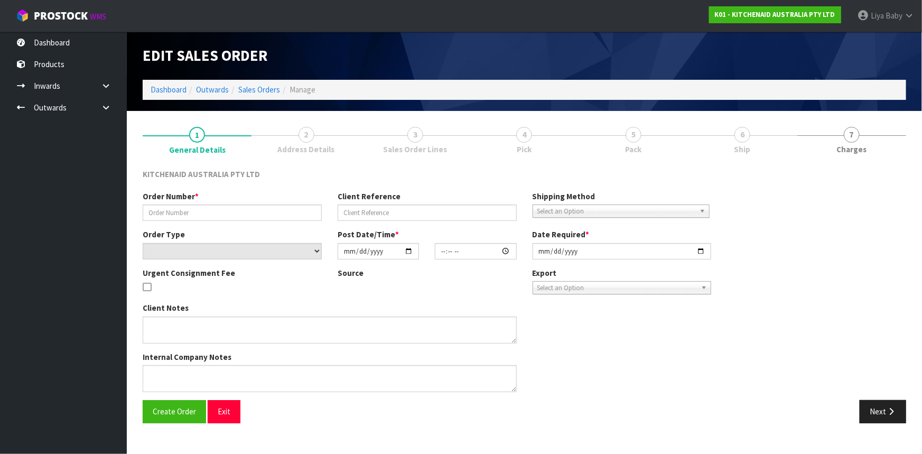
type input "0082036640"
type input "64038782468459"
select select "number:0"
type input "2025-09-29"
type input "16:41:05.000"
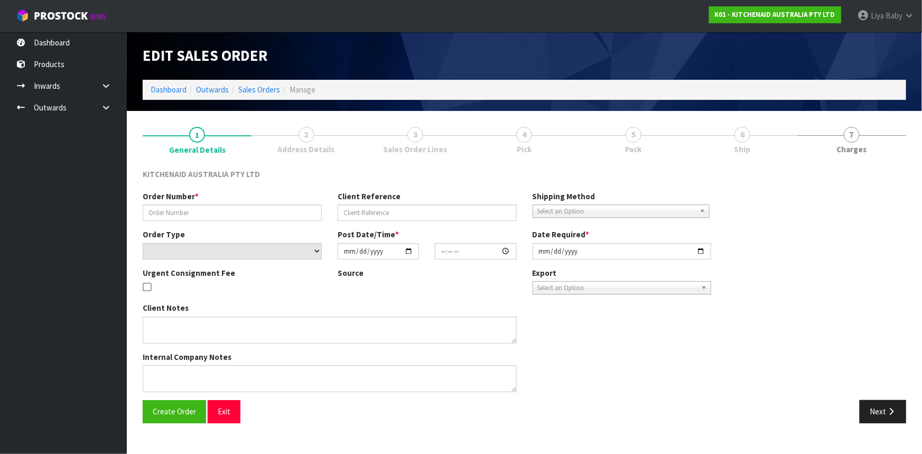
type input "2025-09-29"
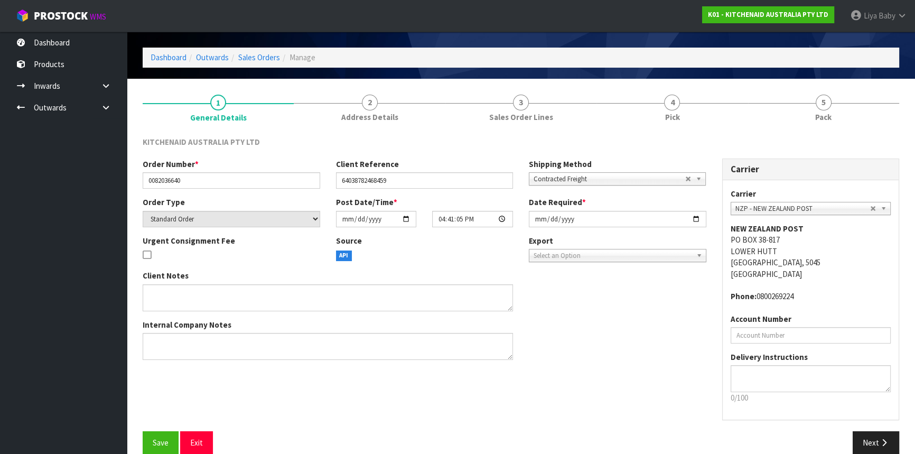
scroll to position [48, 0]
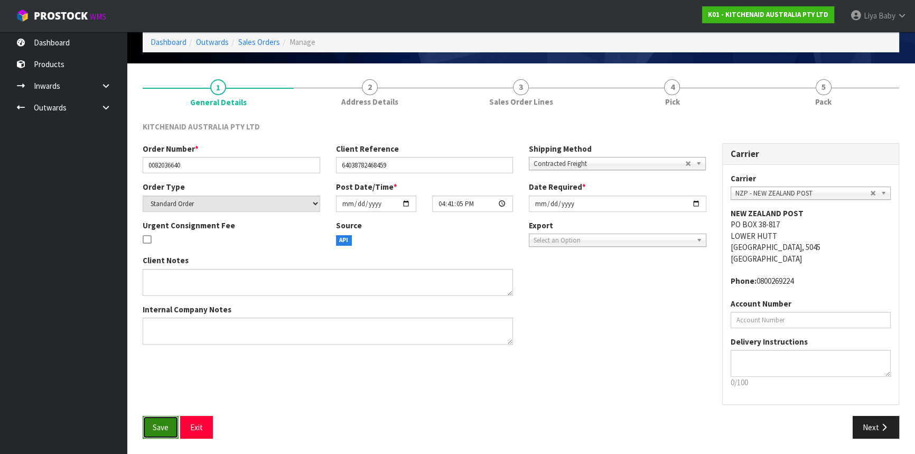
click at [154, 429] on span "Save" at bounding box center [161, 427] width 16 height 10
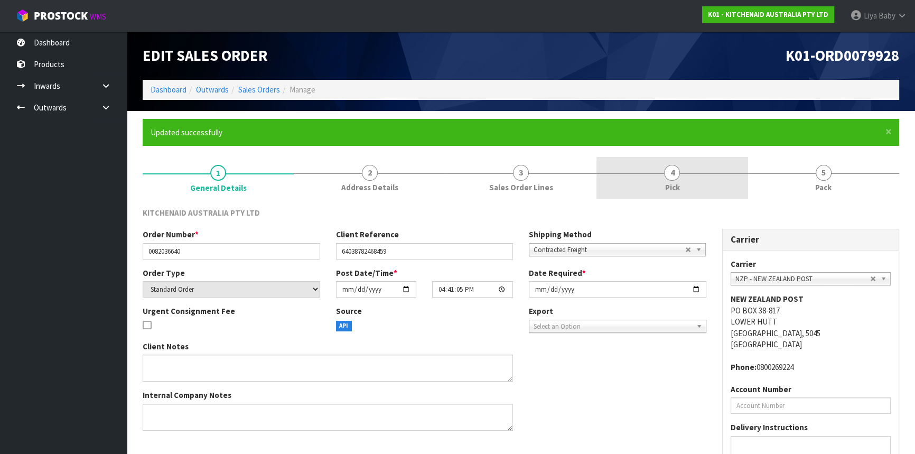
click at [661, 173] on link "4 Pick" at bounding box center [671, 178] width 151 height 42
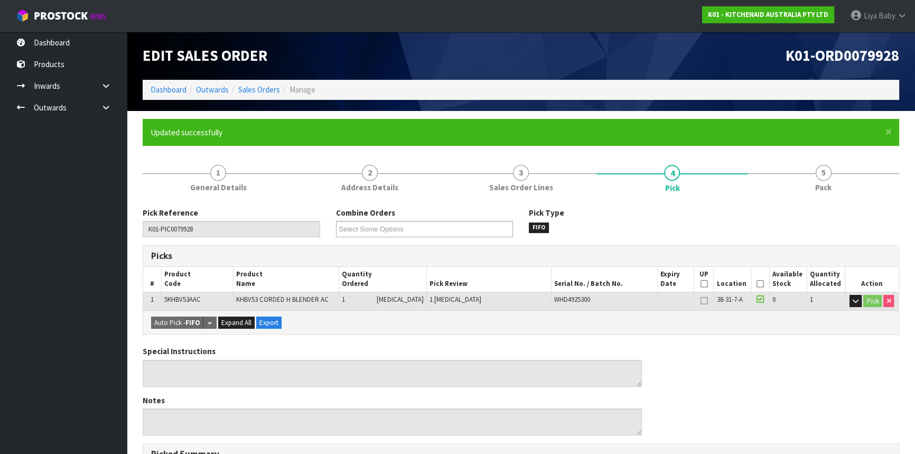
click at [752, 285] on th "Picked" at bounding box center [760, 279] width 18 height 25
click at [756, 284] on icon at bounding box center [759, 284] width 7 height 1
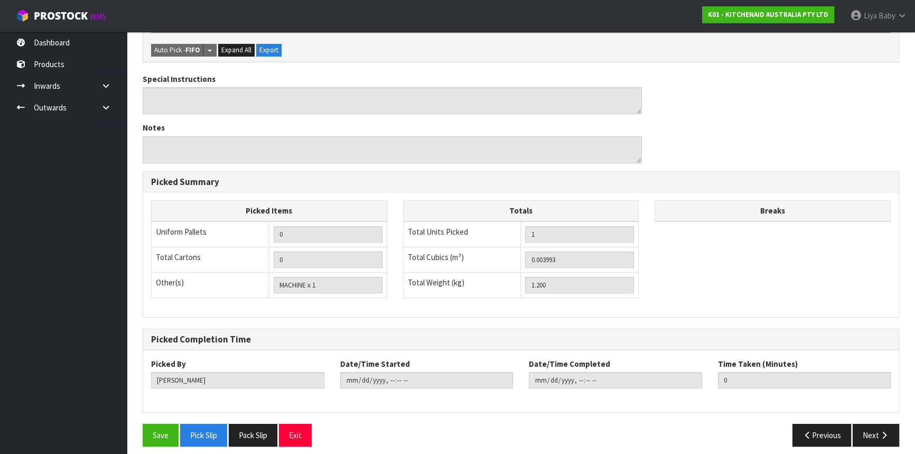
scroll to position [317, 0]
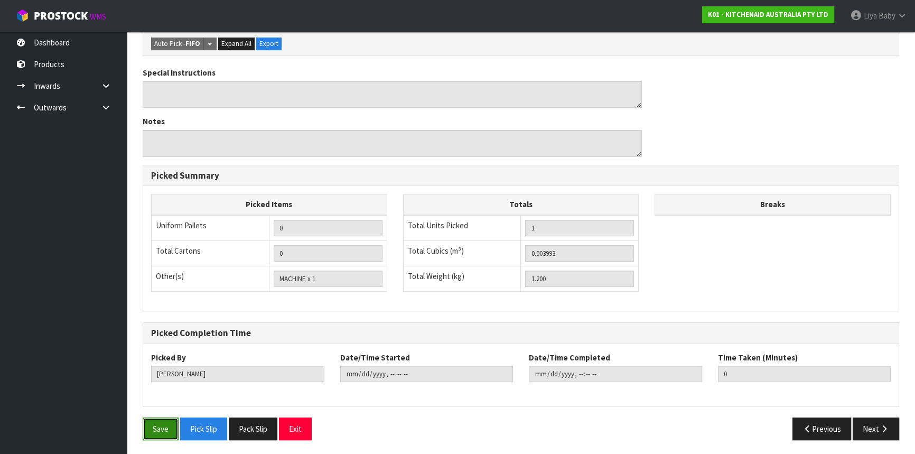
click at [156, 430] on button "Save" at bounding box center [161, 428] width 36 height 23
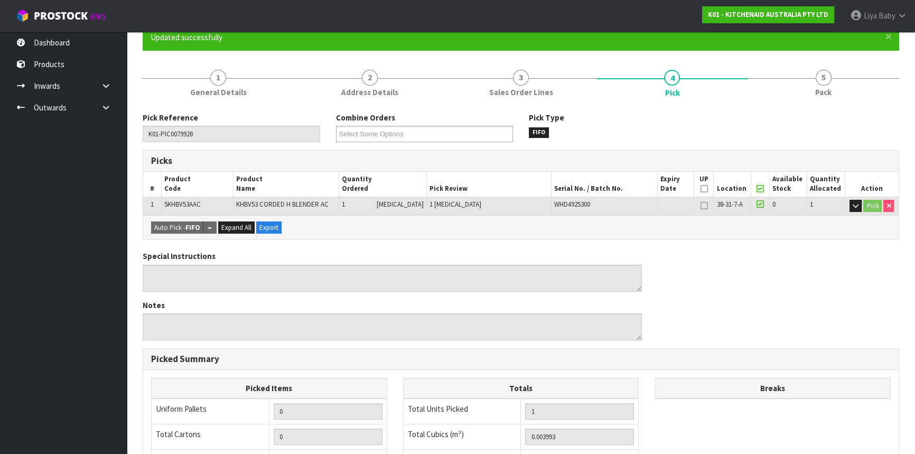
scroll to position [96, 0]
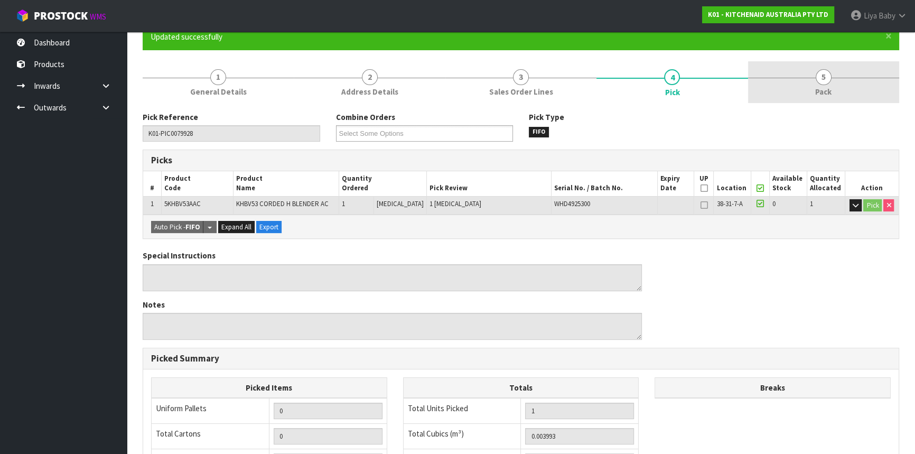
click at [826, 88] on span "Pack" at bounding box center [823, 91] width 16 height 11
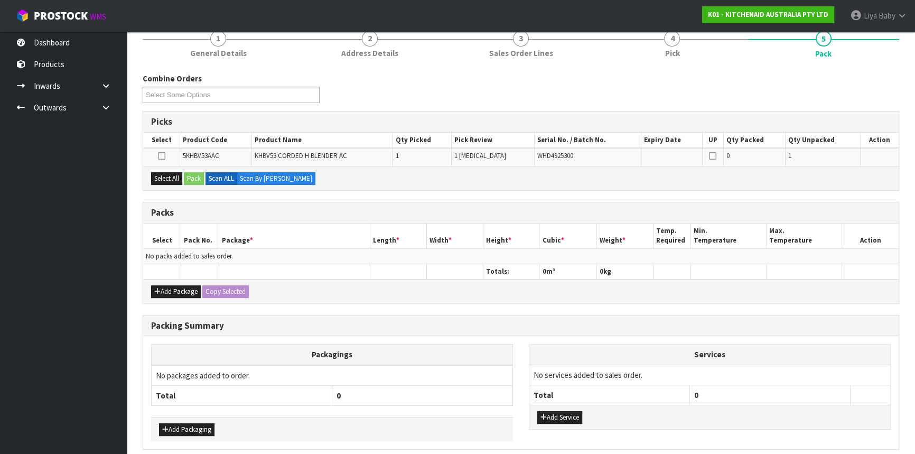
scroll to position [177, 0]
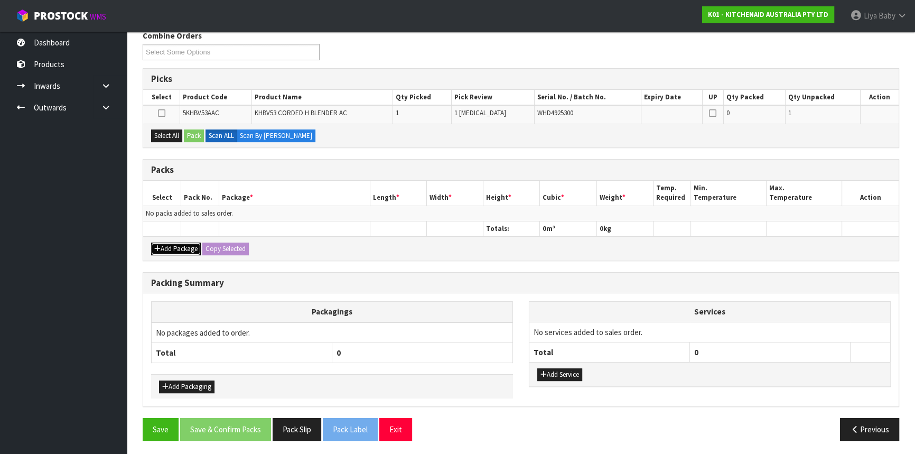
click at [174, 243] on button "Add Package" at bounding box center [176, 248] width 50 height 13
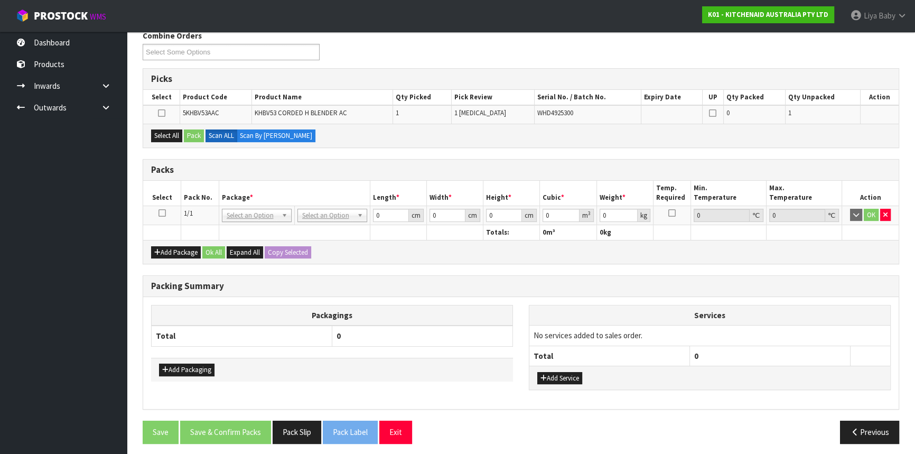
drag, startPoint x: 159, startPoint y: 213, endPoint x: 163, endPoint y: 167, distance: 46.1
click at [160, 213] on icon at bounding box center [161, 213] width 7 height 1
click at [157, 138] on button "Select All" at bounding box center [166, 135] width 31 height 13
click at [188, 133] on button "Pack" at bounding box center [194, 135] width 20 height 13
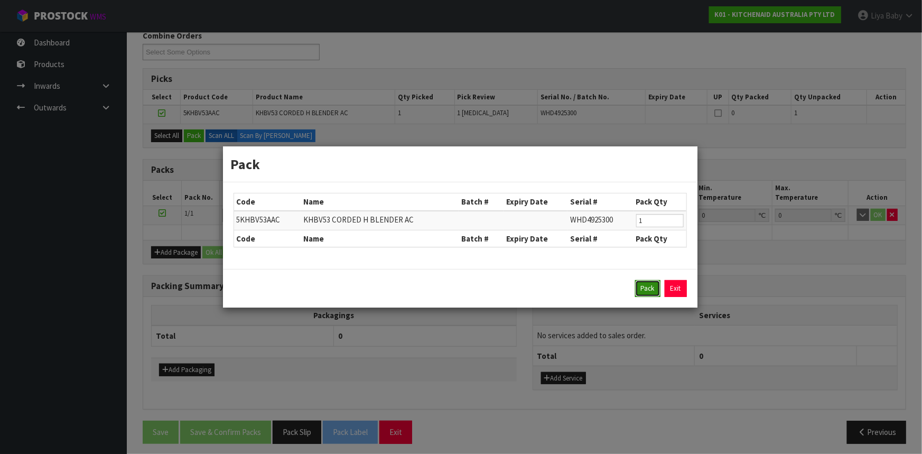
click at [657, 285] on button "Pack" at bounding box center [647, 288] width 25 height 17
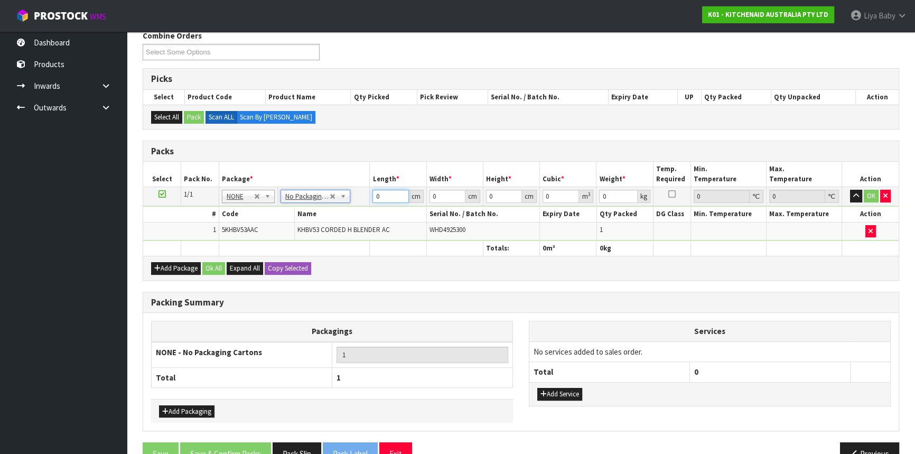
click at [385, 198] on input "0" at bounding box center [390, 196] width 36 height 13
type input "22"
type input "25"
type input "2"
type input "0.0011"
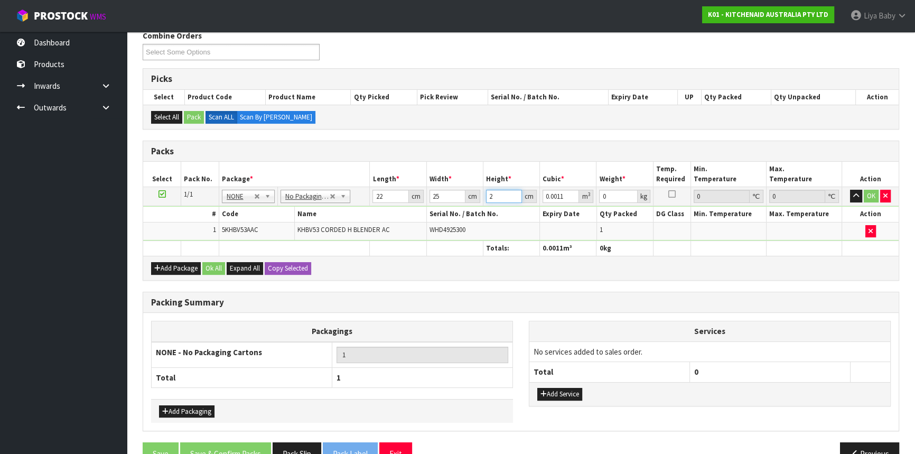
type input "29"
type input "0.01595"
type input "29"
type input "2"
click at [868, 194] on button "OK" at bounding box center [871, 196] width 15 height 13
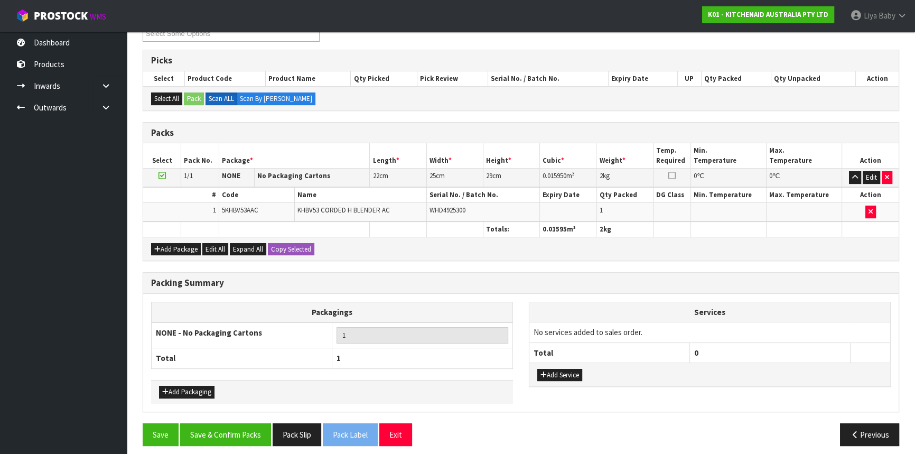
scroll to position [201, 0]
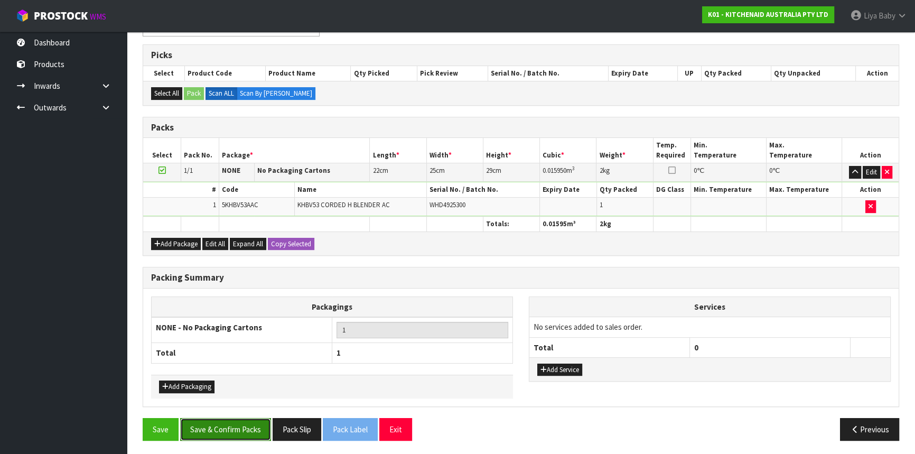
click at [224, 437] on button "Save & Confirm Packs" at bounding box center [225, 429] width 91 height 23
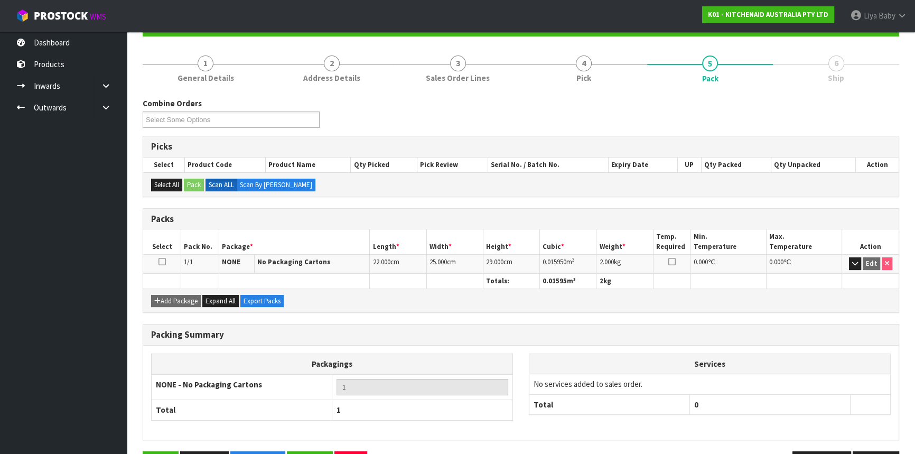
scroll to position [143, 0]
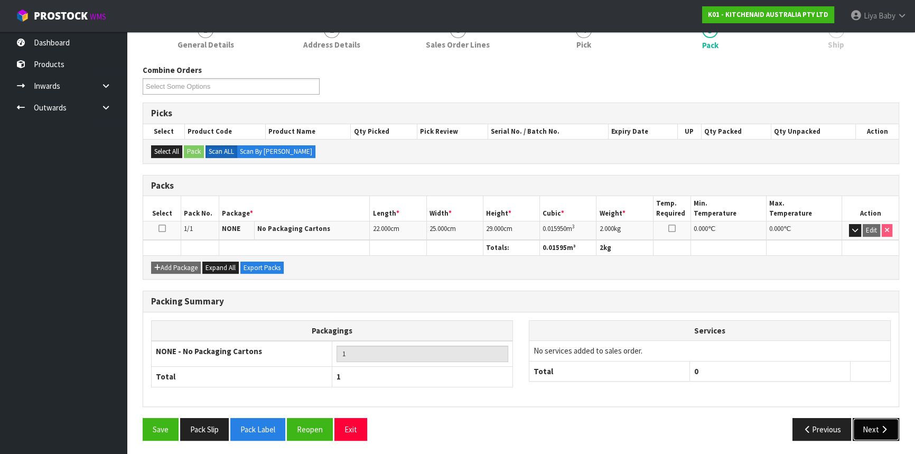
click at [868, 426] on button "Next" at bounding box center [875, 429] width 46 height 23
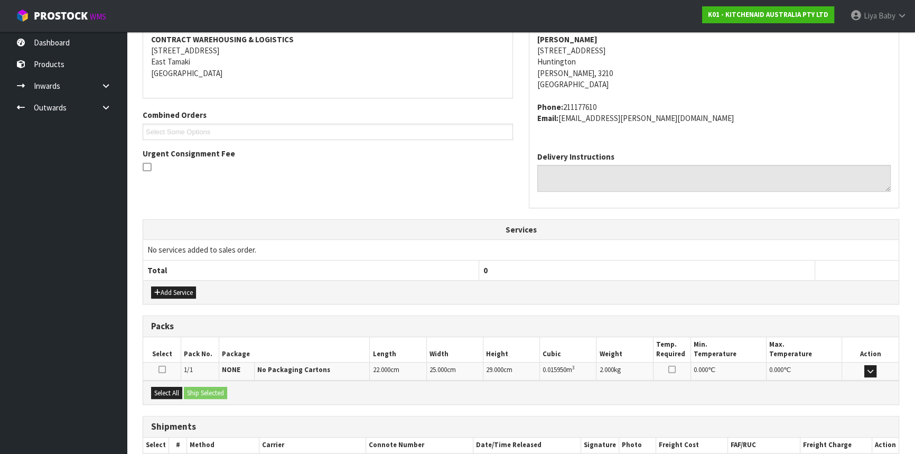
scroll to position [265, 0]
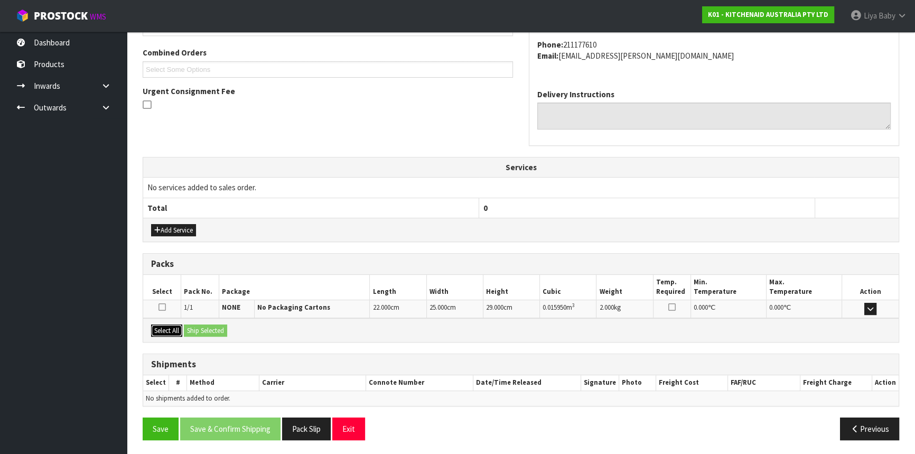
click at [170, 333] on button "Select All" at bounding box center [166, 330] width 31 height 13
click at [215, 333] on button "Ship Selected" at bounding box center [205, 330] width 43 height 13
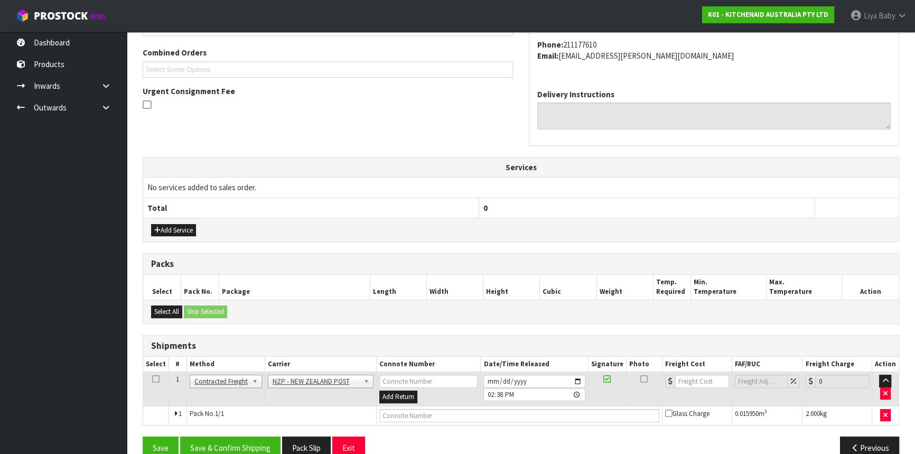
click at [157, 379] on icon at bounding box center [155, 379] width 7 height 1
click at [246, 445] on button "Save & Confirm Shipping" at bounding box center [230, 447] width 100 height 23
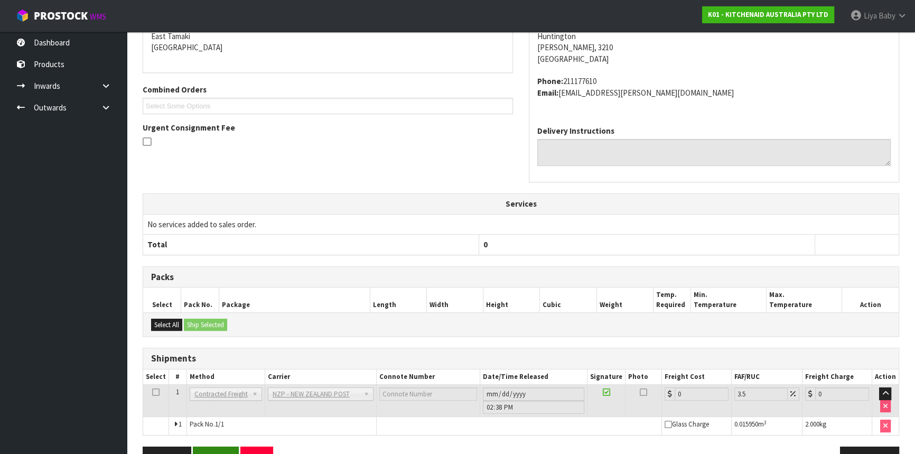
scroll to position [269, 0]
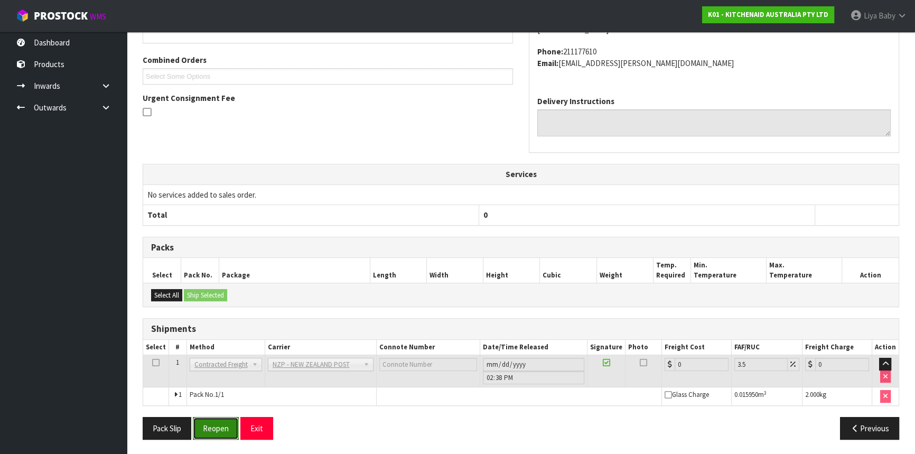
click at [224, 417] on button "Reopen" at bounding box center [216, 428] width 46 height 23
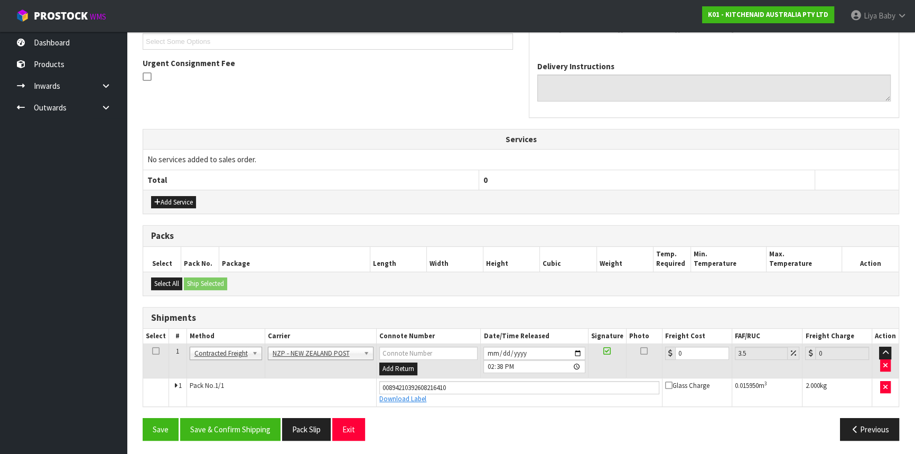
scroll to position [294, 0]
click at [697, 355] on input "0" at bounding box center [702, 352] width 54 height 13
type input "7"
type input "7.24"
type input "7.3"
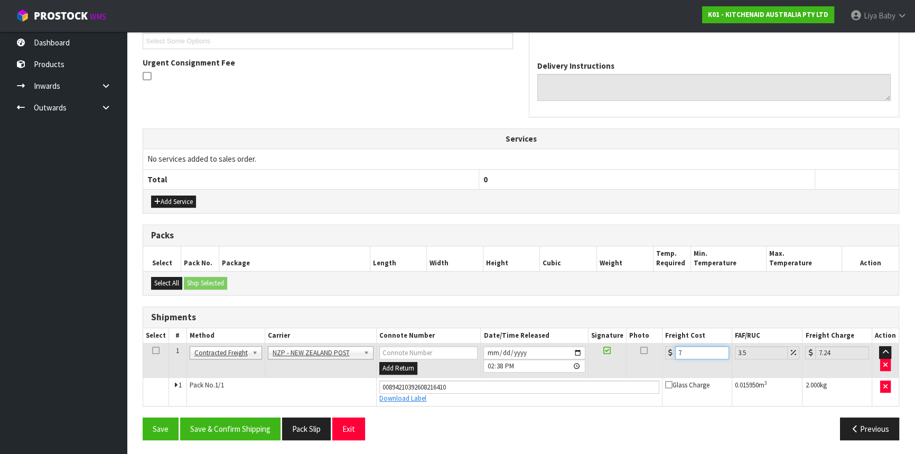
type input "7.56"
type input "7.31"
type input "7.57"
type input "7.31"
click at [158, 350] on icon at bounding box center [155, 350] width 7 height 1
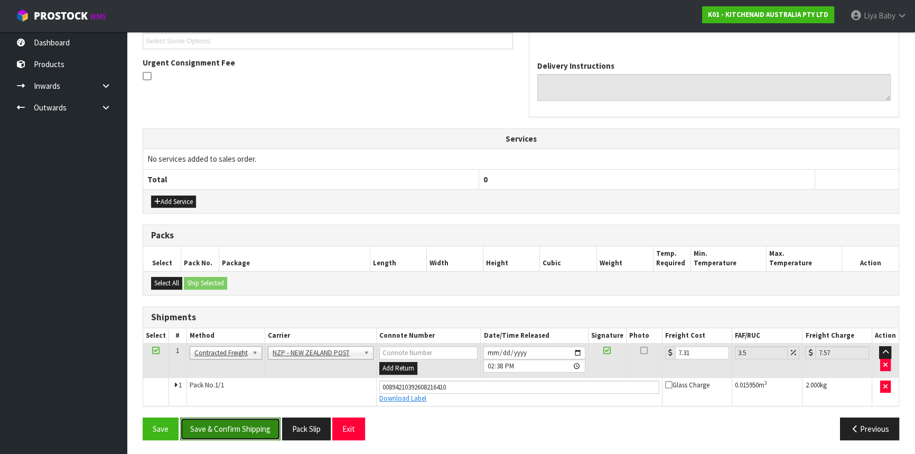
click at [208, 424] on button "Save & Confirm Shipping" at bounding box center [230, 428] width 100 height 23
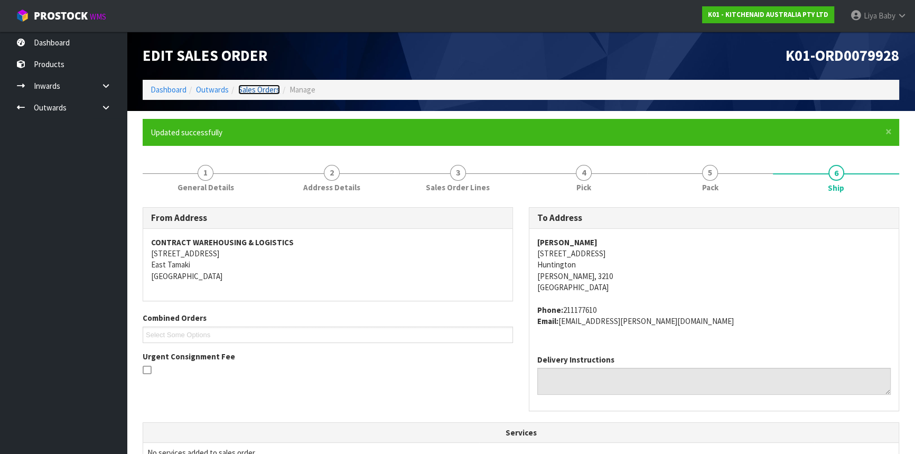
click at [263, 91] on link "Sales Orders" at bounding box center [259, 90] width 42 height 10
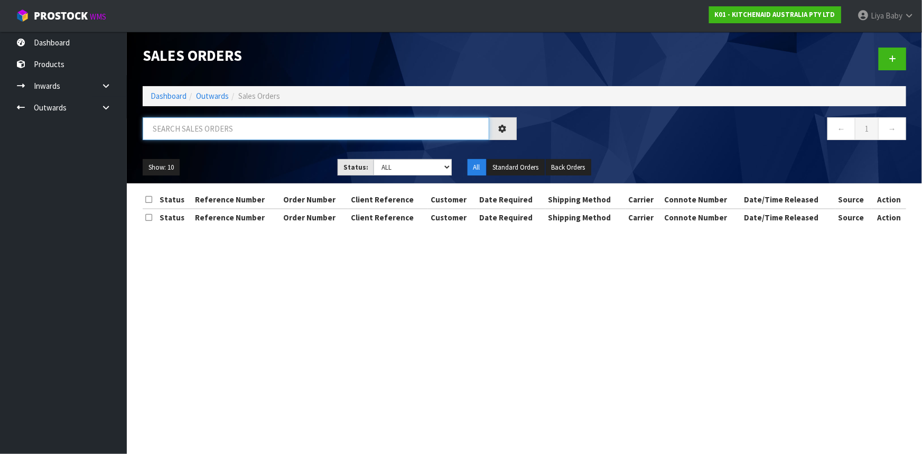
click at [190, 130] on input "text" at bounding box center [316, 128] width 346 height 23
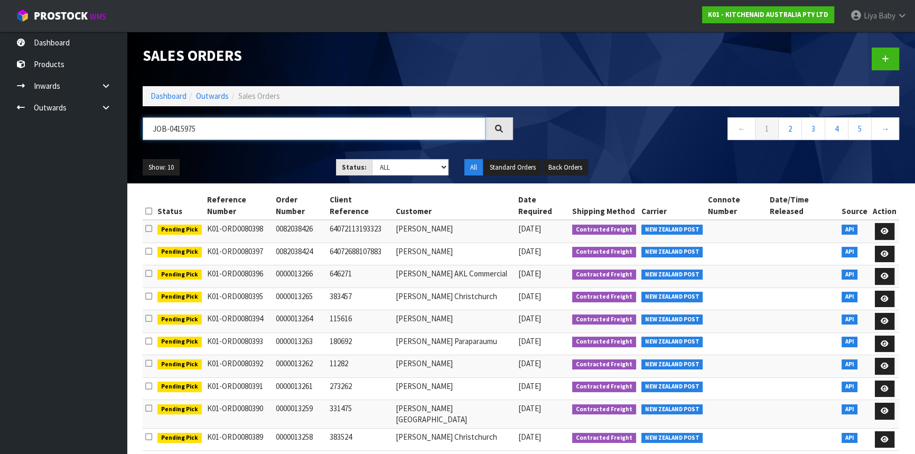
type input "JOB-0415975"
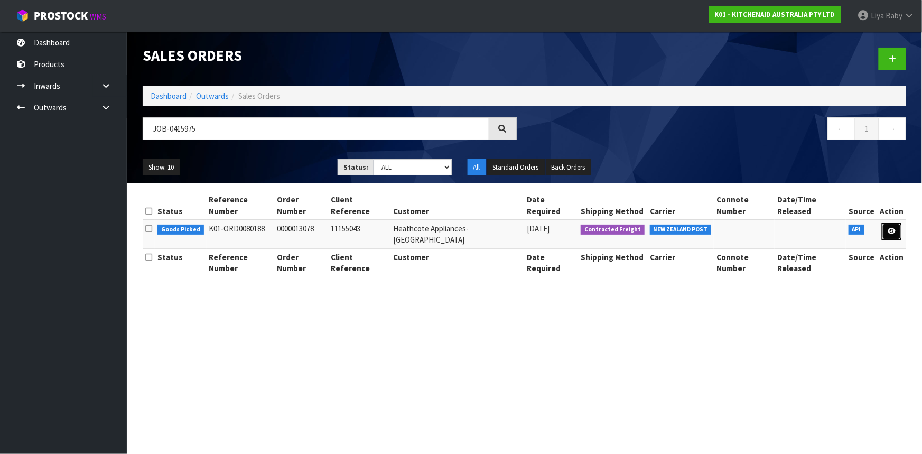
click at [889, 228] on icon at bounding box center [891, 231] width 8 height 7
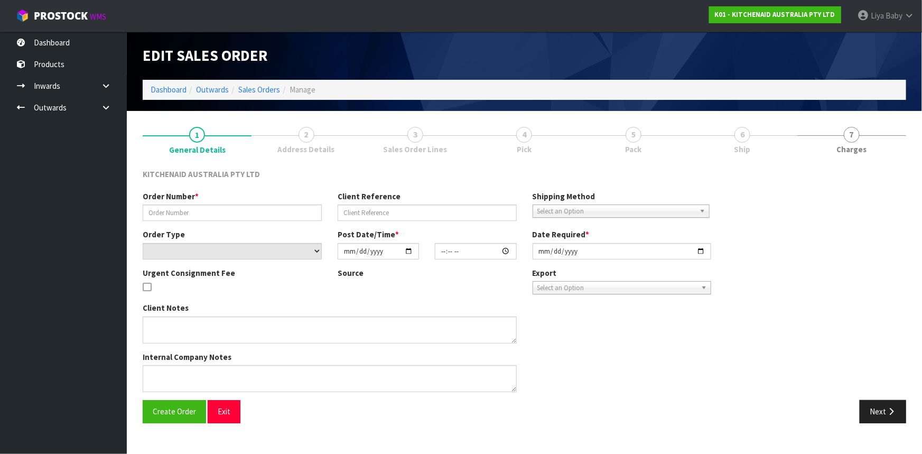
type input "0000013078"
type input "11155043"
select select "number:0"
type input "2025-10-03"
type input "18:33:02.000"
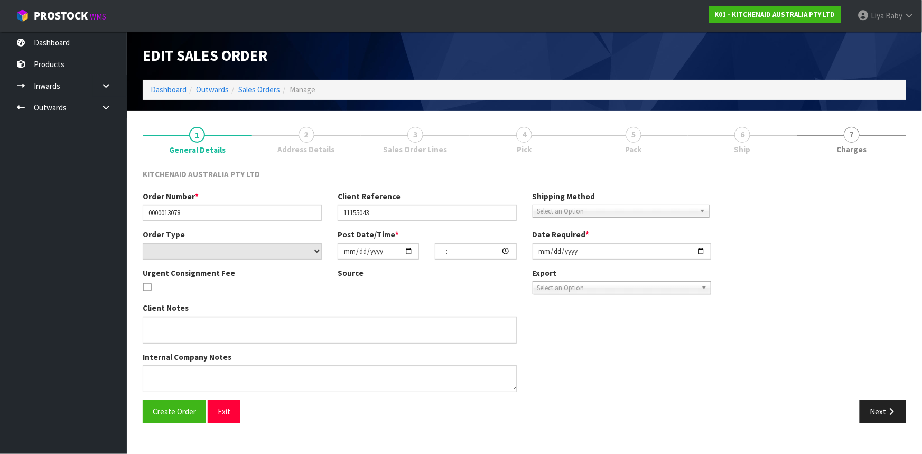
type input "2025-10-03"
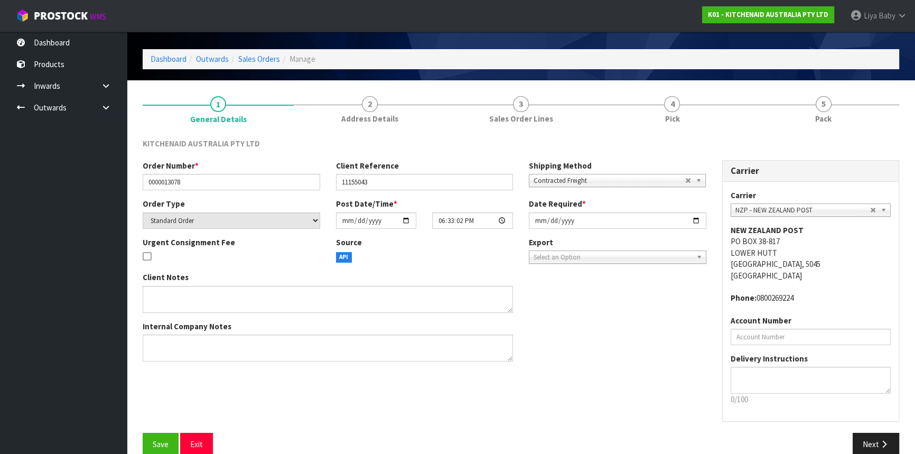
scroll to position [48, 0]
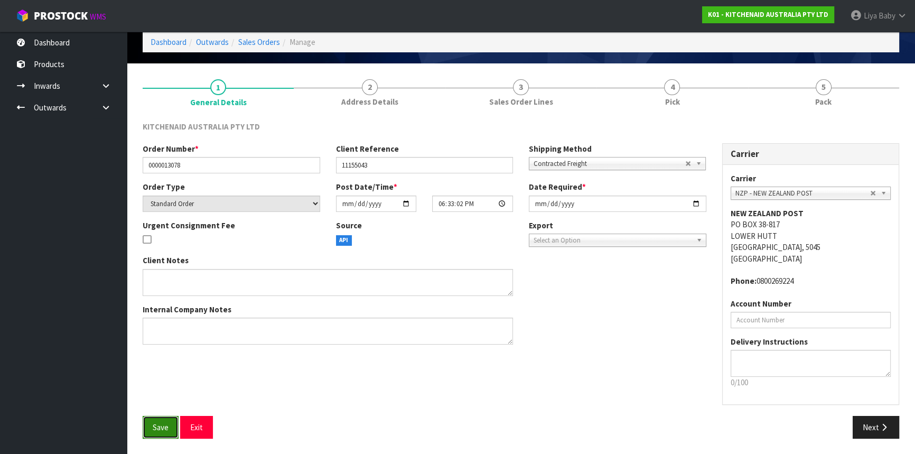
click at [158, 432] on button "Save" at bounding box center [161, 427] width 36 height 23
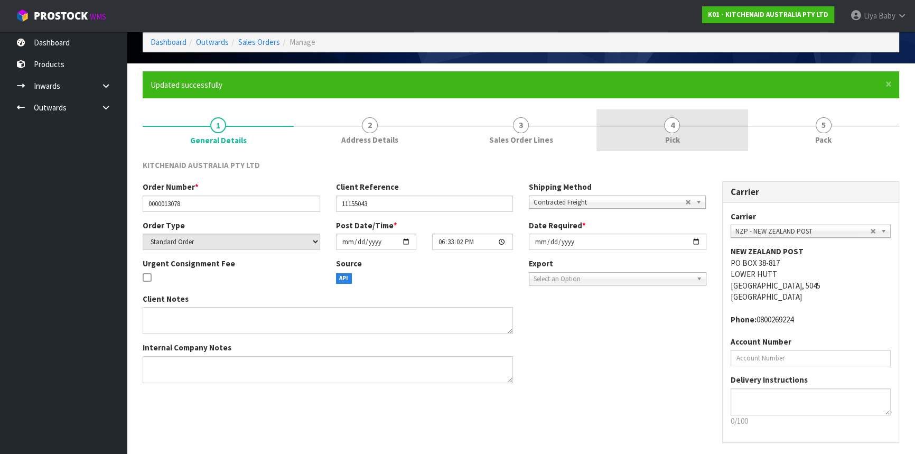
scroll to position [0, 0]
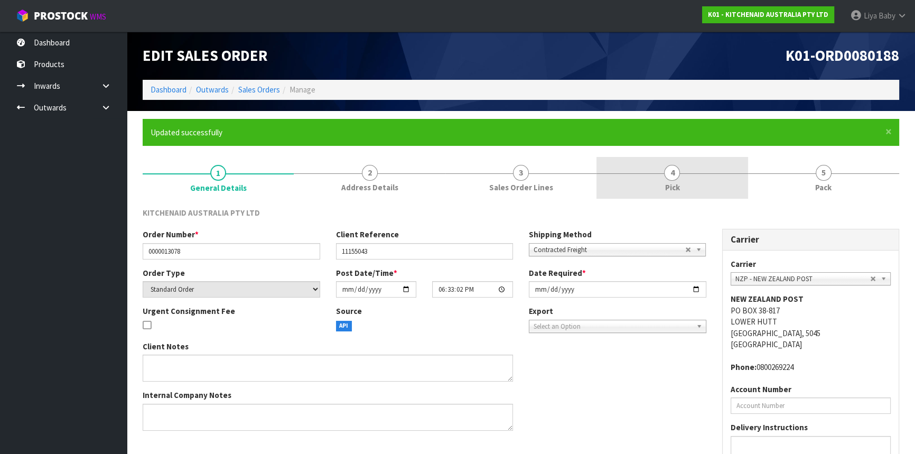
click at [684, 171] on link "4 Pick" at bounding box center [671, 178] width 151 height 42
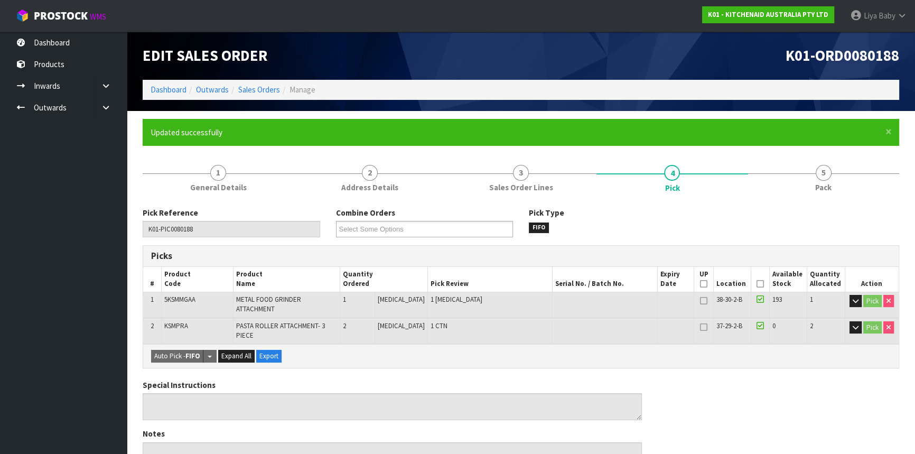
click at [756, 284] on icon at bounding box center [759, 284] width 7 height 1
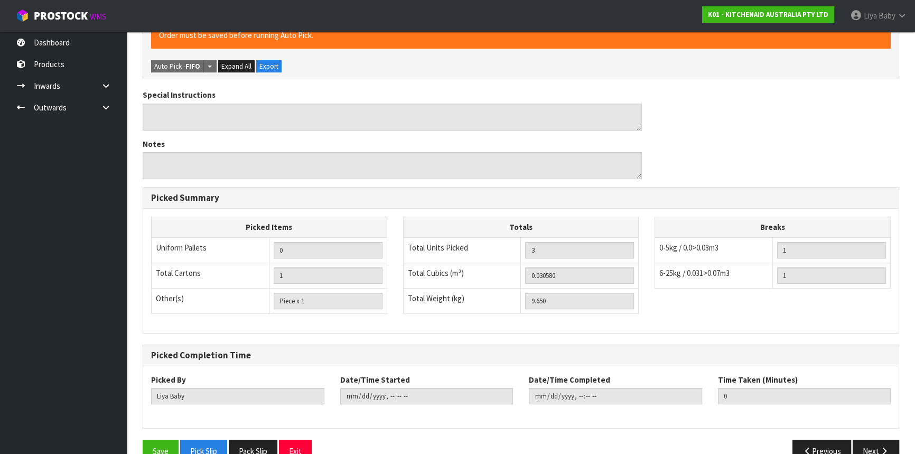
scroll to position [336, 0]
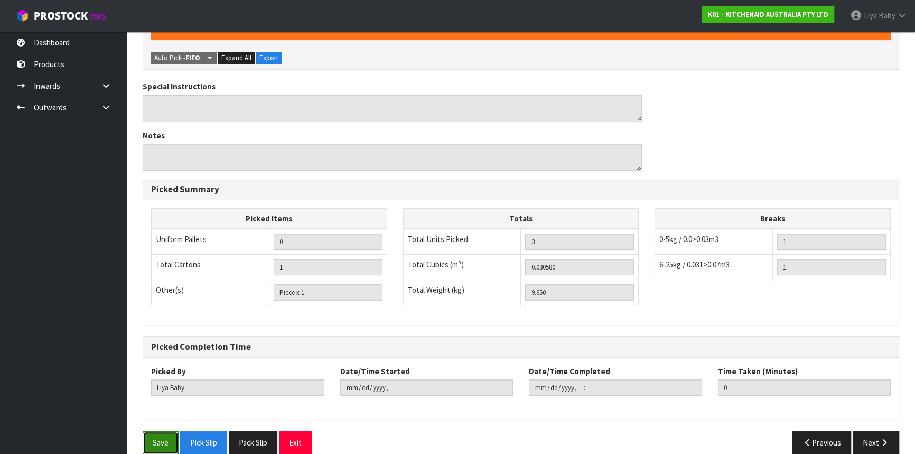
click at [164, 434] on button "Save" at bounding box center [161, 442] width 36 height 23
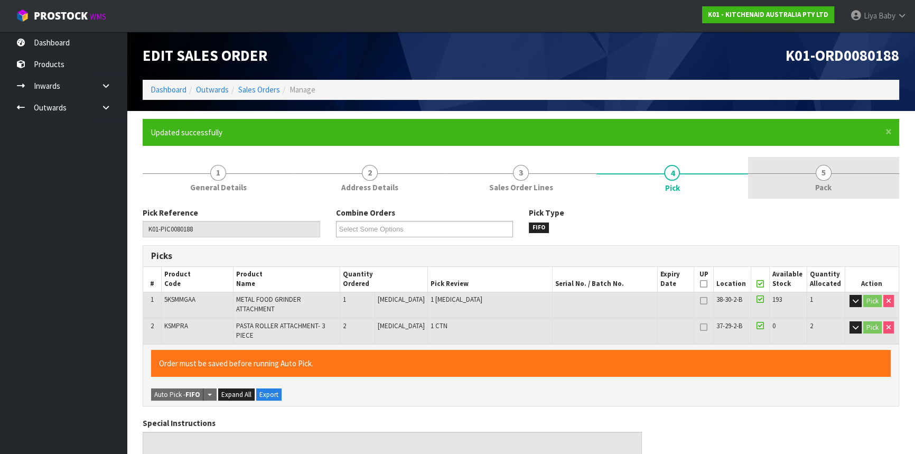
type input "2025-10-08T14:41:04"
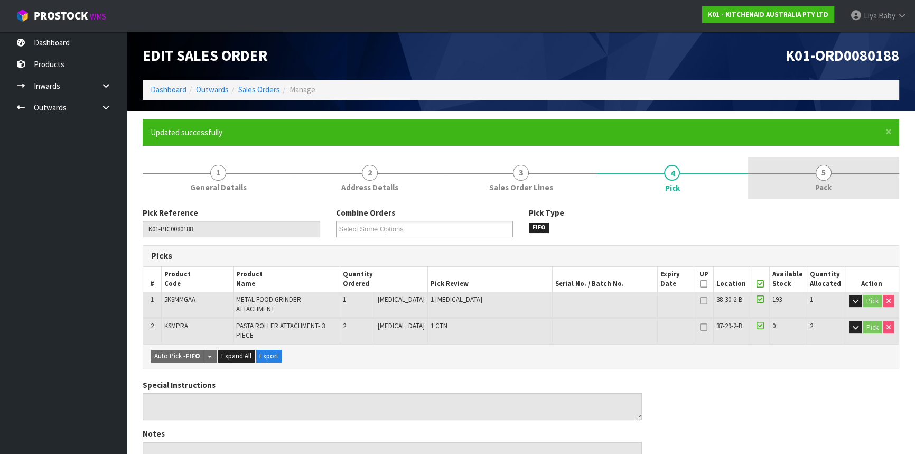
click at [833, 183] on link "5 Pack" at bounding box center [823, 178] width 151 height 42
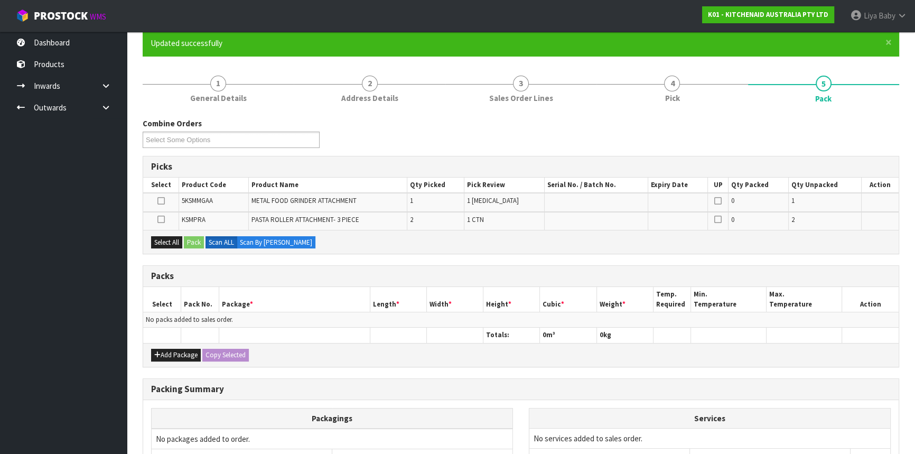
scroll to position [96, 0]
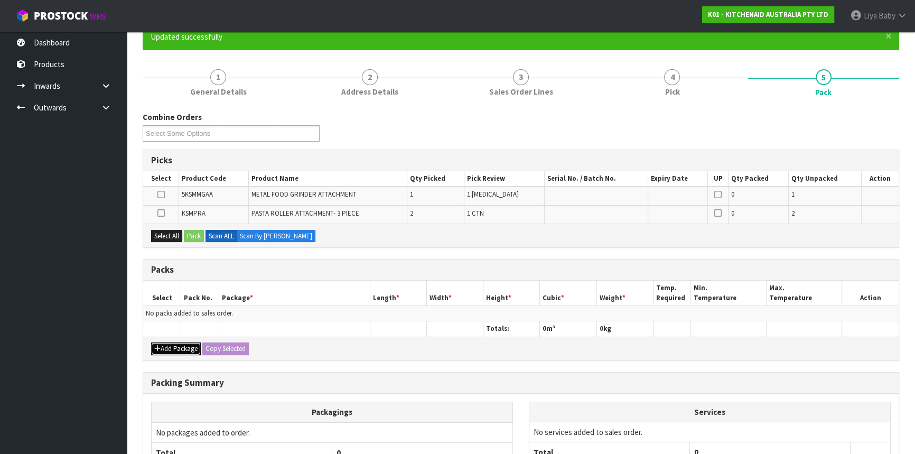
click at [168, 347] on button "Add Package" at bounding box center [176, 348] width 50 height 13
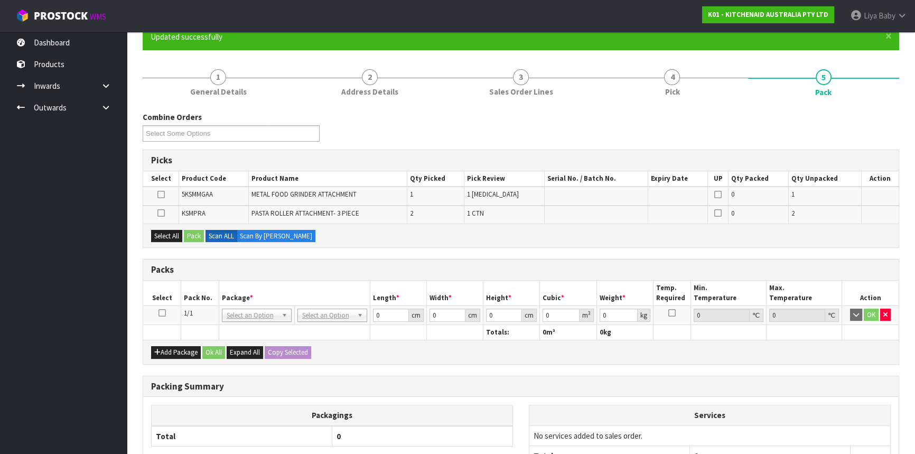
click at [164, 313] on icon at bounding box center [161, 313] width 7 height 1
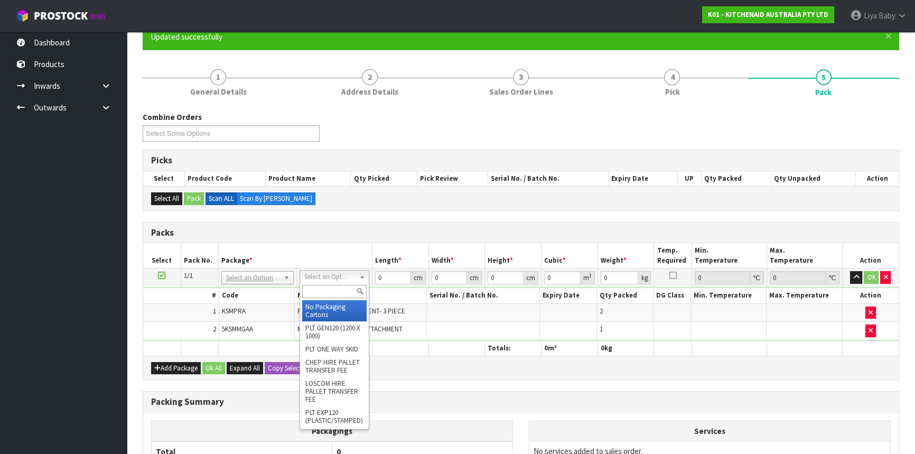
click at [318, 295] on input "text" at bounding box center [334, 291] width 64 height 13
type input "OC"
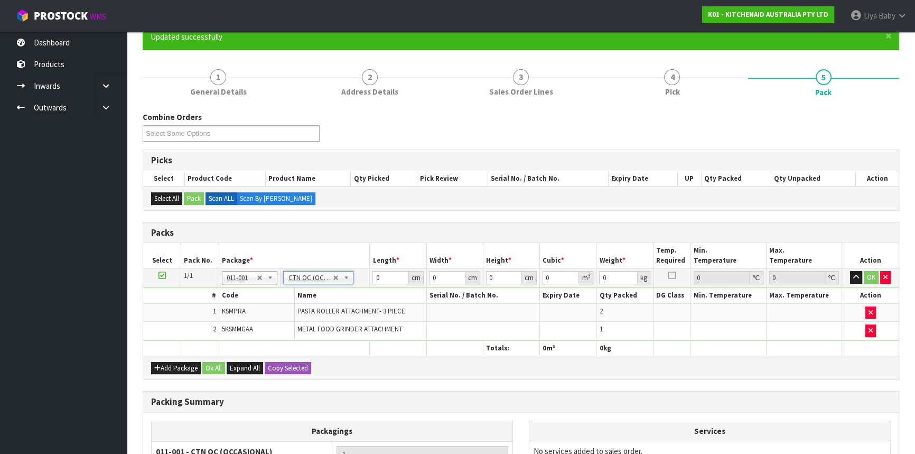
type input "9.65"
click at [385, 277] on input "0" at bounding box center [390, 277] width 36 height 13
type input "34"
type input "52"
type input "4"
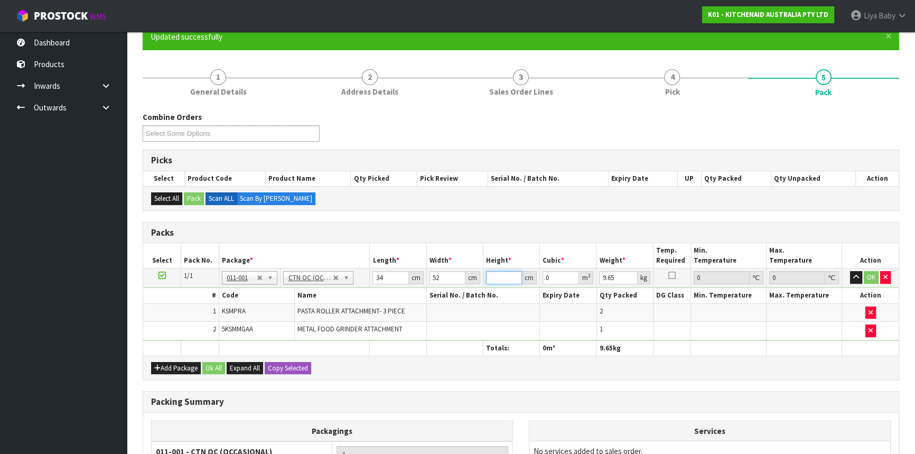
type input "0.007072"
type input "42"
type input "0.074256"
type input "42"
type input "11"
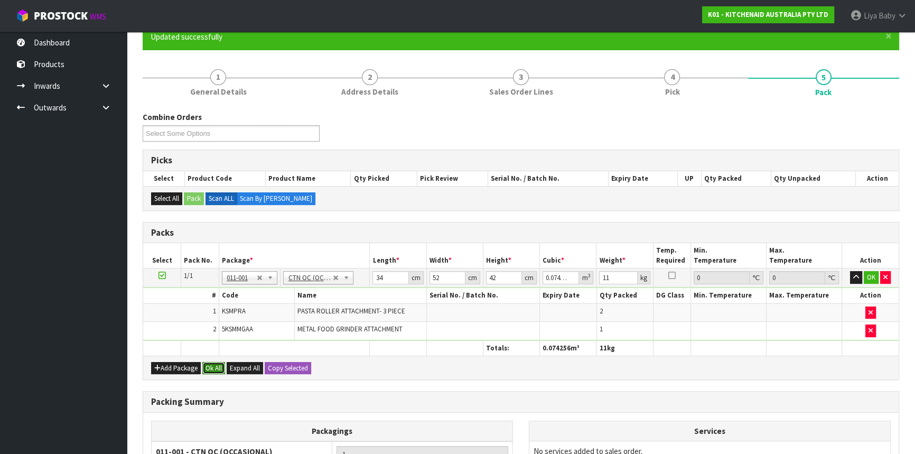
click at [206, 362] on button "Ok All" at bounding box center [213, 368] width 23 height 13
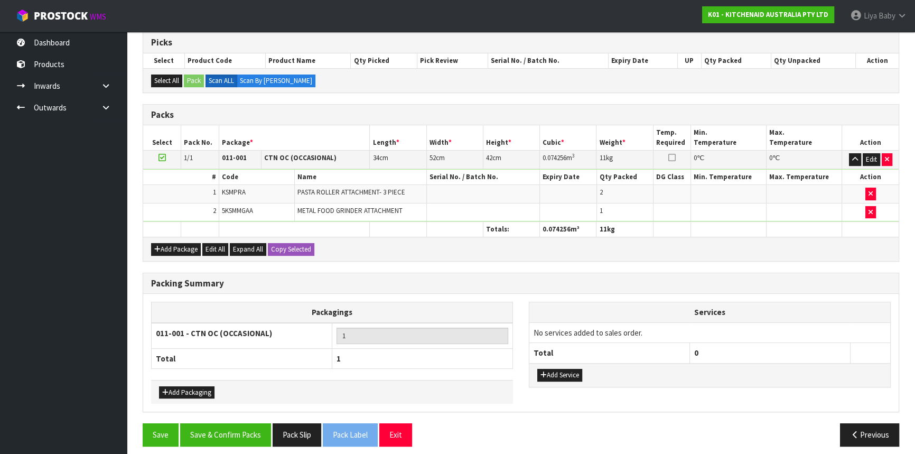
scroll to position [219, 0]
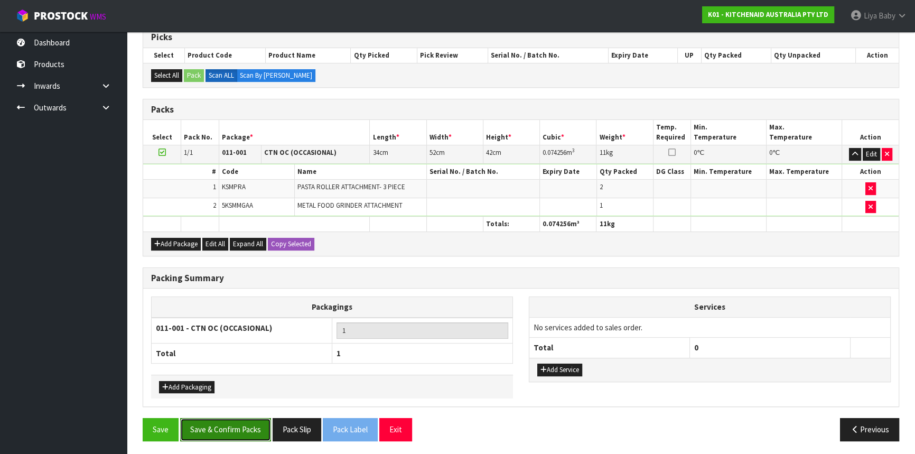
click at [227, 418] on button "Save & Confirm Packs" at bounding box center [225, 429] width 91 height 23
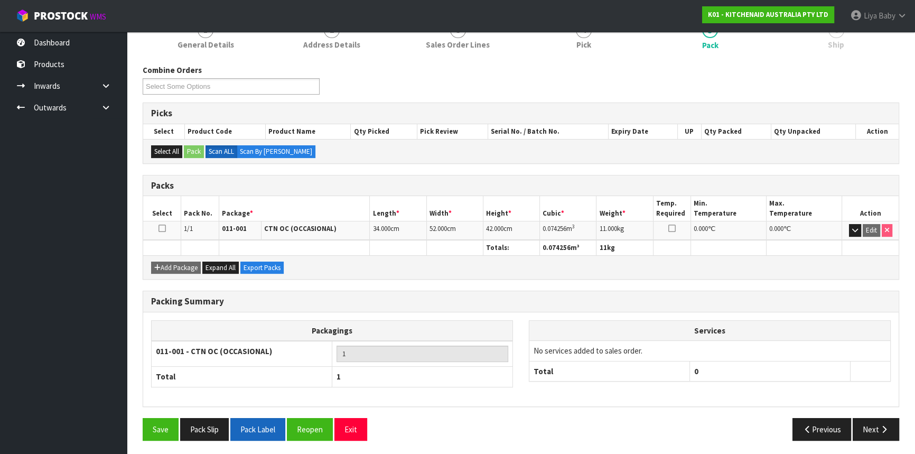
scroll to position [143, 0]
click at [874, 429] on button "Next" at bounding box center [875, 429] width 46 height 23
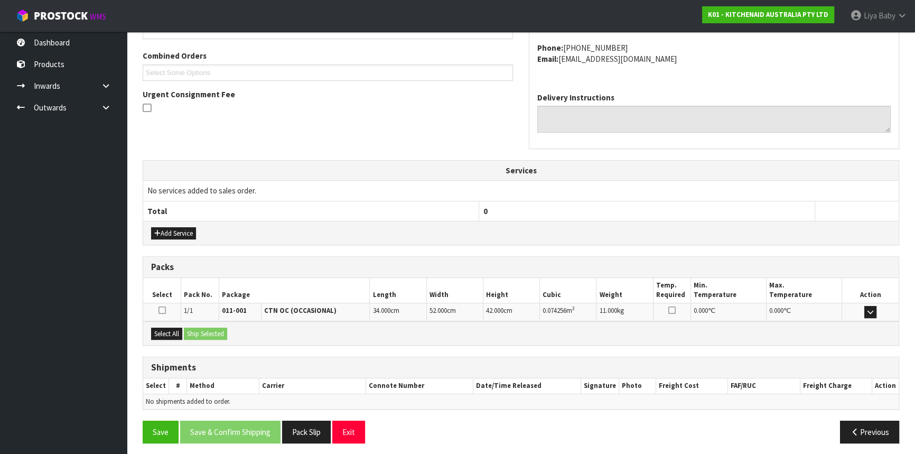
scroll to position [265, 0]
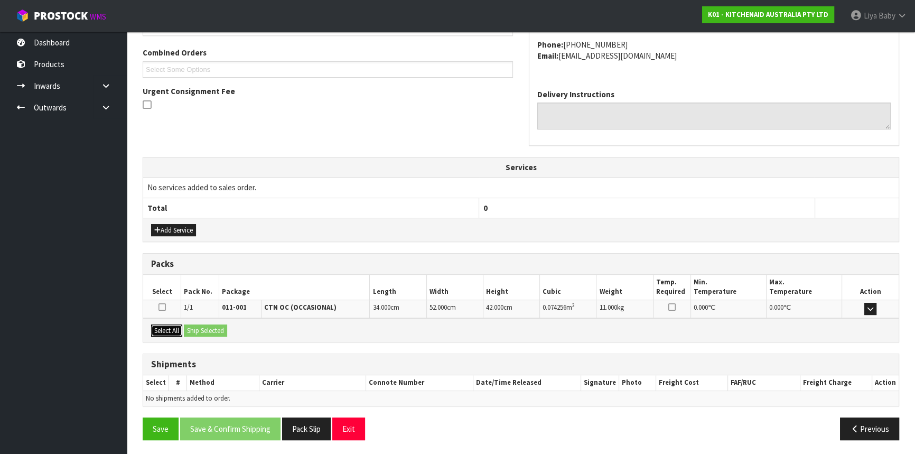
click at [174, 329] on button "Select All" at bounding box center [166, 330] width 31 height 13
click at [202, 324] on button "Ship Selected" at bounding box center [205, 330] width 43 height 13
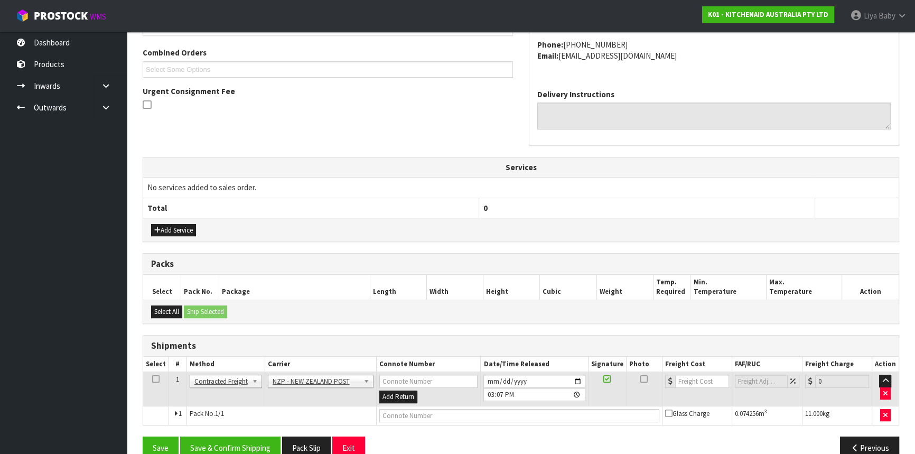
drag, startPoint x: 157, startPoint y: 375, endPoint x: 167, endPoint y: 382, distance: 12.2
click at [156, 379] on icon at bounding box center [155, 379] width 7 height 1
click at [213, 443] on button "Save & Confirm Shipping" at bounding box center [230, 447] width 100 height 23
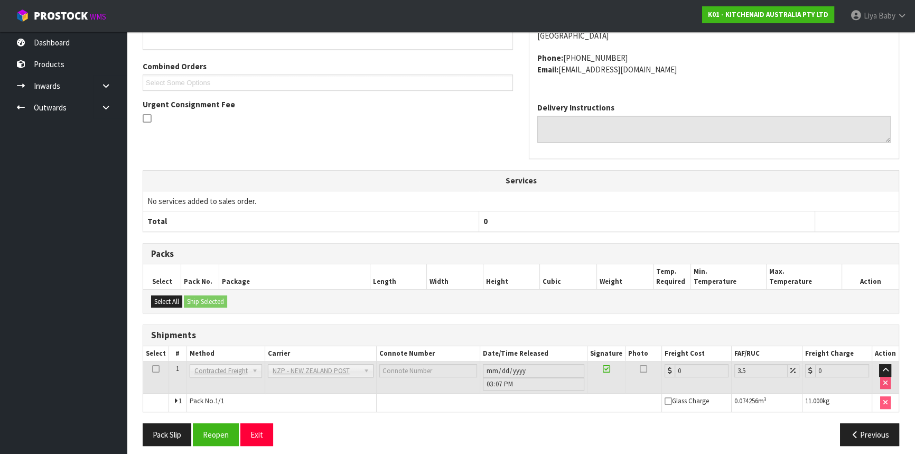
scroll to position [269, 0]
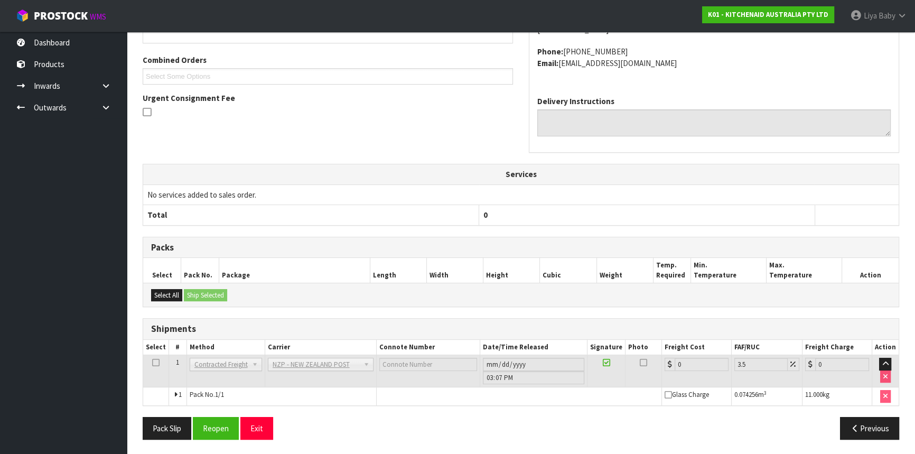
click at [157, 414] on div "From Address CONTRACT WAREHOUSING & LOGISTICS 17 Allens Road East Tamaki Auckla…" at bounding box center [521, 198] width 756 height 499
click at [166, 424] on button "Pack Slip" at bounding box center [167, 428] width 49 height 23
click at [212, 417] on button "Reopen" at bounding box center [216, 428] width 46 height 23
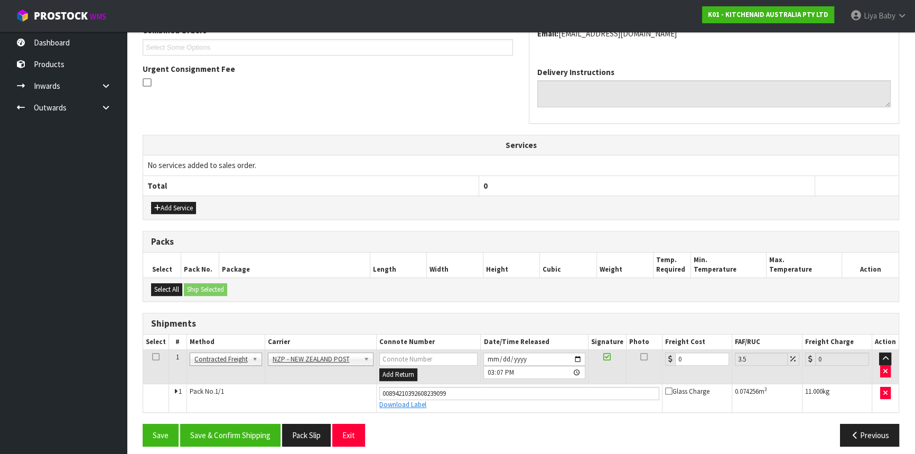
scroll to position [294, 0]
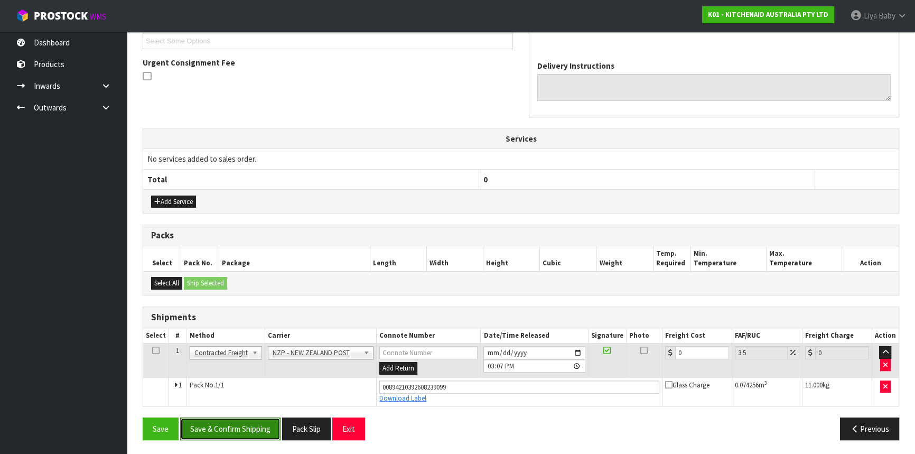
click at [257, 424] on button "Save & Confirm Shipping" at bounding box center [230, 428] width 100 height 23
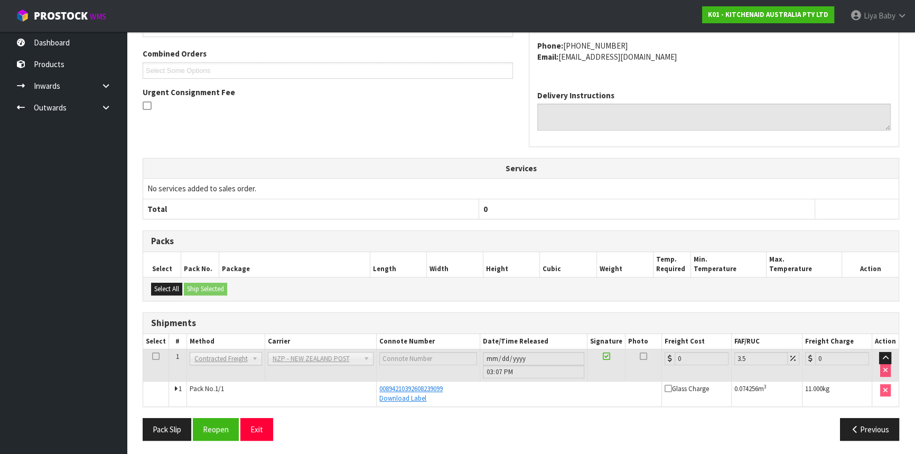
scroll to position [265, 0]
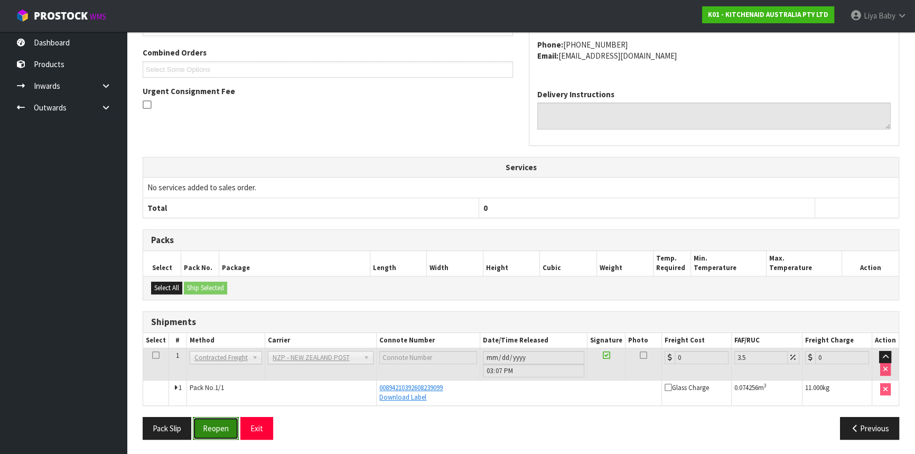
click at [211, 424] on button "Reopen" at bounding box center [216, 428] width 46 height 23
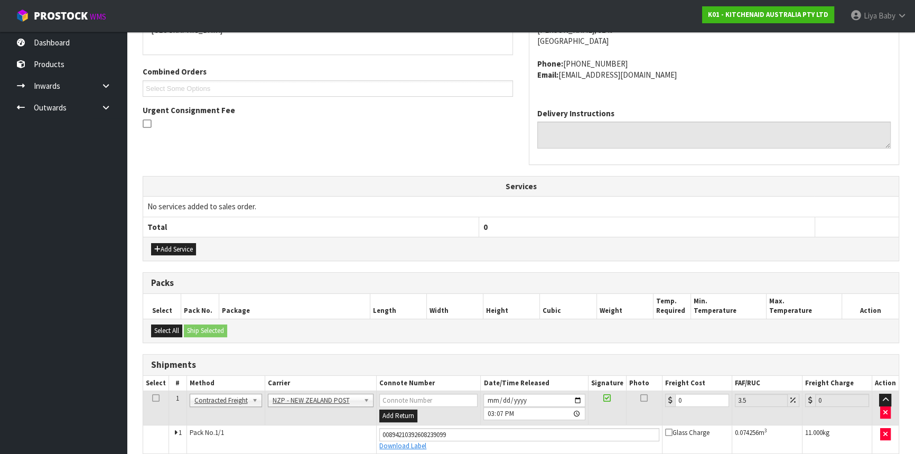
scroll to position [294, 0]
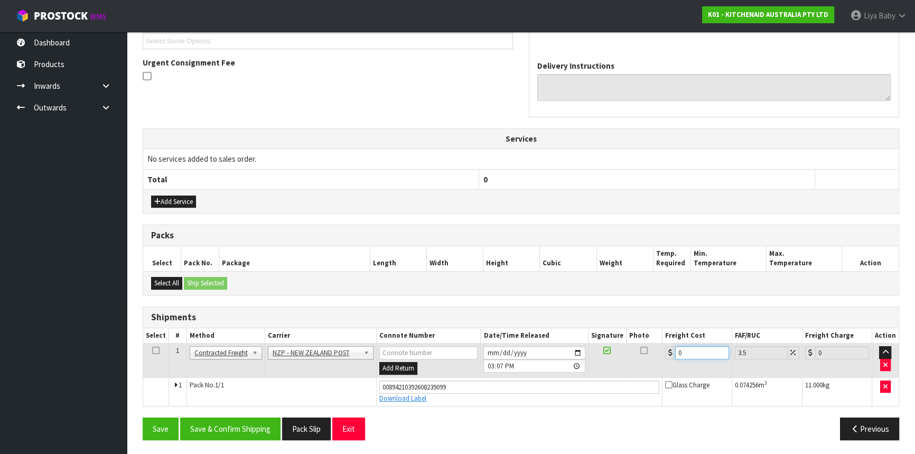
click at [697, 354] on input "0" at bounding box center [702, 352] width 54 height 13
type input "7"
click at [157, 350] on icon at bounding box center [155, 350] width 7 height 1
click at [243, 427] on button "Save & Confirm Shipping" at bounding box center [230, 428] width 100 height 23
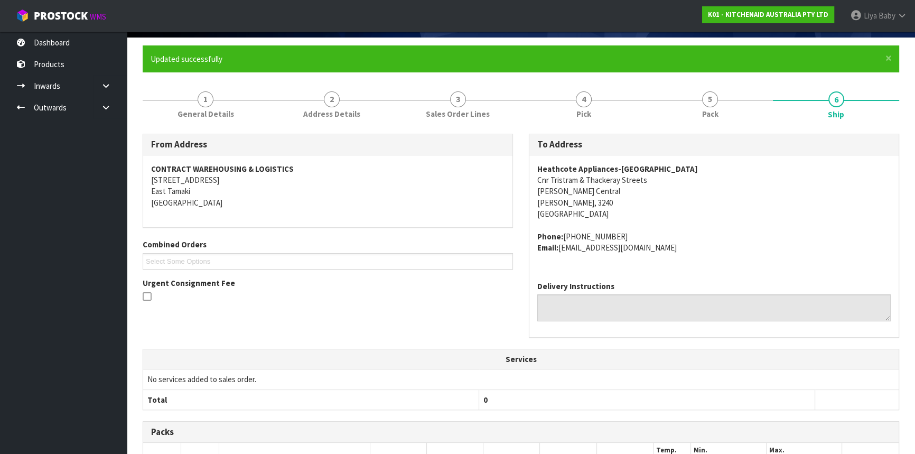
scroll to position [0, 0]
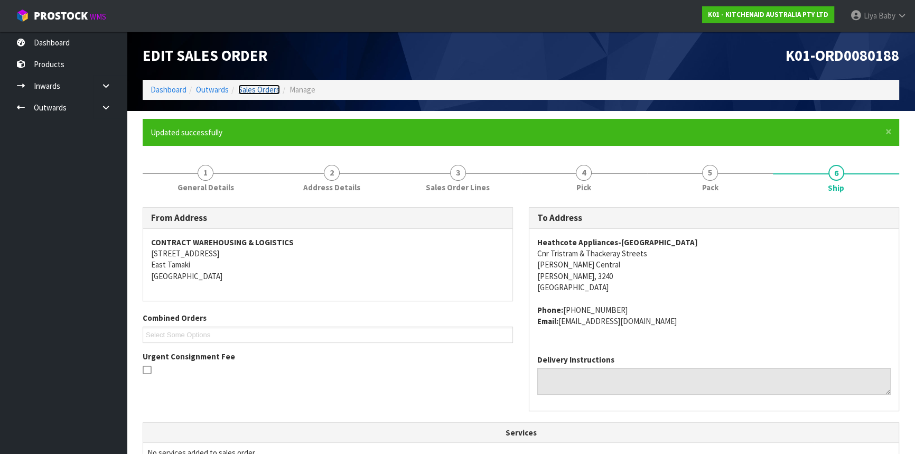
click at [251, 86] on link "Sales Orders" at bounding box center [259, 90] width 42 height 10
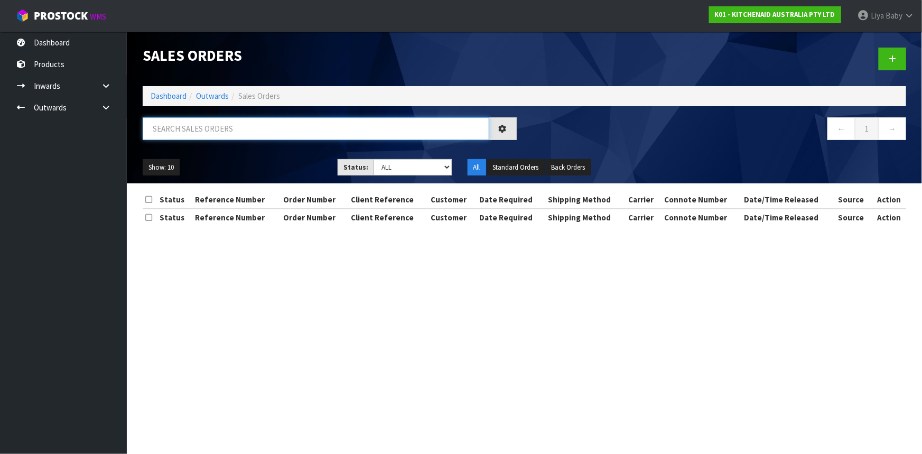
click at [228, 127] on input "text" at bounding box center [316, 128] width 346 height 23
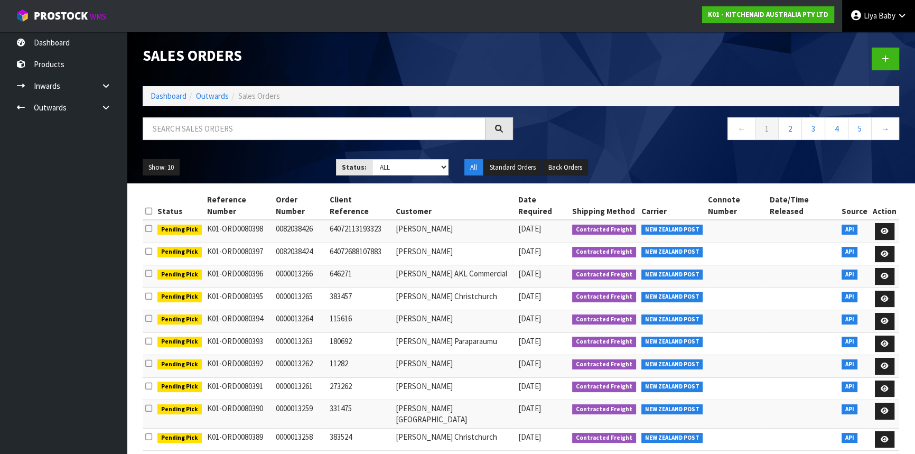
click at [855, 15] on icon at bounding box center [856, 15] width 12 height 1
click at [865, 42] on link "Logout" at bounding box center [872, 42] width 83 height 14
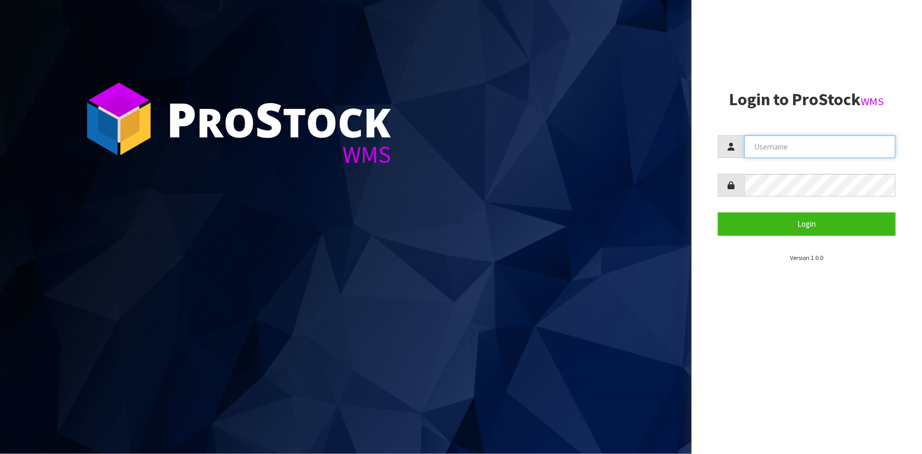
click at [774, 143] on input "text" at bounding box center [819, 146] width 151 height 23
type input "[PERSON_NAME]"
click at [718, 212] on button "Login" at bounding box center [806, 223] width 177 height 23
